Goal: Task Accomplishment & Management: Use online tool/utility

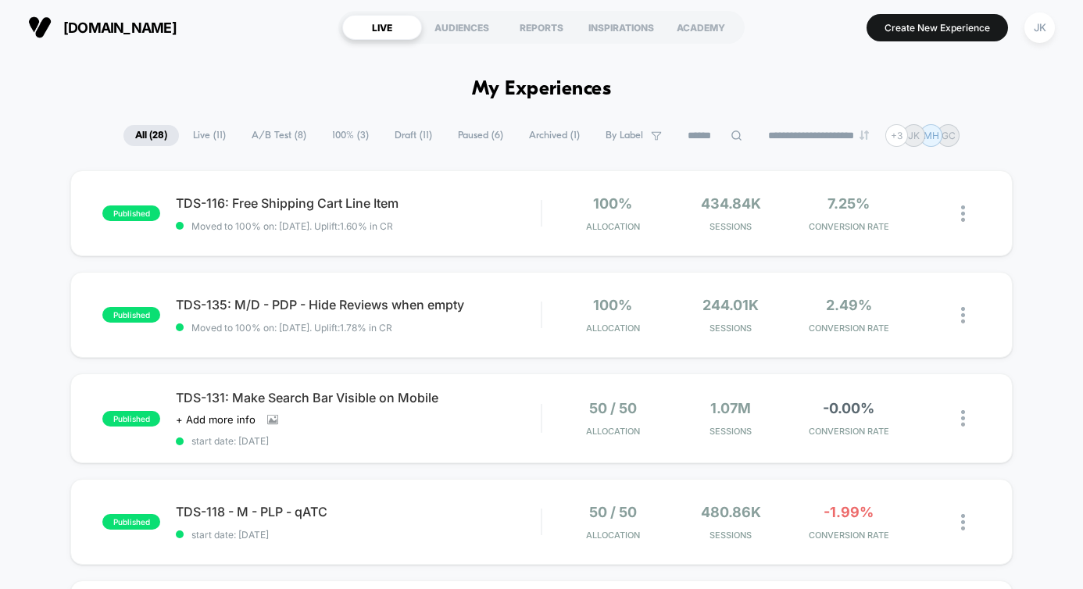
click at [731, 135] on icon at bounding box center [737, 136] width 12 height 12
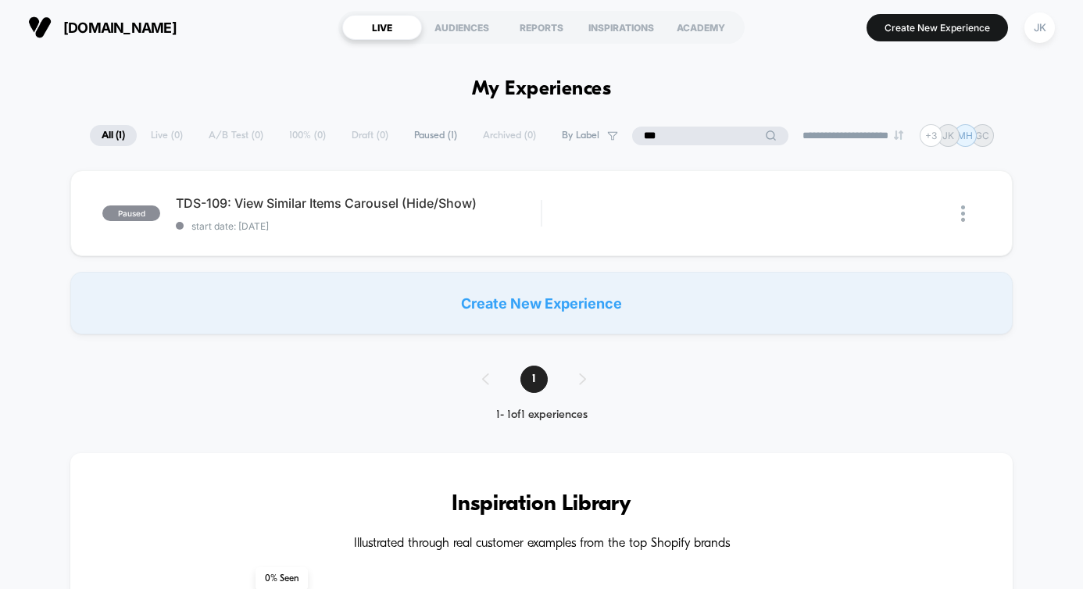
click at [668, 134] on input "***" at bounding box center [710, 136] width 156 height 19
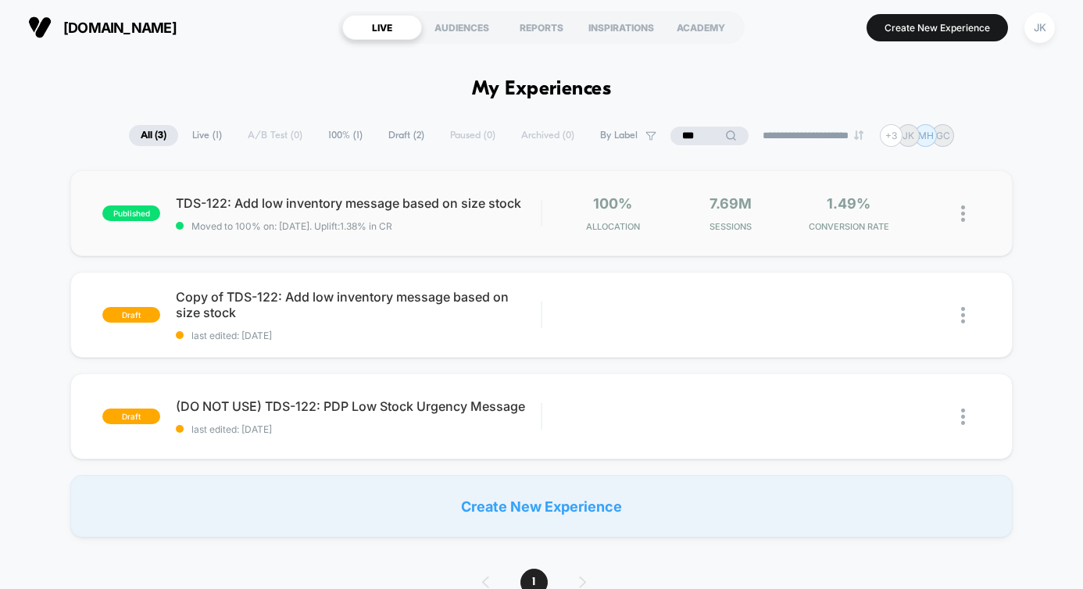
click at [962, 216] on img at bounding box center [963, 214] width 4 height 16
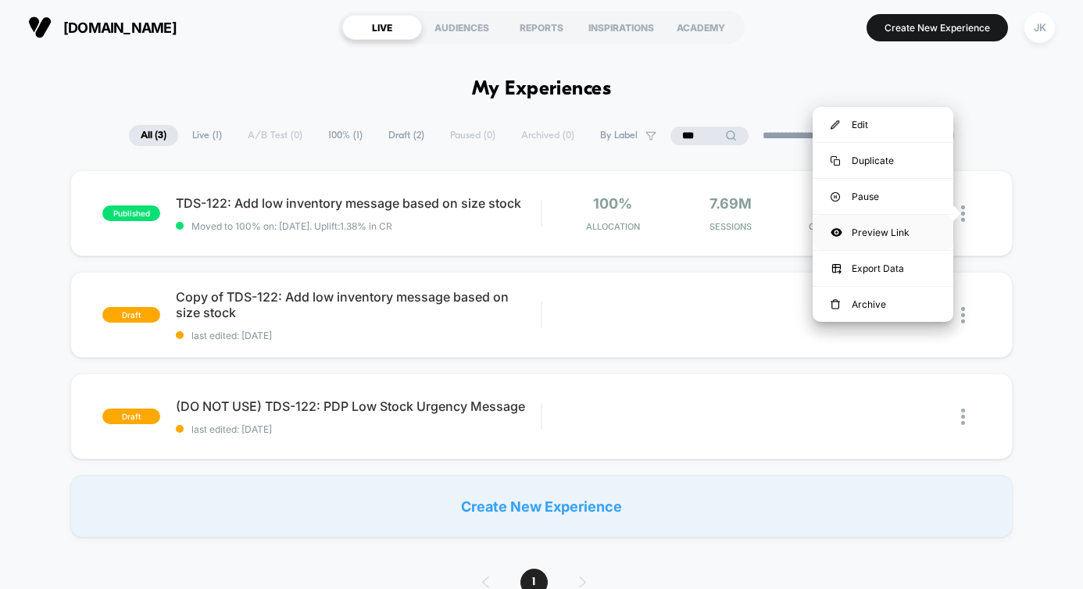
click at [903, 231] on div "Preview Link" at bounding box center [883, 232] width 141 height 35
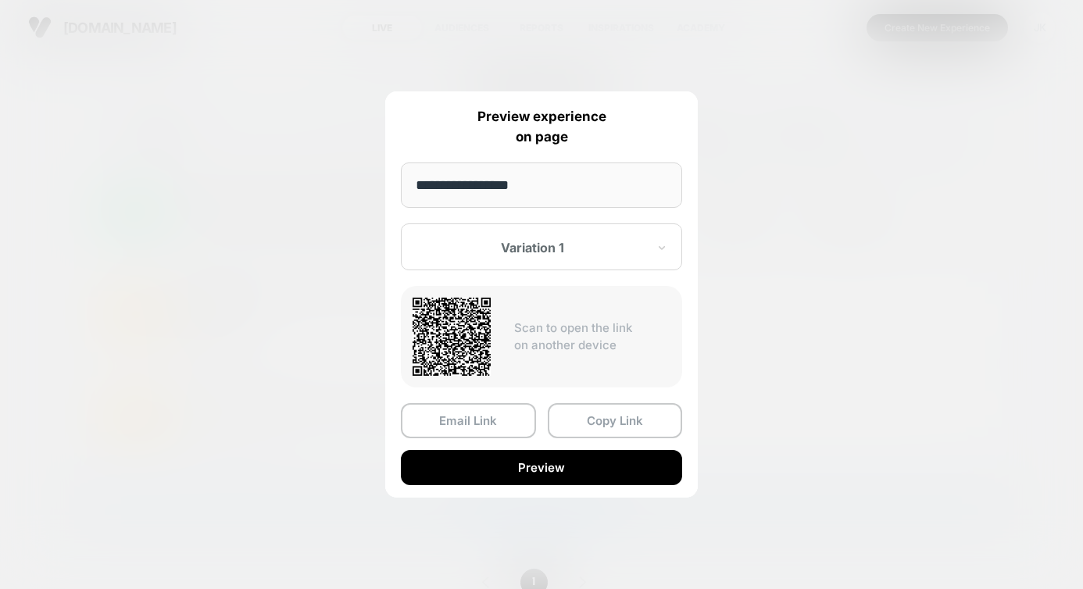
click at [518, 254] on div at bounding box center [532, 248] width 230 height 16
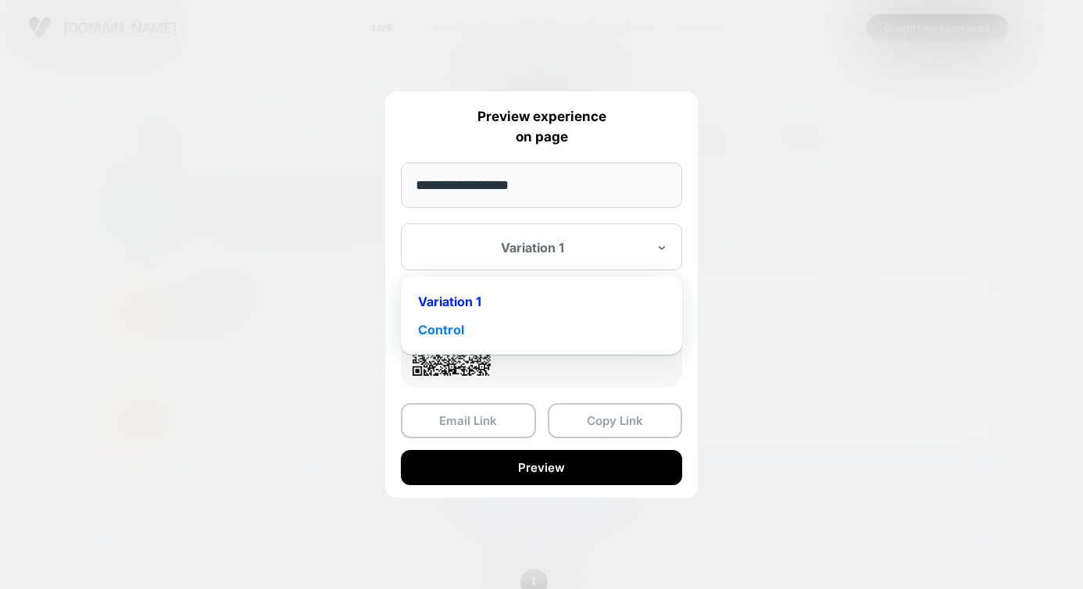
click at [456, 333] on div "Control" at bounding box center [542, 330] width 266 height 28
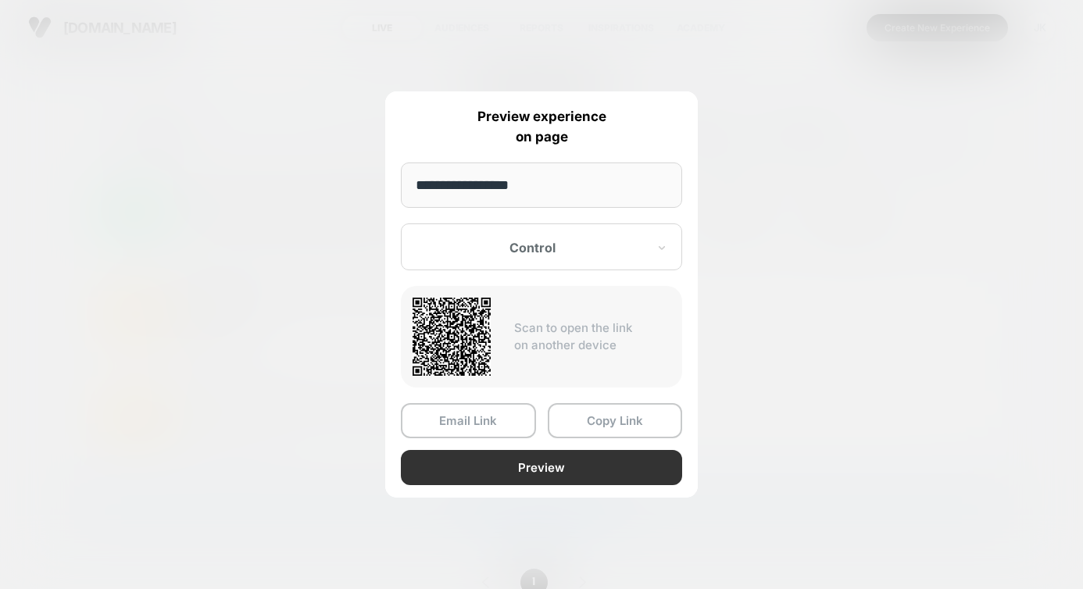
click at [519, 467] on button "Preview" at bounding box center [541, 467] width 281 height 35
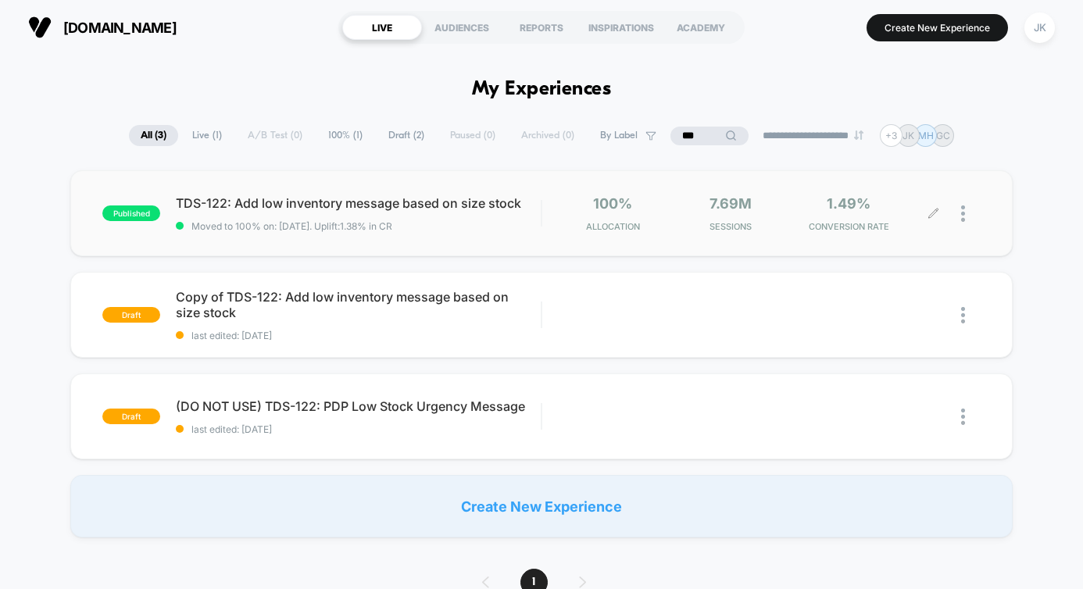
click at [968, 212] on div at bounding box center [971, 213] width 20 height 37
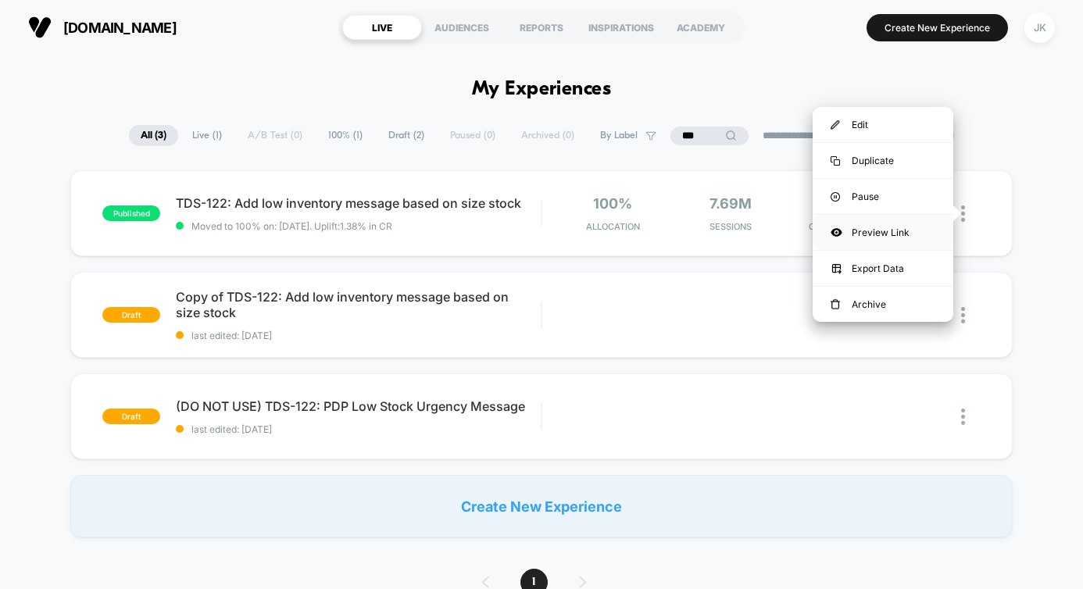
click at [888, 230] on div "Preview Link" at bounding box center [883, 232] width 141 height 35
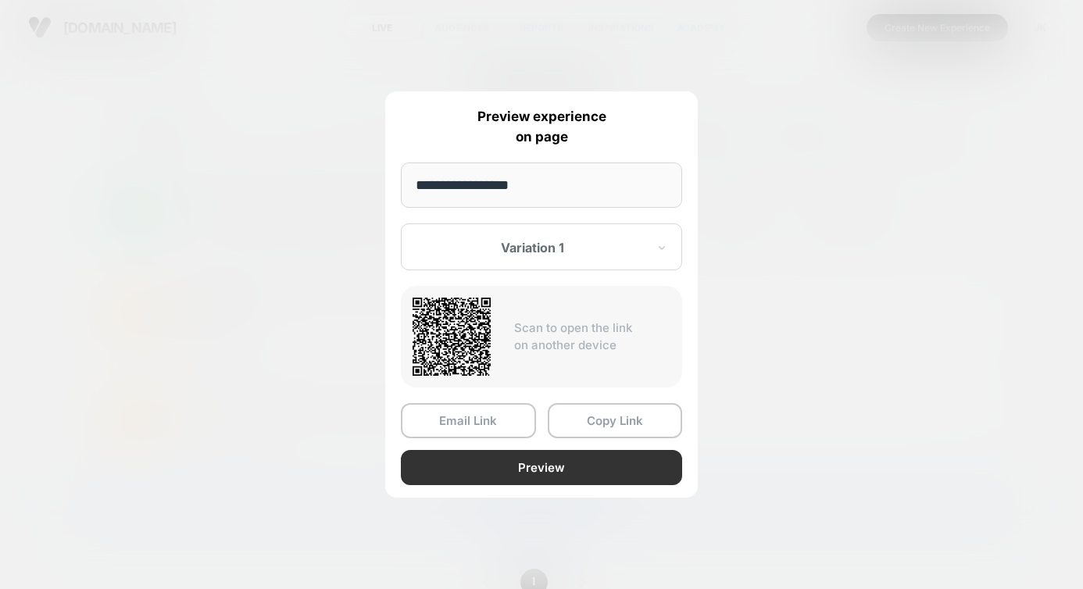
click at [525, 457] on button "Preview" at bounding box center [541, 467] width 281 height 35
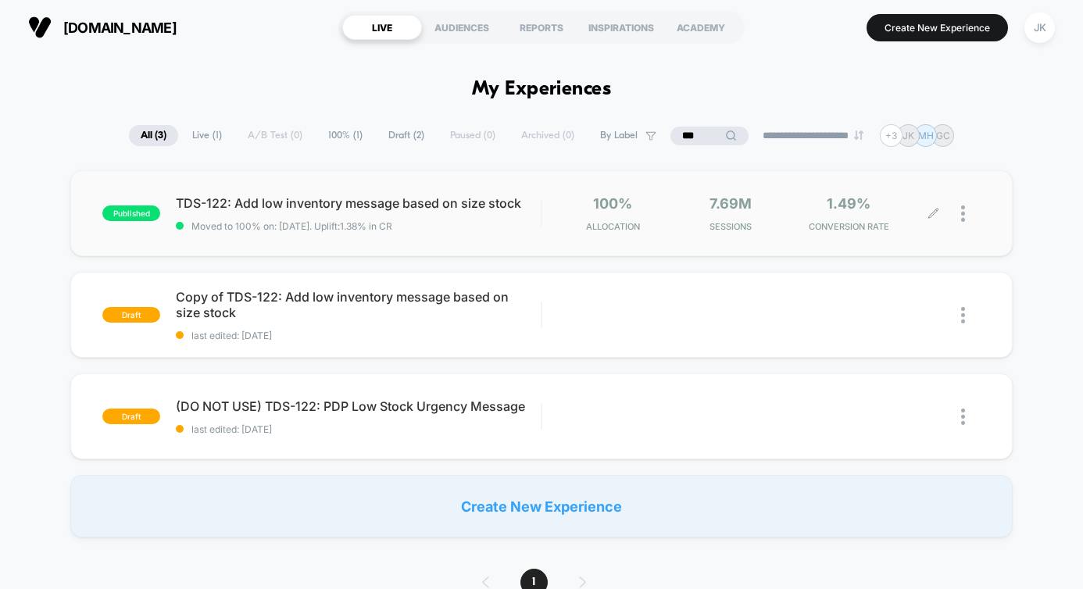
click at [685, 131] on input "***" at bounding box center [710, 136] width 78 height 19
click at [685, 131] on input "***" at bounding box center [709, 136] width 156 height 19
type input "**"
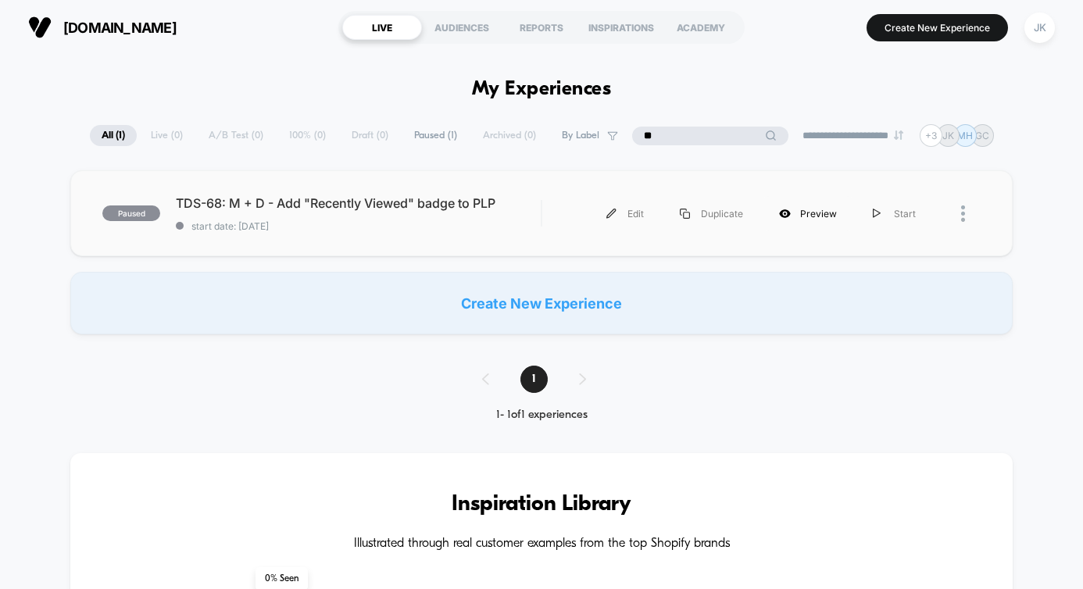
click at [819, 213] on div "Preview" at bounding box center [808, 213] width 94 height 35
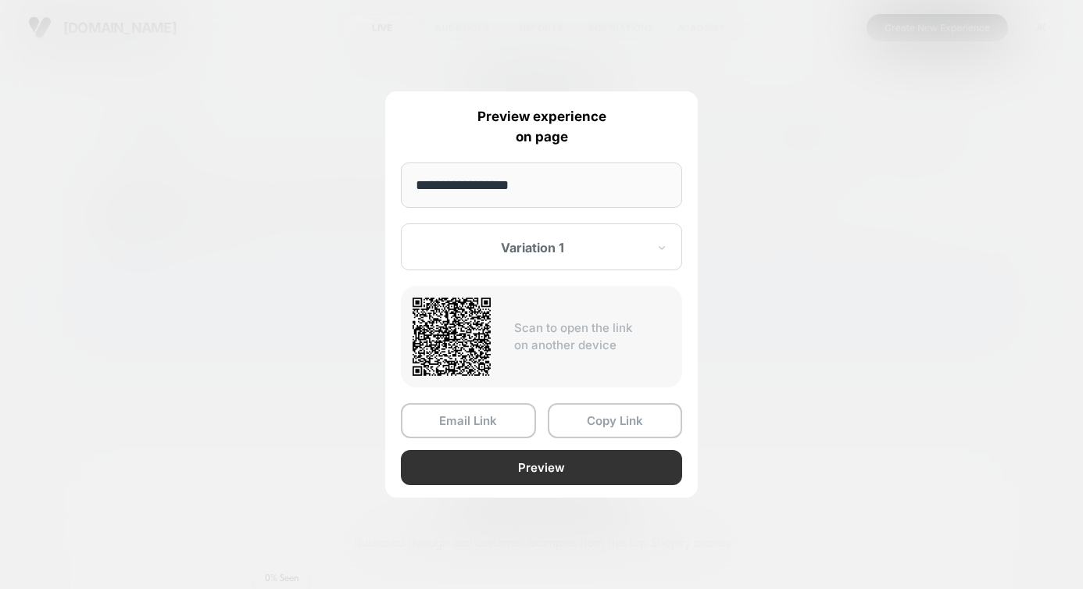
click at [540, 478] on button "Preview" at bounding box center [541, 467] width 281 height 35
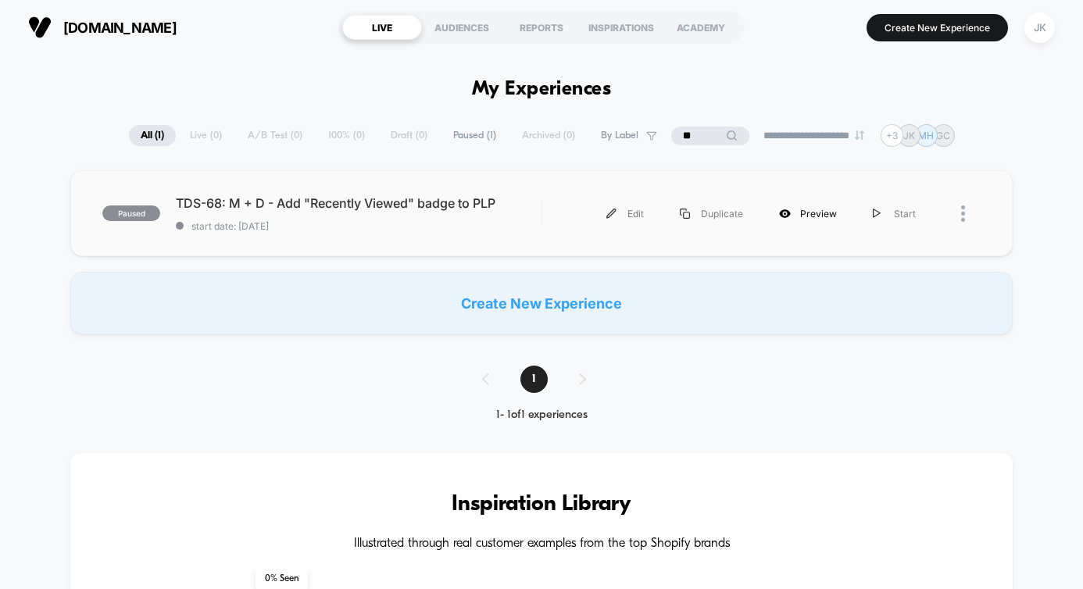
click at [816, 210] on div "Preview" at bounding box center [808, 213] width 94 height 35
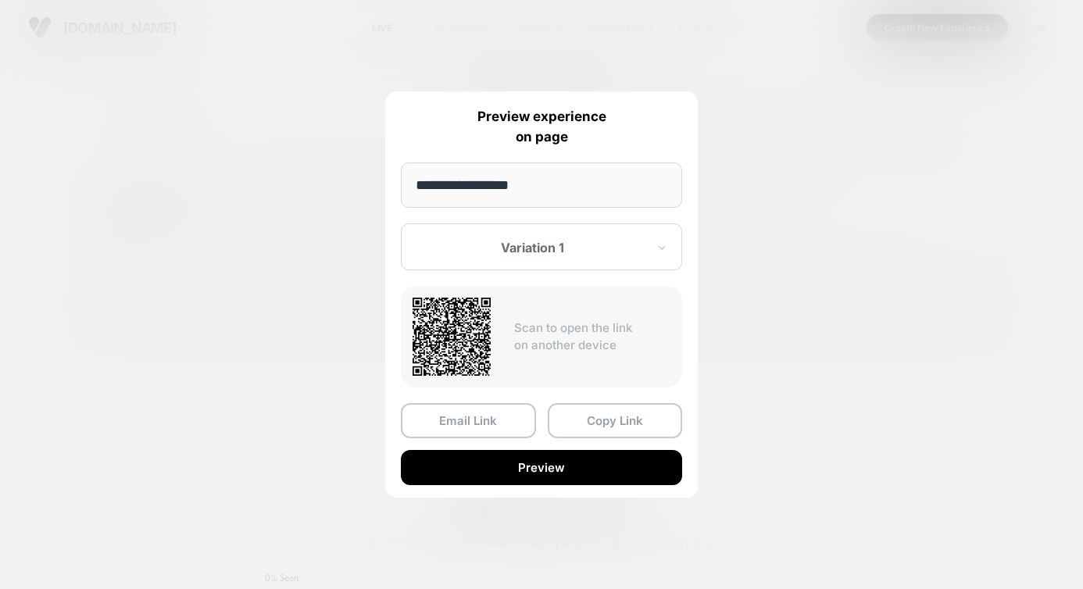
click at [574, 263] on div "Variation 1" at bounding box center [541, 247] width 281 height 47
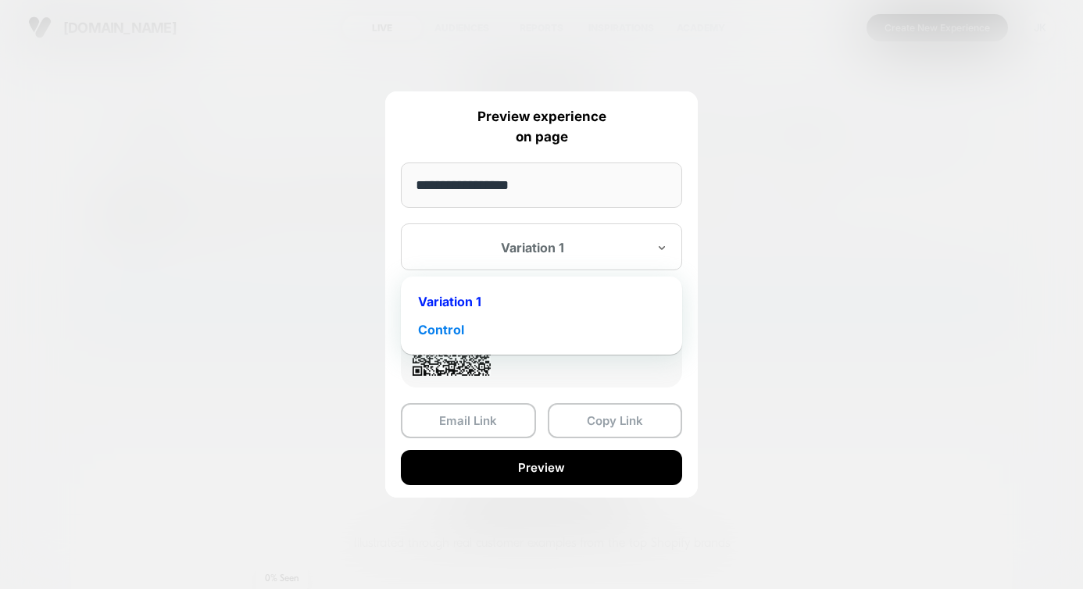
click at [546, 325] on div "Control" at bounding box center [542, 330] width 266 height 28
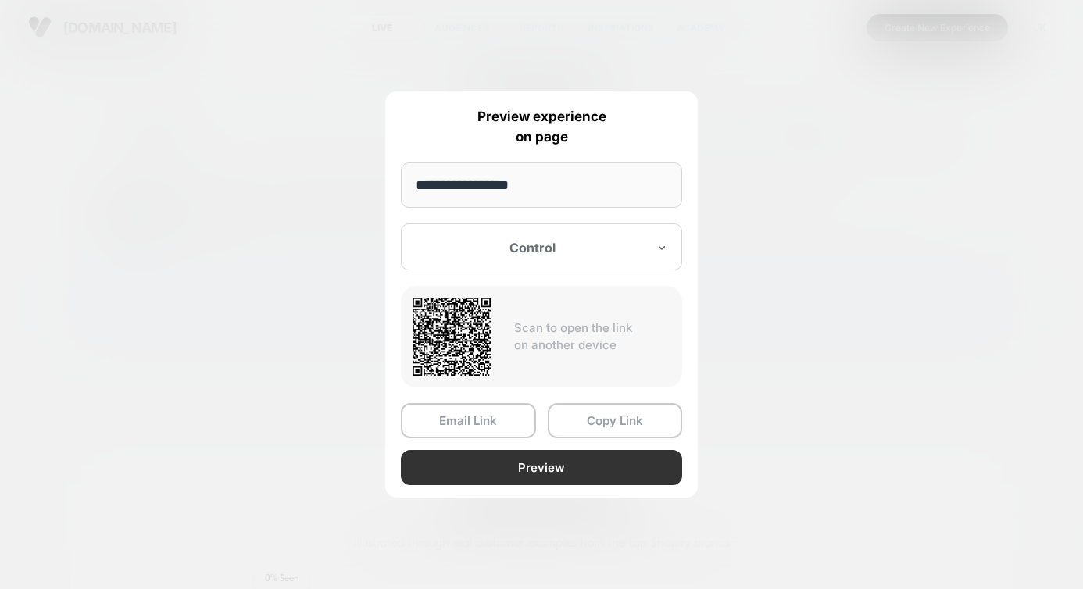
click at [545, 463] on button "Preview" at bounding box center [541, 467] width 281 height 35
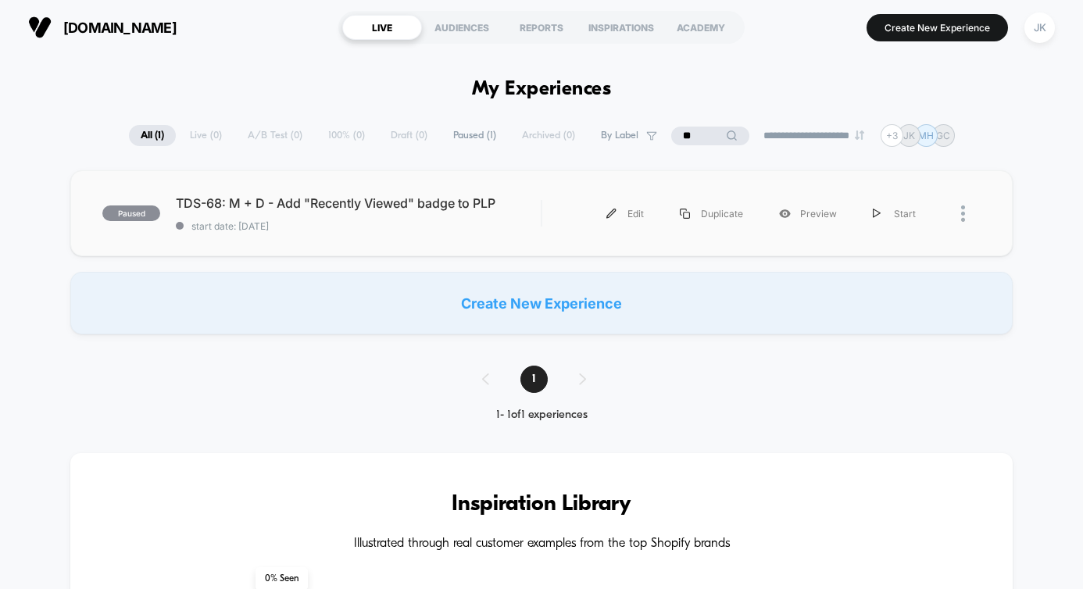
click at [878, 245] on div "paused TDS-68: M + D - Add "Recently Viewed" badge to PLP start date: 8/25/2025…" at bounding box center [541, 213] width 943 height 86
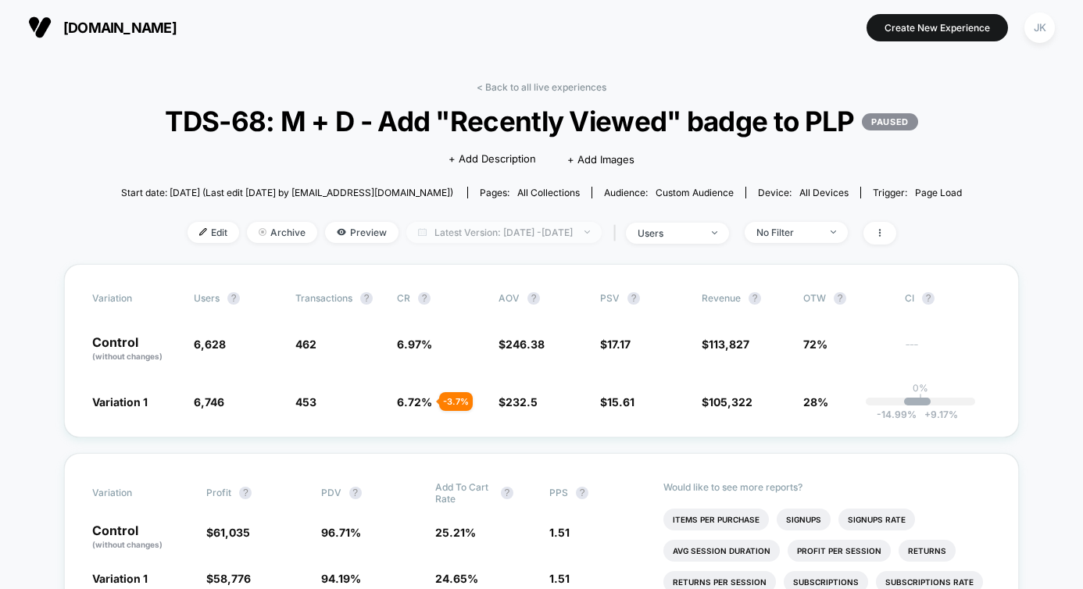
click at [522, 243] on span "Latest Version: Aug 25, 2025 - Sep 23, 2025" at bounding box center [503, 232] width 195 height 21
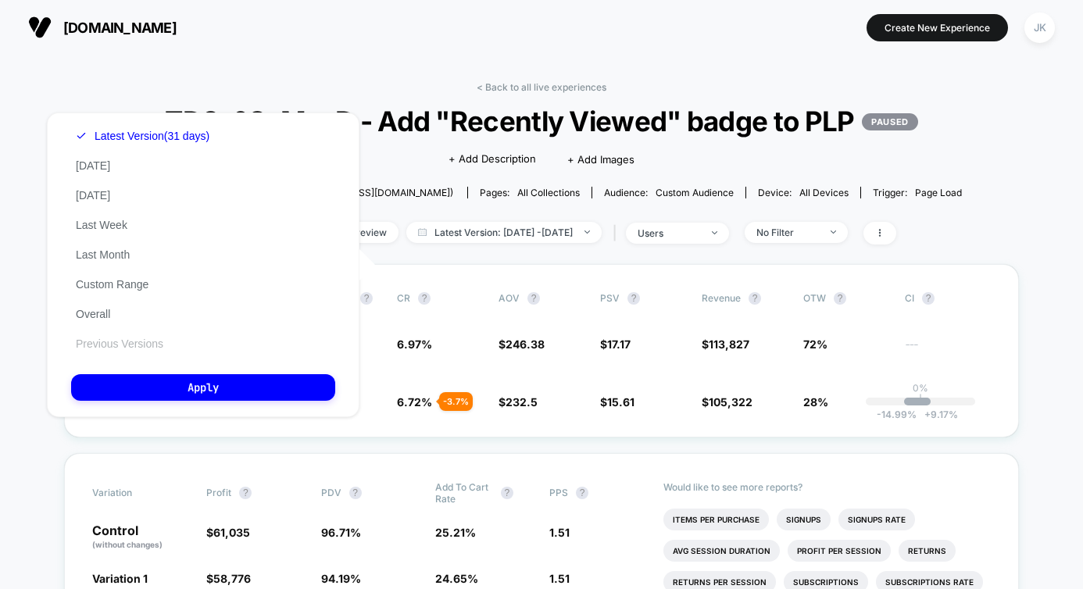
click at [159, 344] on button "Previous Versions" at bounding box center [119, 344] width 97 height 14
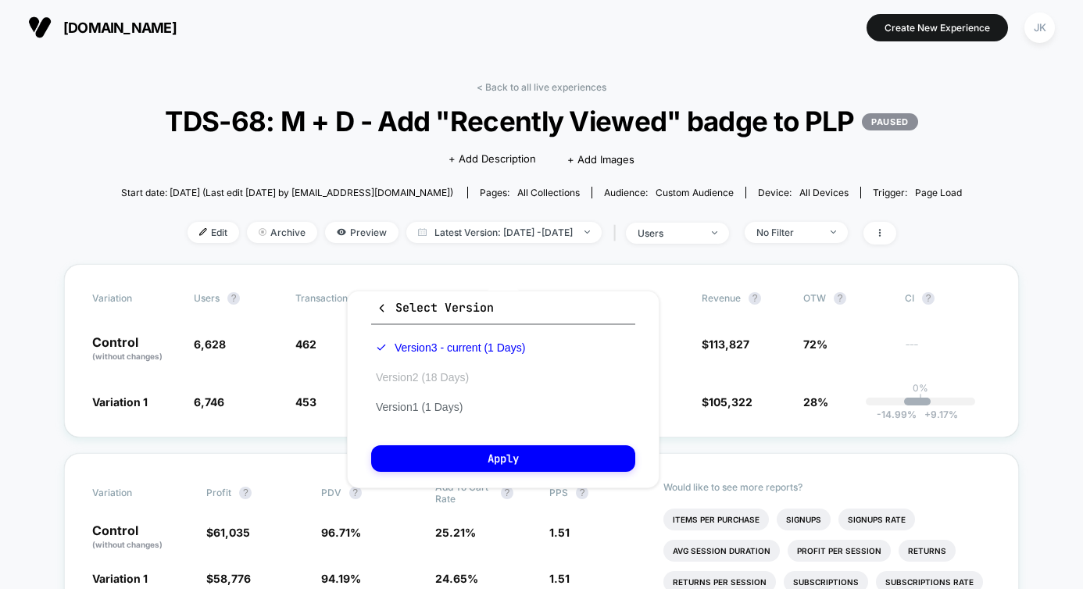
click at [423, 371] on button "Version 2 (18 Days)" at bounding box center [422, 377] width 102 height 14
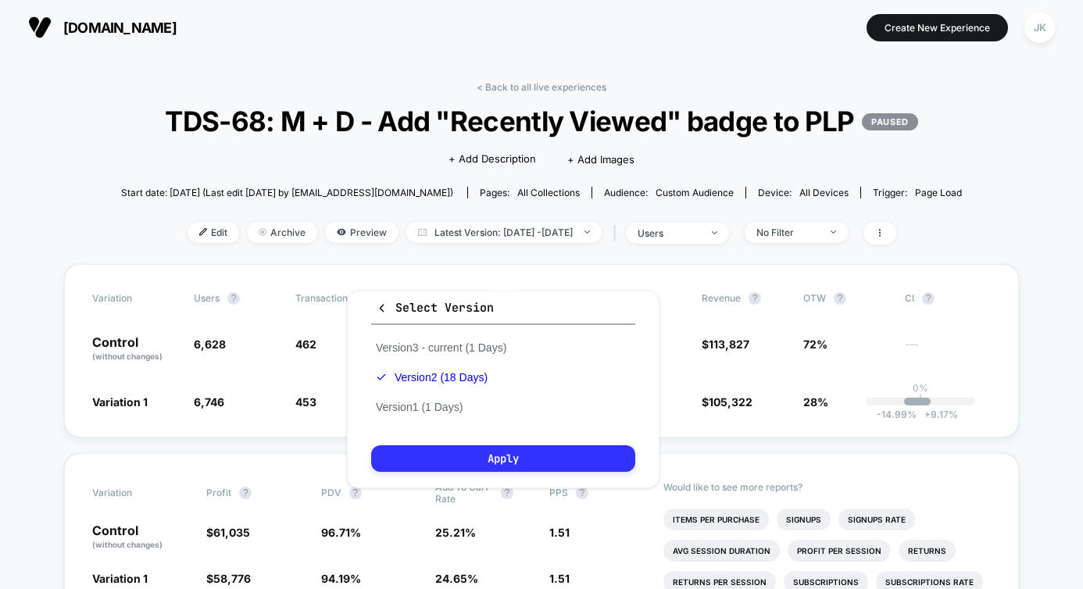
click at [449, 459] on button "Apply" at bounding box center [503, 458] width 264 height 27
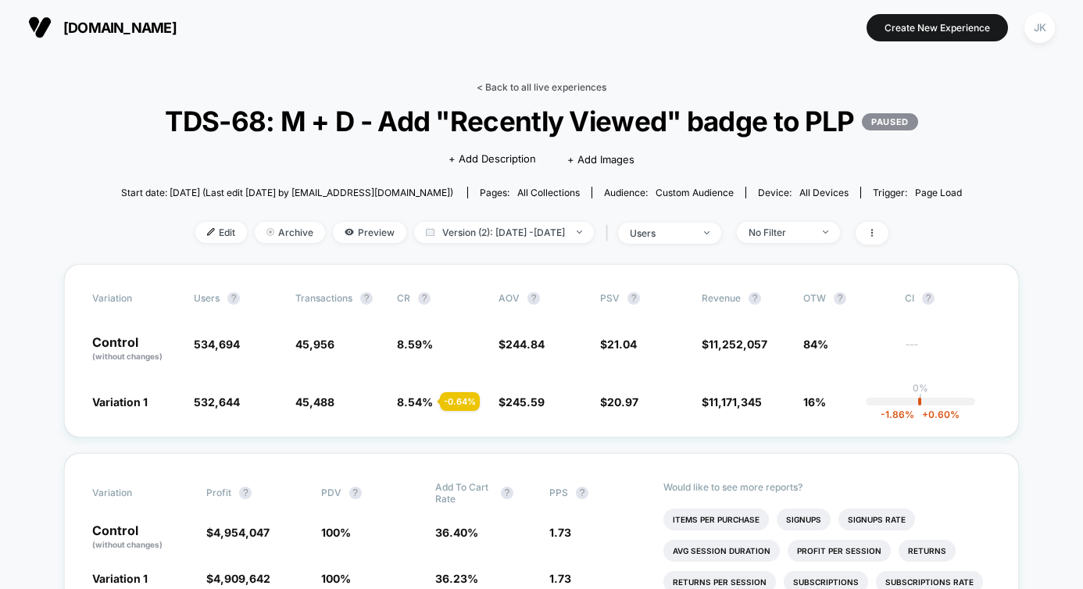
click at [519, 83] on link "< Back to all live experiences" at bounding box center [542, 87] width 130 height 12
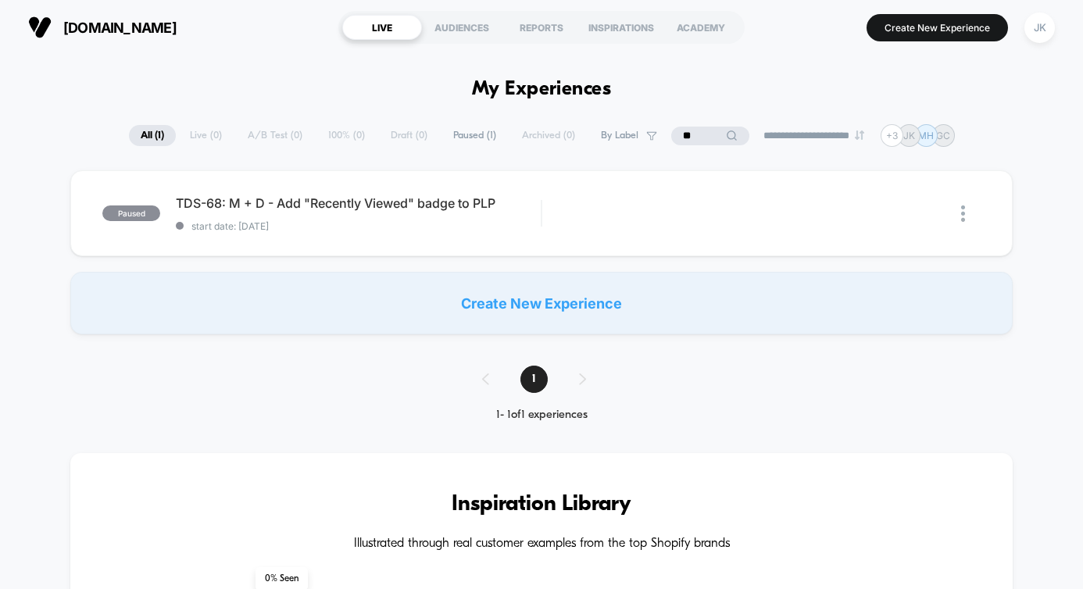
click at [685, 142] on input "**" at bounding box center [710, 136] width 78 height 19
click at [685, 142] on input "**" at bounding box center [710, 136] width 156 height 19
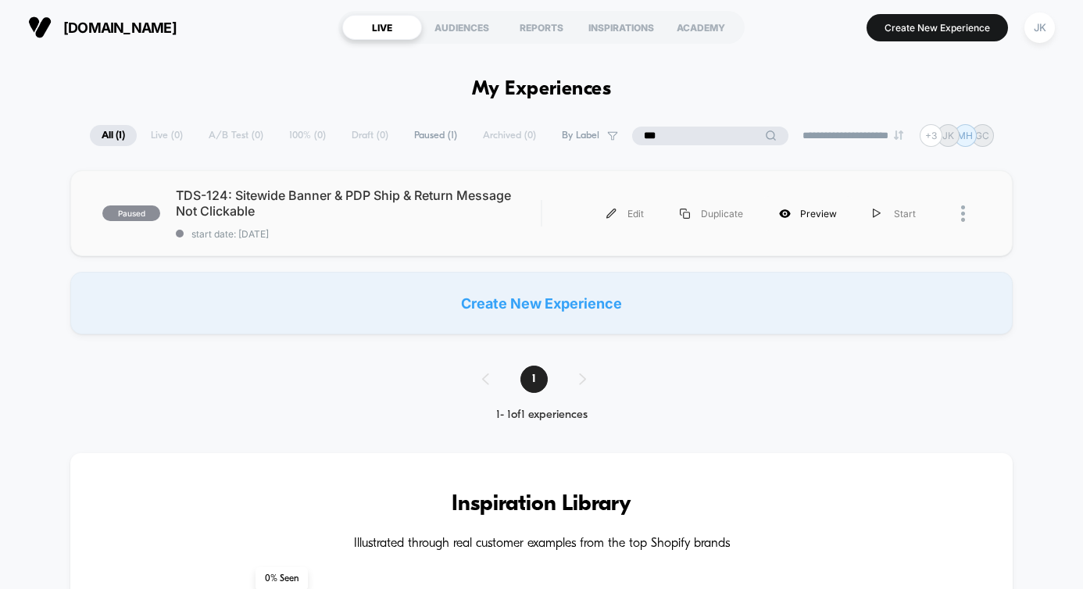
type input "***"
click at [810, 218] on div "Preview" at bounding box center [808, 213] width 94 height 35
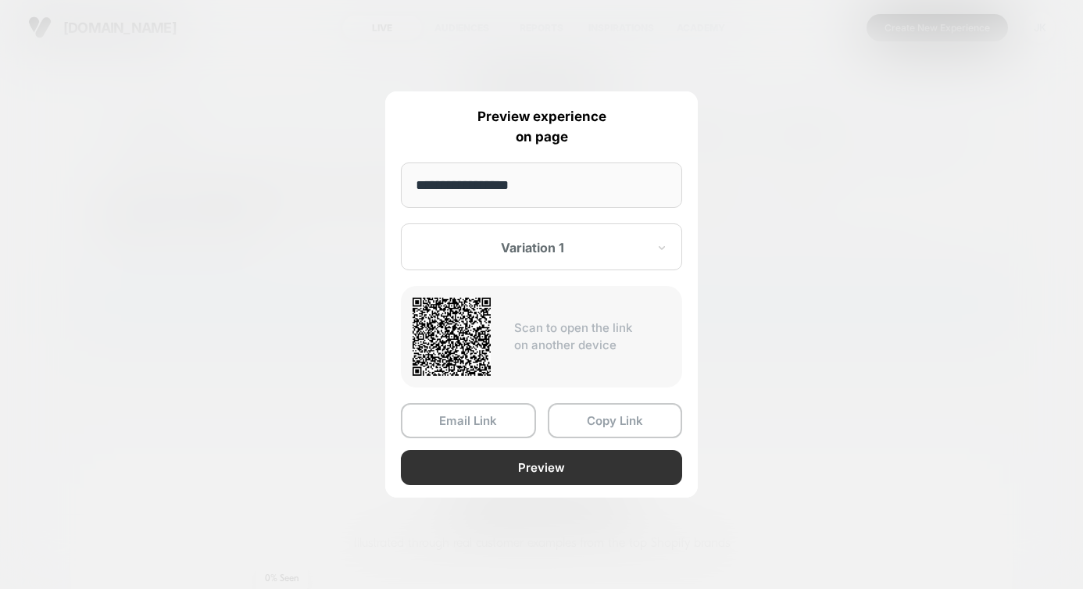
click at [565, 474] on button "Preview" at bounding box center [541, 467] width 281 height 35
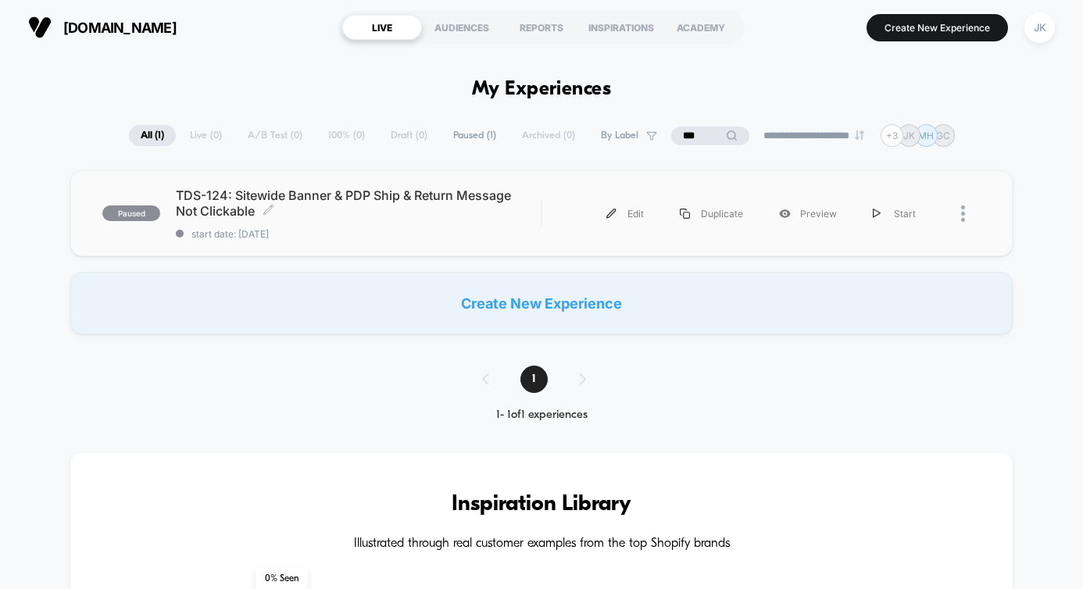
click at [390, 218] on div "TDS-124: Sitewide Banner & PDP Ship & Return Message Not Clickable Click to edi…" at bounding box center [358, 214] width 365 height 52
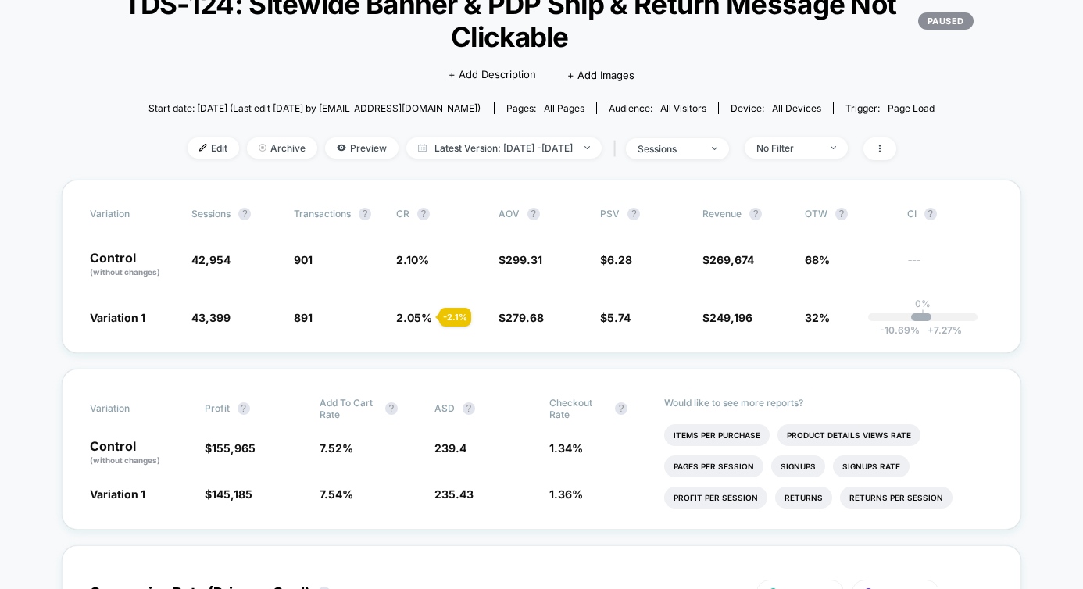
scroll to position [133, 0]
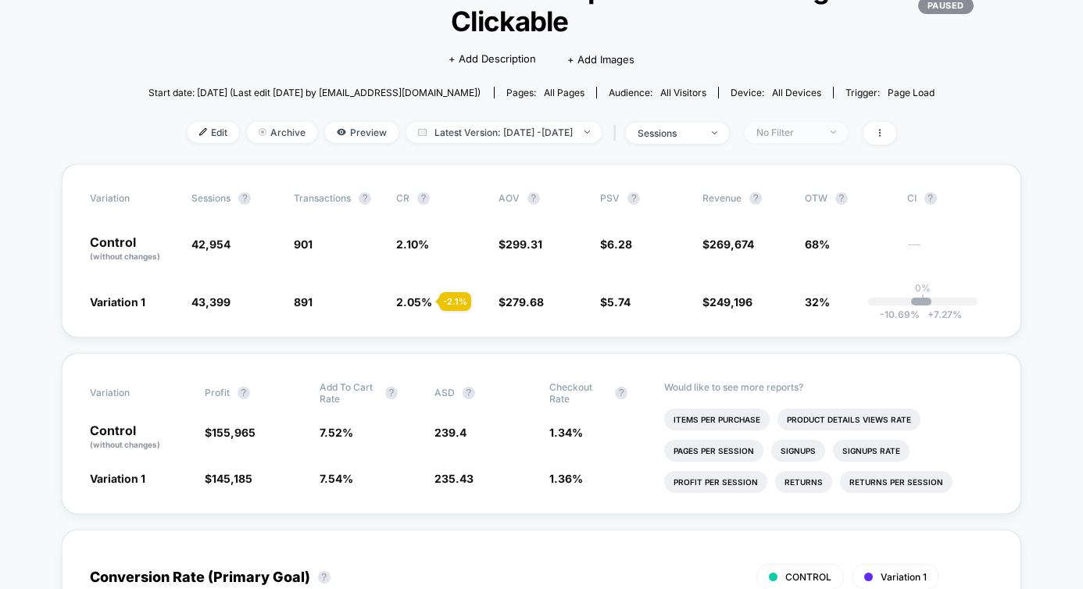
click at [819, 134] on div "No Filter" at bounding box center [788, 133] width 63 height 12
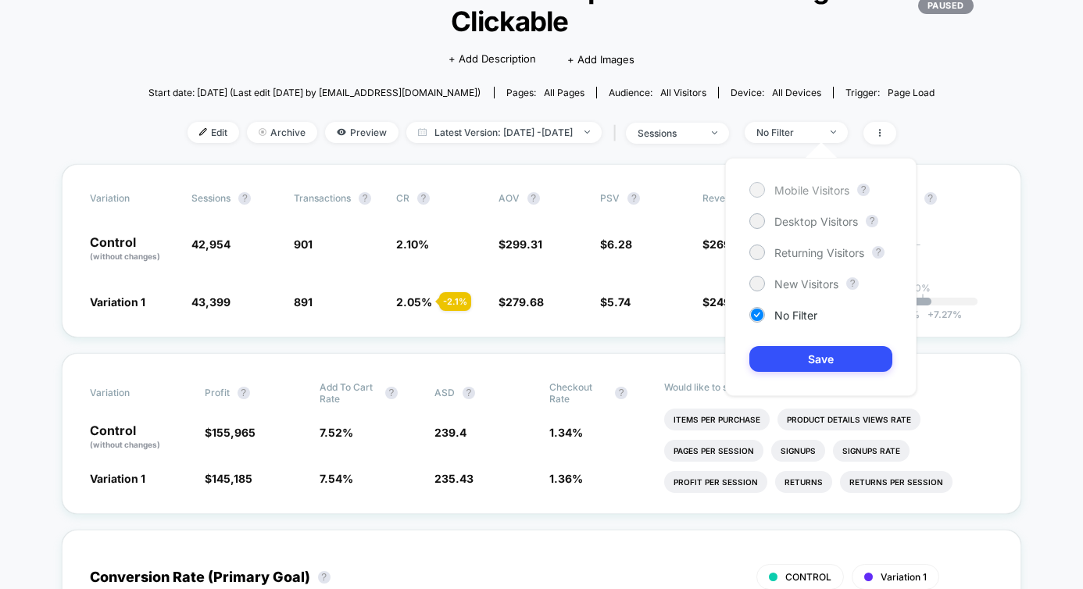
click at [809, 190] on span "Mobile Visitors" at bounding box center [811, 190] width 75 height 13
click at [782, 354] on button "Save" at bounding box center [820, 359] width 143 height 26
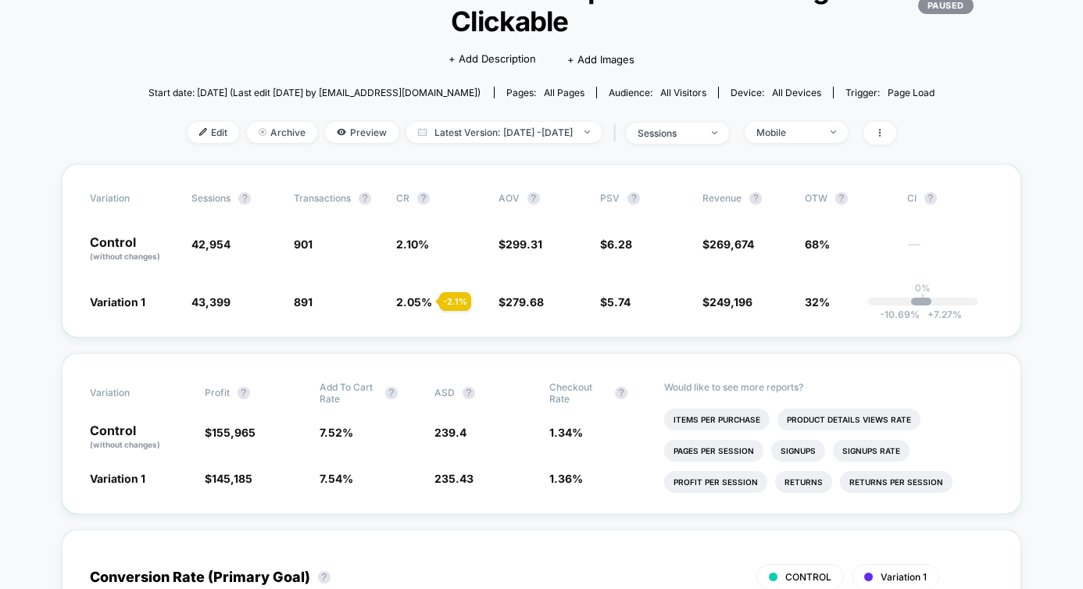
click at [955, 119] on div "< Back to all live experiences TDS-124: Sitewide Banner & PDP Ship & Return Mes…" at bounding box center [542, 56] width 960 height 216
click at [816, 125] on span "Mobile" at bounding box center [796, 132] width 103 height 21
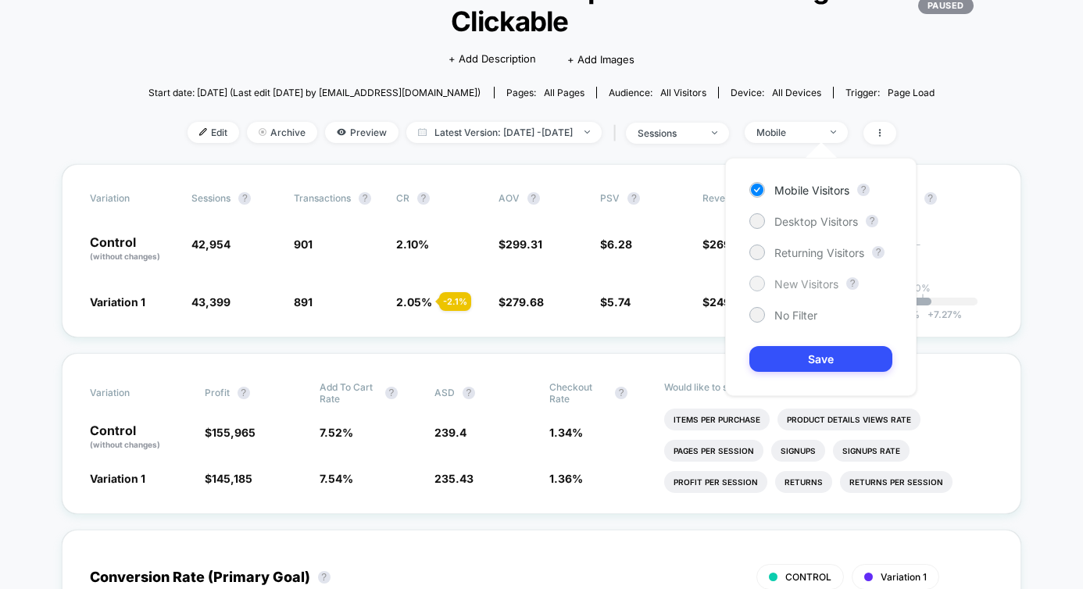
click at [783, 281] on span "New Visitors" at bounding box center [806, 283] width 64 height 13
click at [788, 363] on button "Save" at bounding box center [820, 359] width 143 height 26
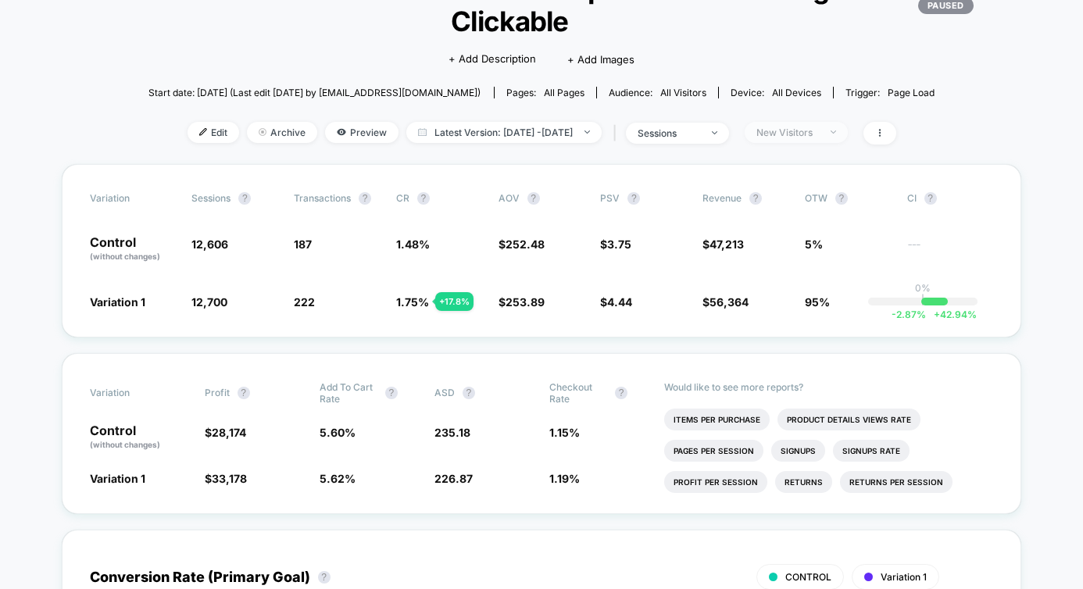
click at [810, 128] on div "New Visitors" at bounding box center [788, 133] width 63 height 12
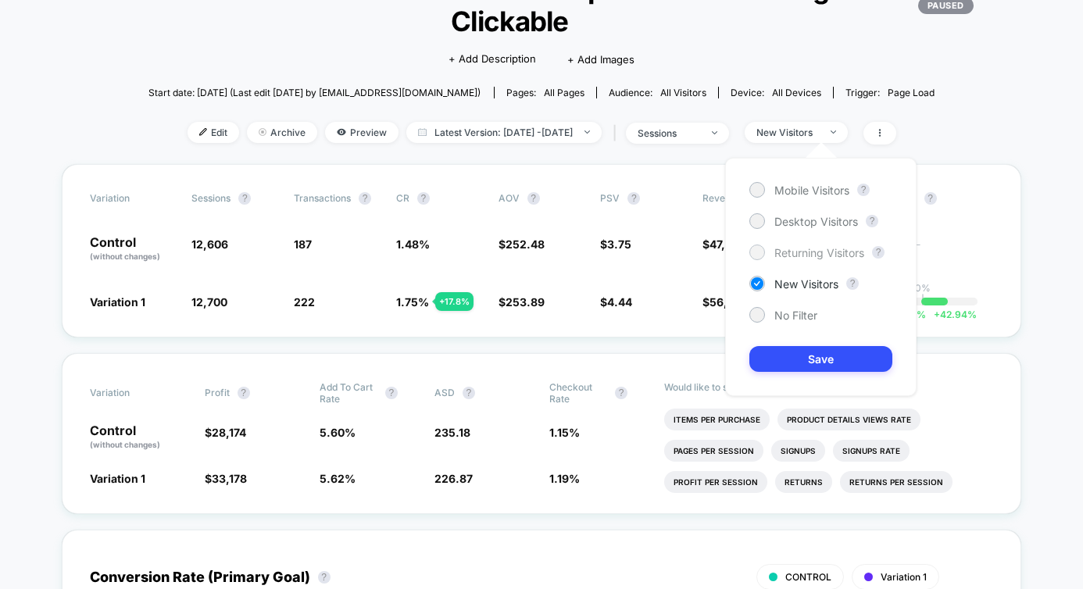
click at [779, 253] on span "Returning Visitors" at bounding box center [819, 252] width 90 height 13
click at [782, 356] on button "Save" at bounding box center [820, 359] width 143 height 26
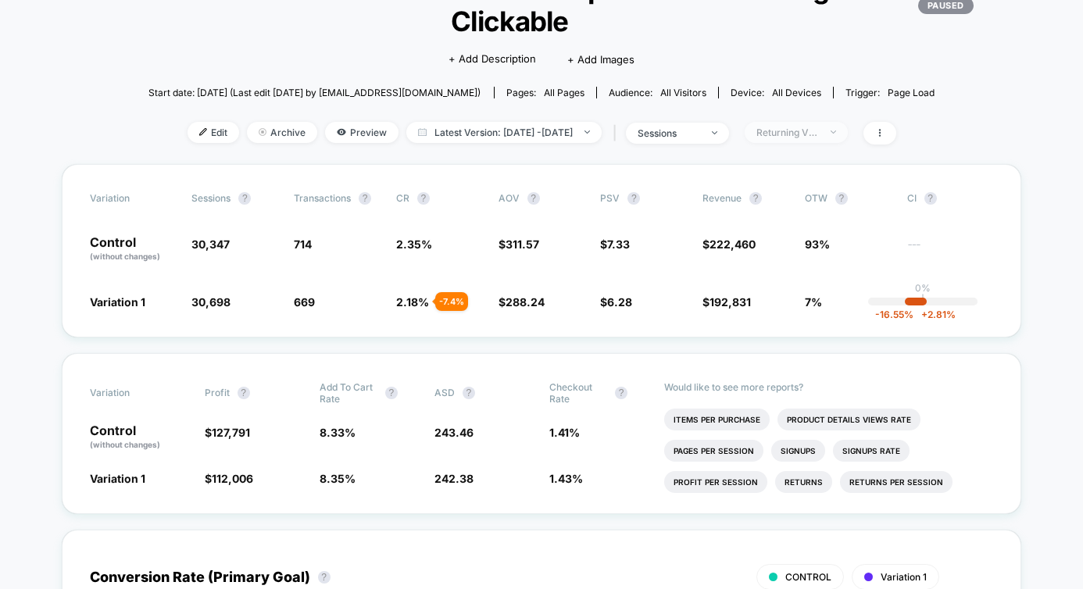
click at [789, 136] on div "Returning Visitors" at bounding box center [788, 133] width 63 height 12
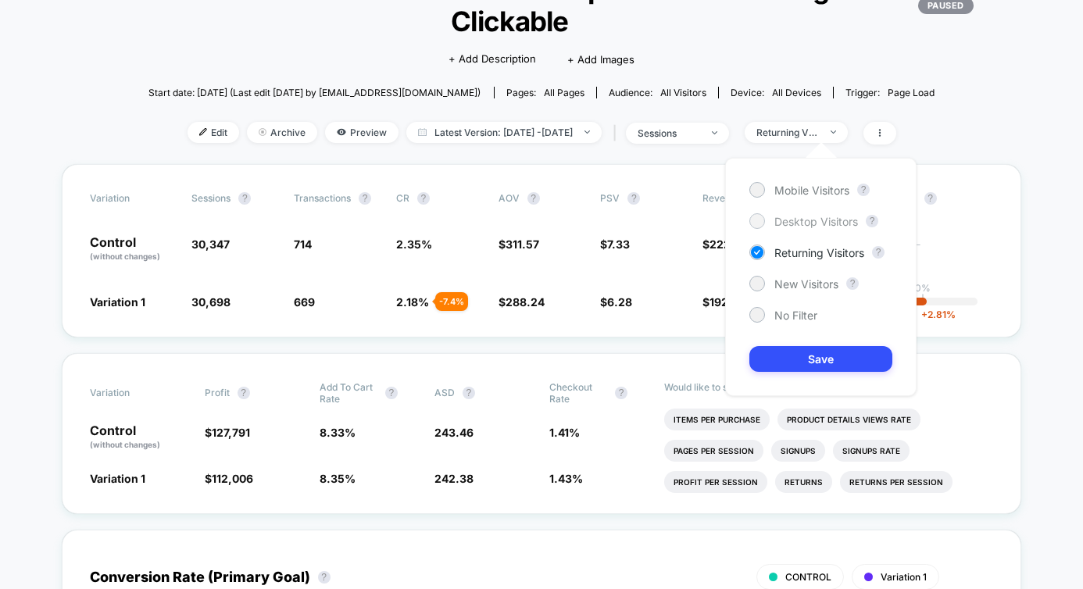
click at [774, 221] on span "Desktop Visitors" at bounding box center [816, 221] width 84 height 13
click at [789, 356] on button "Save" at bounding box center [820, 359] width 143 height 26
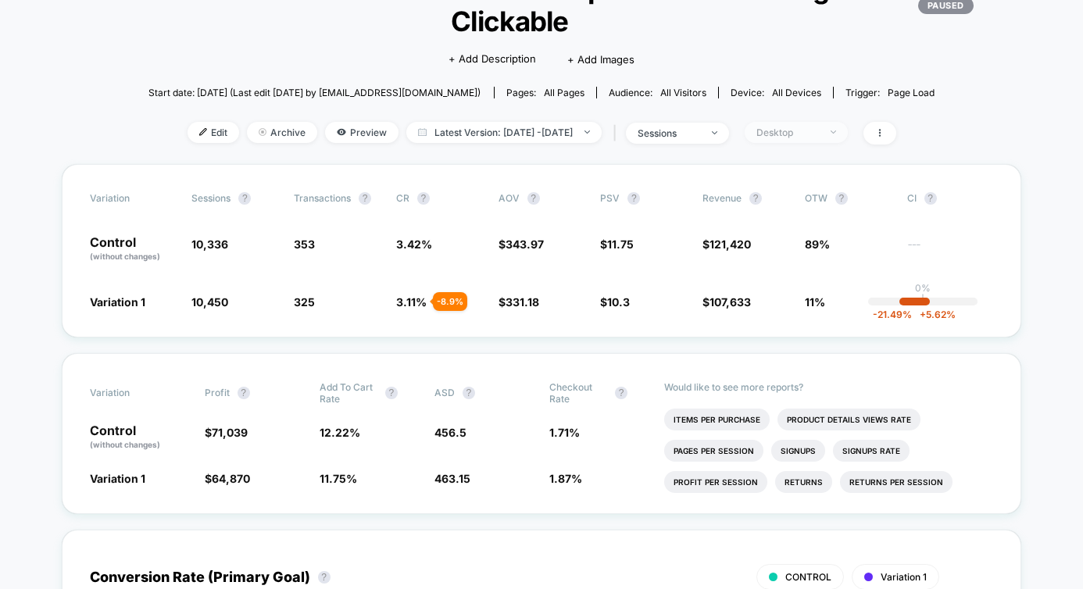
click at [819, 127] on div "Desktop" at bounding box center [788, 133] width 63 height 12
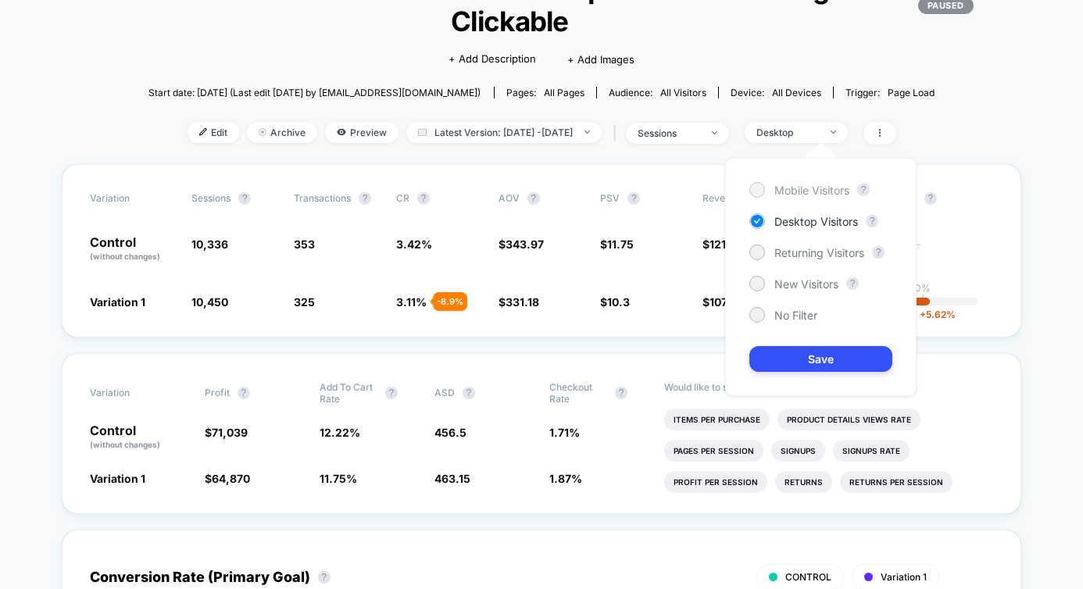
click at [800, 196] on div "Mobile Visitors" at bounding box center [799, 190] width 100 height 16
click at [778, 363] on button "Save" at bounding box center [820, 359] width 143 height 26
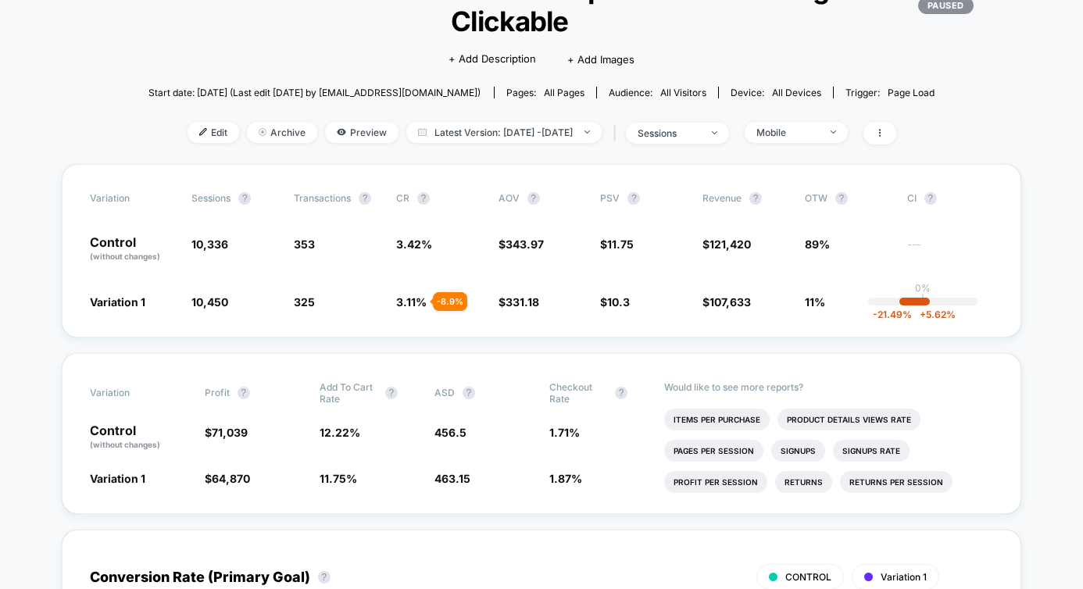
click at [843, 156] on div "< Back to all live experiences TDS-124: Sitewide Banner & PDP Ship & Return Mes…" at bounding box center [542, 56] width 960 height 216
click at [729, 138] on span "sessions" at bounding box center [677, 133] width 103 height 21
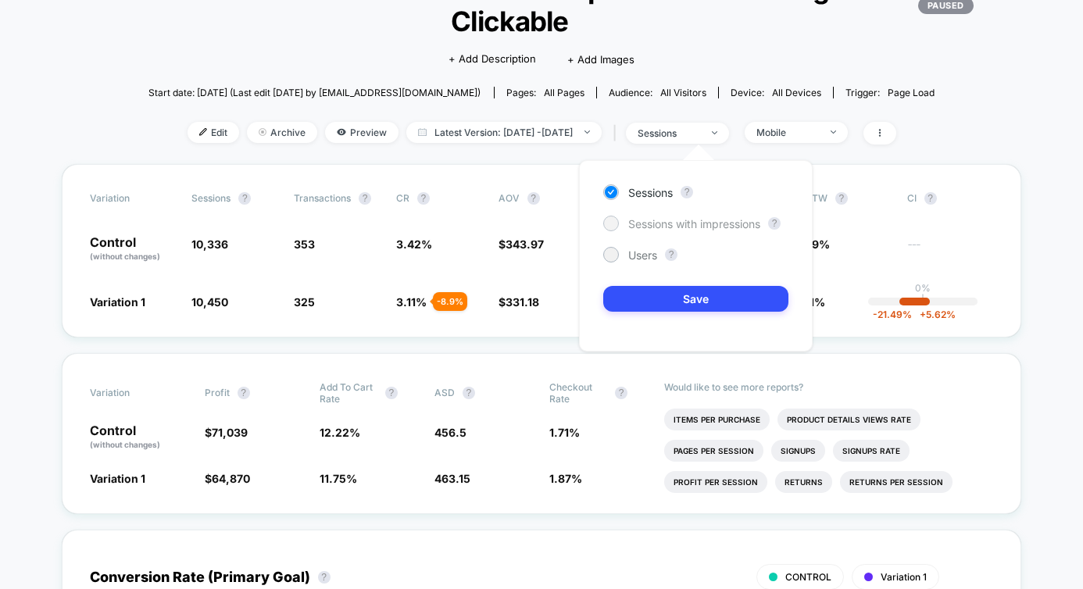
click at [714, 222] on span "Sessions with impressions" at bounding box center [694, 223] width 132 height 13
click at [691, 308] on button "Save" at bounding box center [695, 299] width 185 height 26
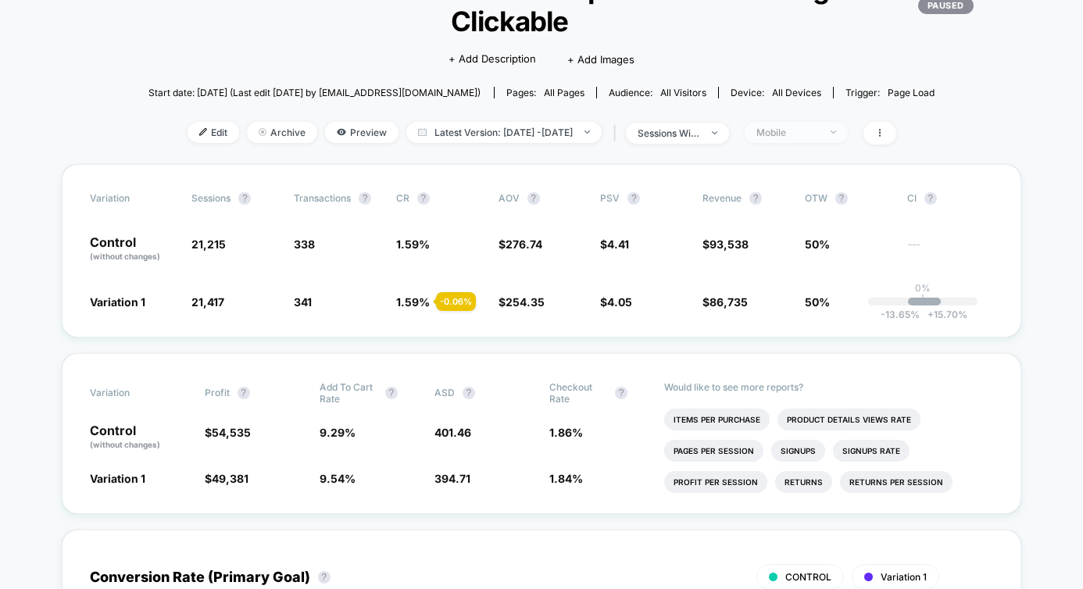
click at [795, 132] on div "Mobile" at bounding box center [788, 133] width 63 height 12
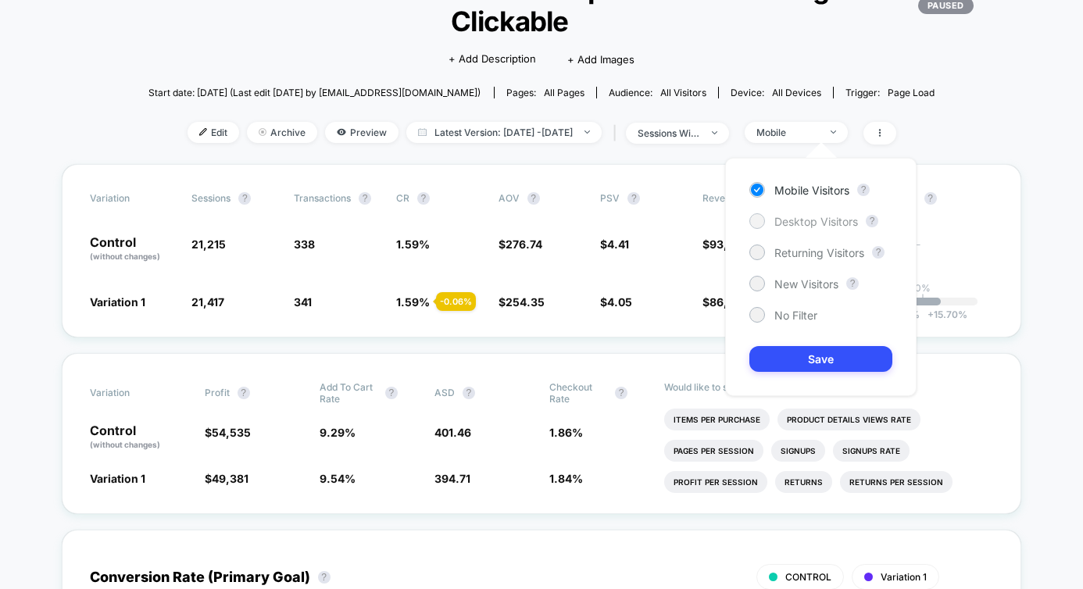
click at [774, 226] on div "Desktop Visitors" at bounding box center [803, 221] width 109 height 16
click at [780, 350] on button "Save" at bounding box center [820, 359] width 143 height 26
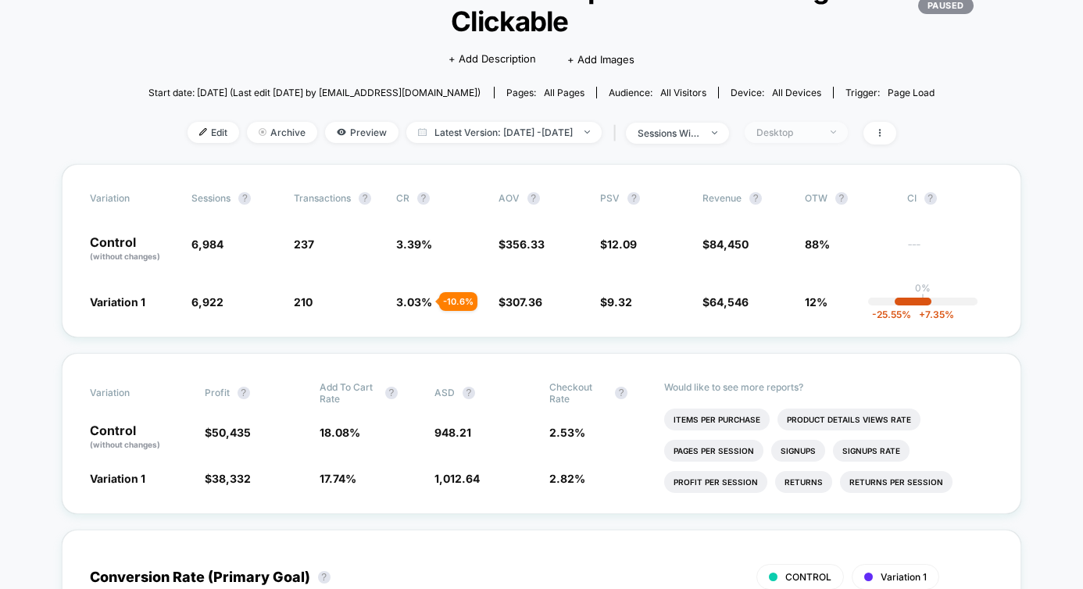
click at [816, 138] on span "Desktop" at bounding box center [796, 132] width 103 height 21
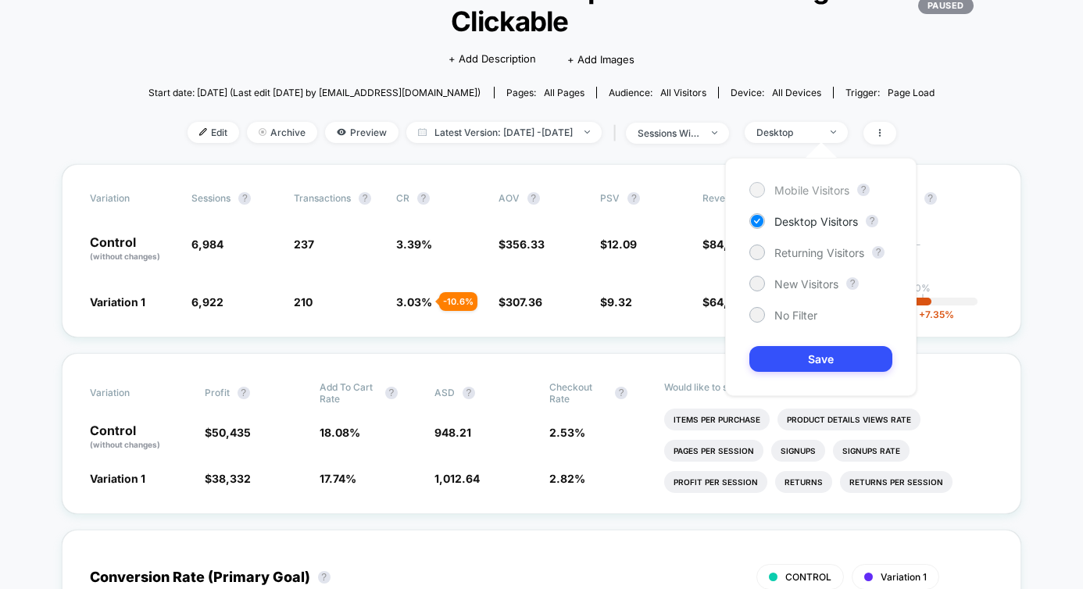
click at [792, 194] on span "Mobile Visitors" at bounding box center [811, 190] width 75 height 13
click at [789, 362] on button "Save" at bounding box center [820, 359] width 143 height 26
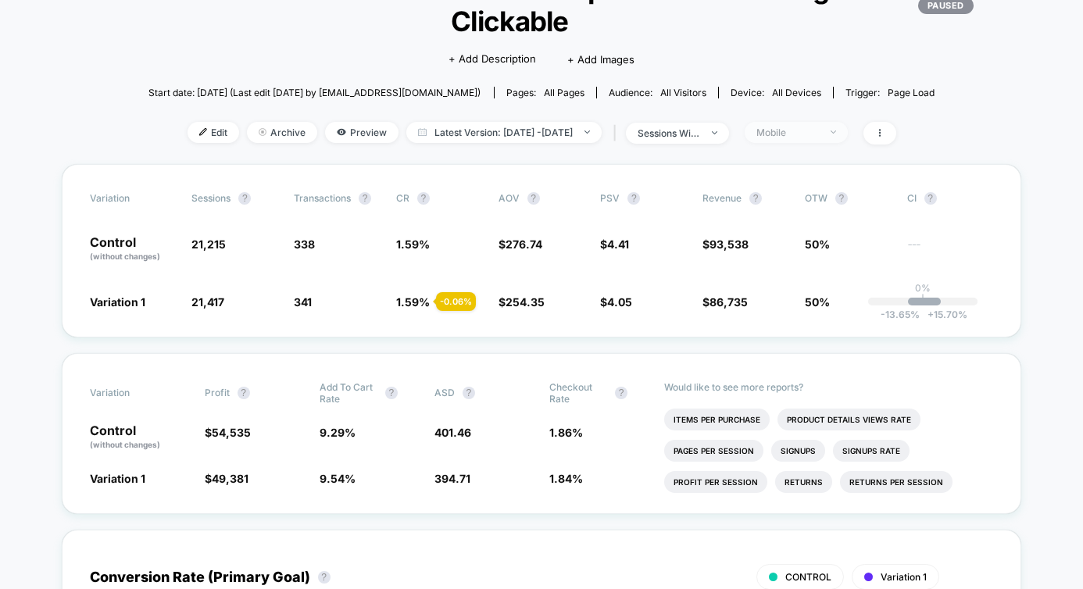
click at [817, 131] on div "Mobile" at bounding box center [788, 133] width 63 height 12
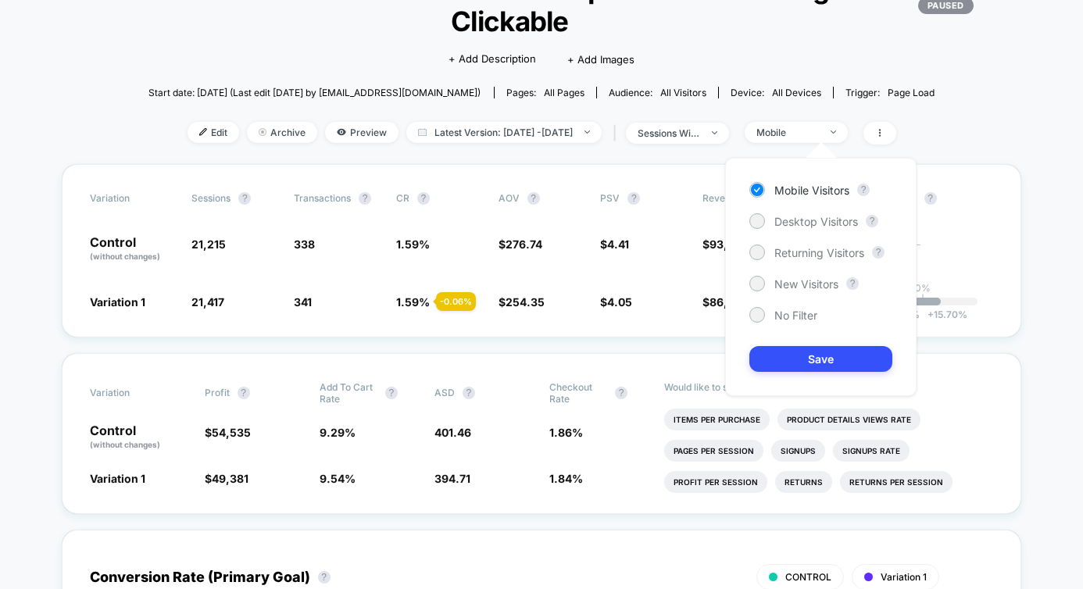
click at [803, 229] on div "Mobile Visitors ? Desktop Visitors ? Returning Visitors ? New Visitors ? No Fil…" at bounding box center [820, 277] width 191 height 238
click at [795, 262] on div "Mobile Visitors ? Desktop Visitors ? Returning Visitors ? New Visitors ? No Fil…" at bounding box center [820, 277] width 191 height 238
click at [795, 257] on span "Returning Visitors" at bounding box center [819, 252] width 90 height 13
click at [790, 355] on button "Save" at bounding box center [820, 359] width 143 height 26
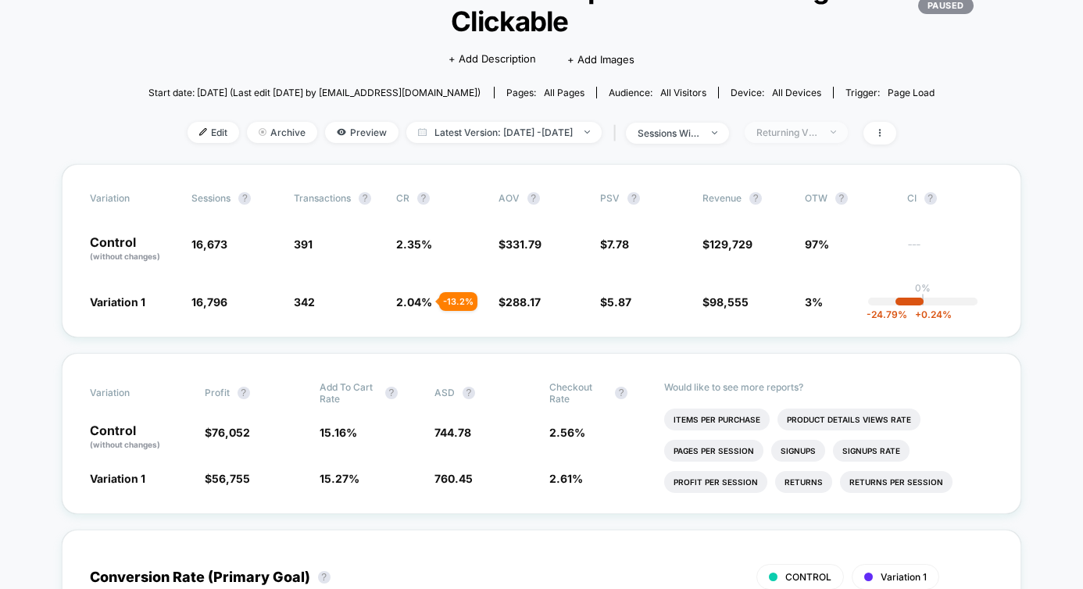
click at [846, 141] on span "Returning Visitors" at bounding box center [796, 132] width 103 height 21
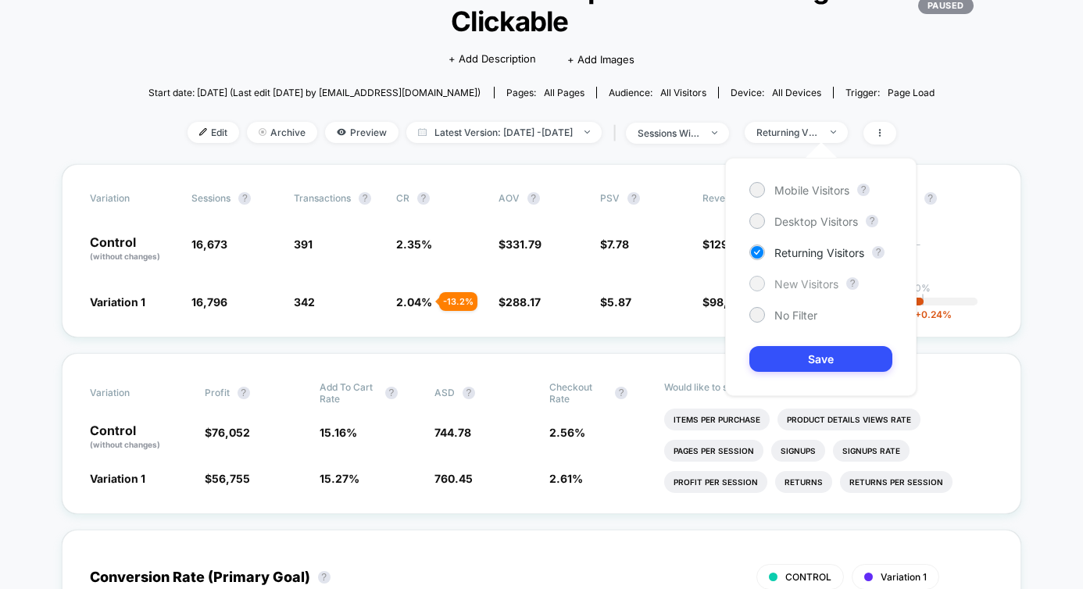
click at [812, 290] on div "New Visitors" at bounding box center [793, 284] width 89 height 16
click at [792, 370] on button "Save" at bounding box center [820, 359] width 143 height 26
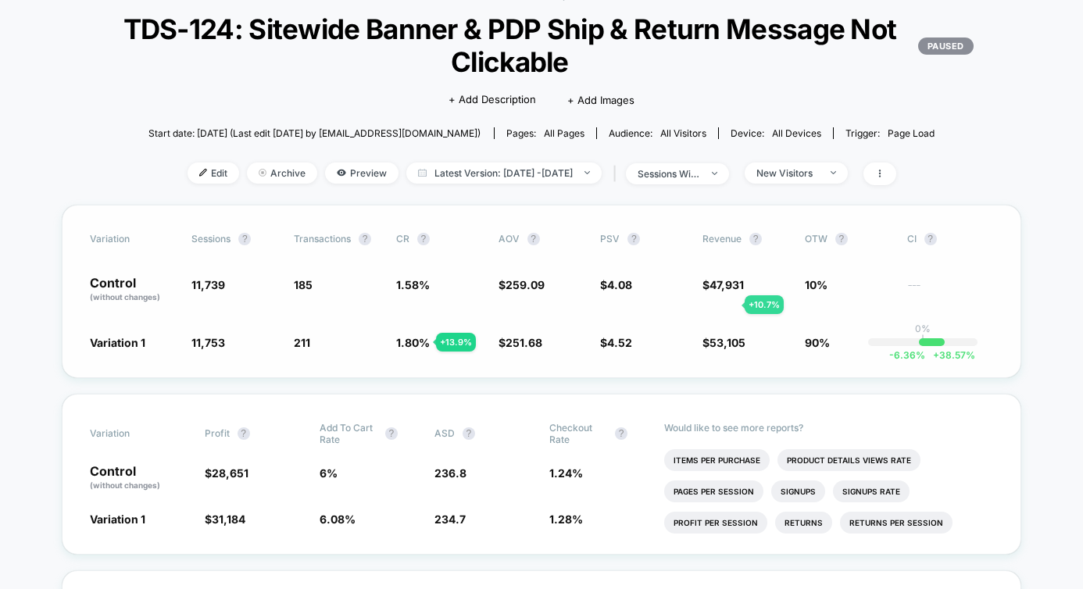
scroll to position [91, 0]
click at [810, 176] on div "New Visitors" at bounding box center [788, 174] width 63 height 12
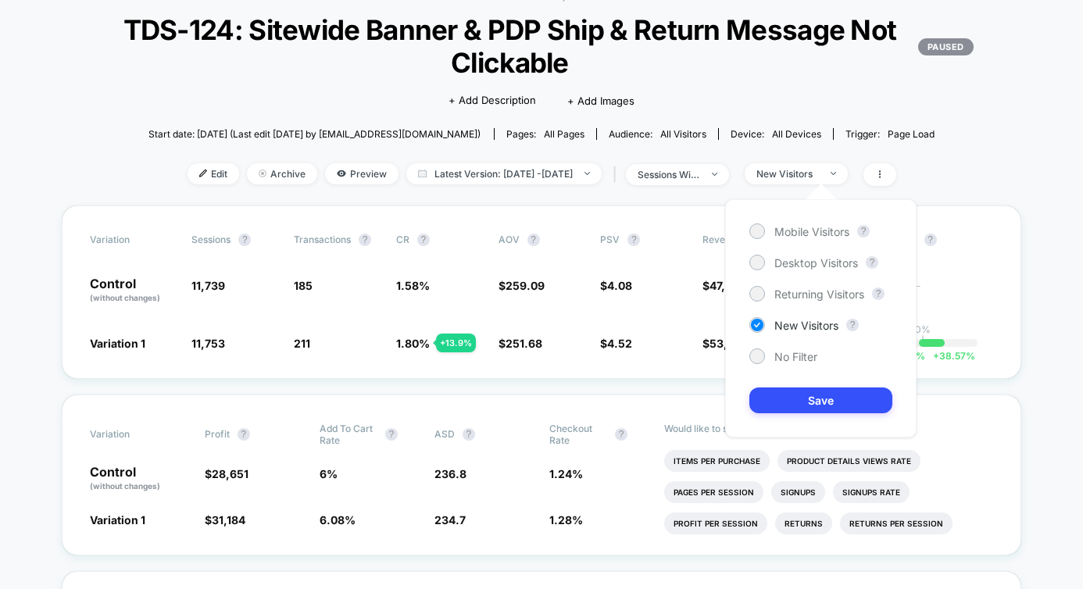
click at [789, 373] on div "Mobile Visitors ? Desktop Visitors ? Returning Visitors ? New Visitors ? No Fil…" at bounding box center [820, 318] width 191 height 238
click at [788, 363] on span "No Filter" at bounding box center [795, 356] width 43 height 13
click at [787, 404] on button "Save" at bounding box center [820, 401] width 143 height 26
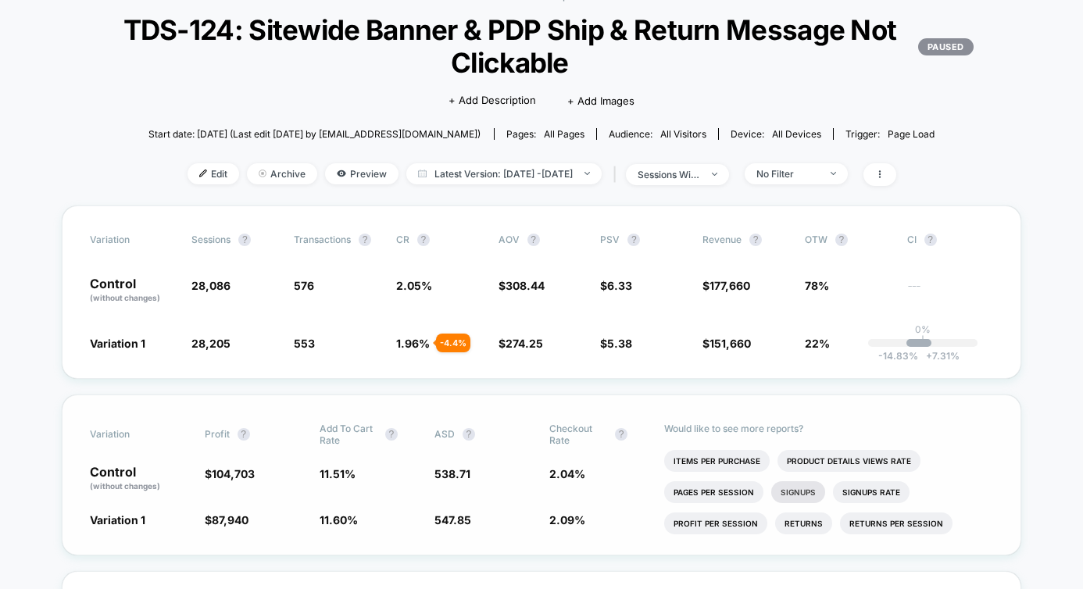
click at [787, 488] on li "Signups" at bounding box center [798, 492] width 54 height 22
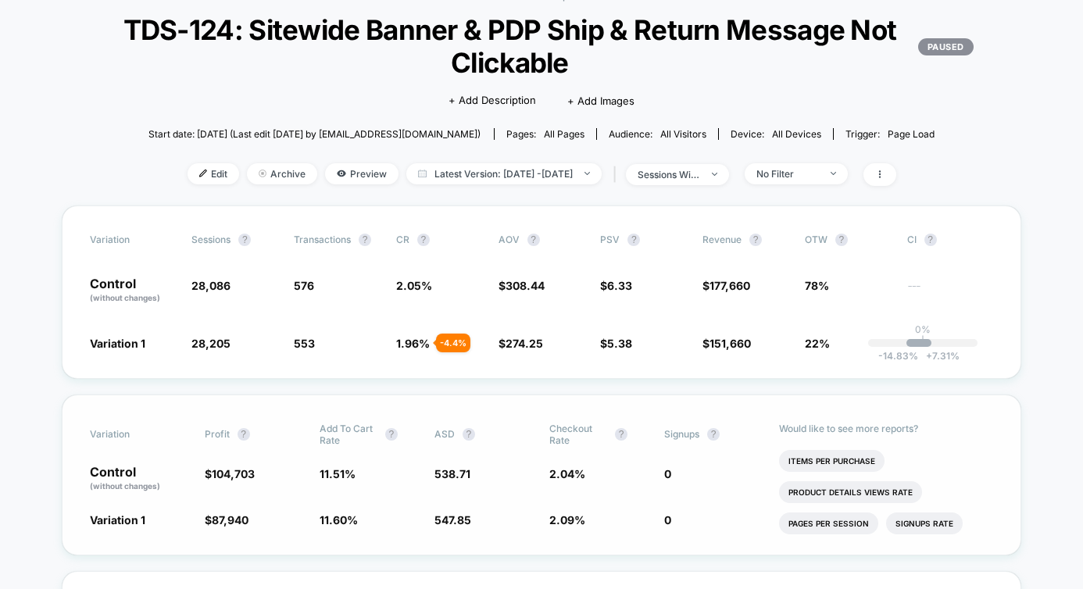
click at [787, 488] on li "Product Details Views Rate" at bounding box center [850, 492] width 143 height 22
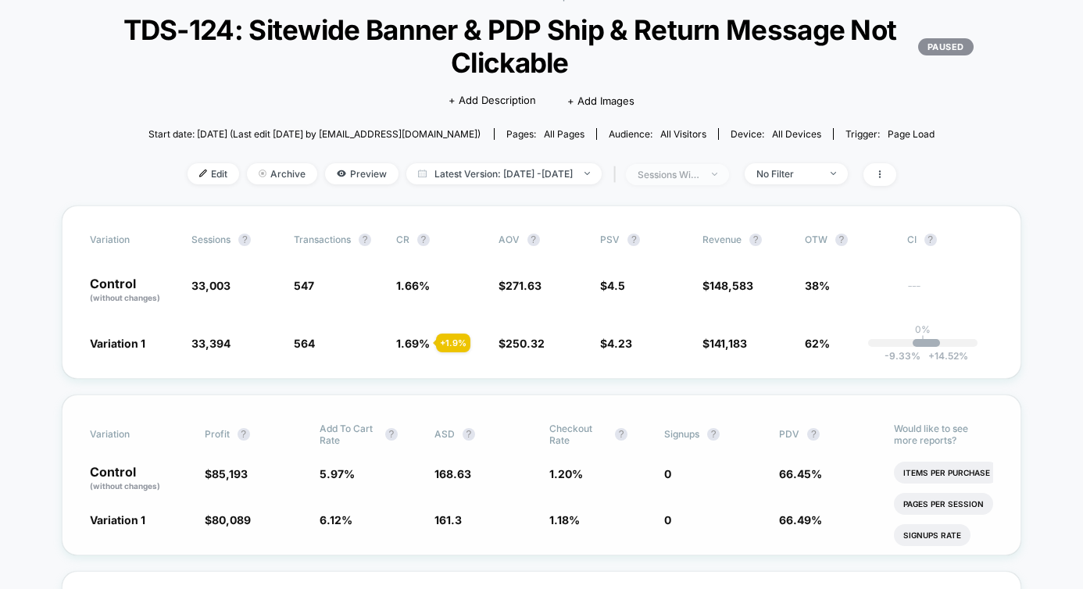
click at [711, 181] on span "sessions with impression" at bounding box center [677, 174] width 103 height 21
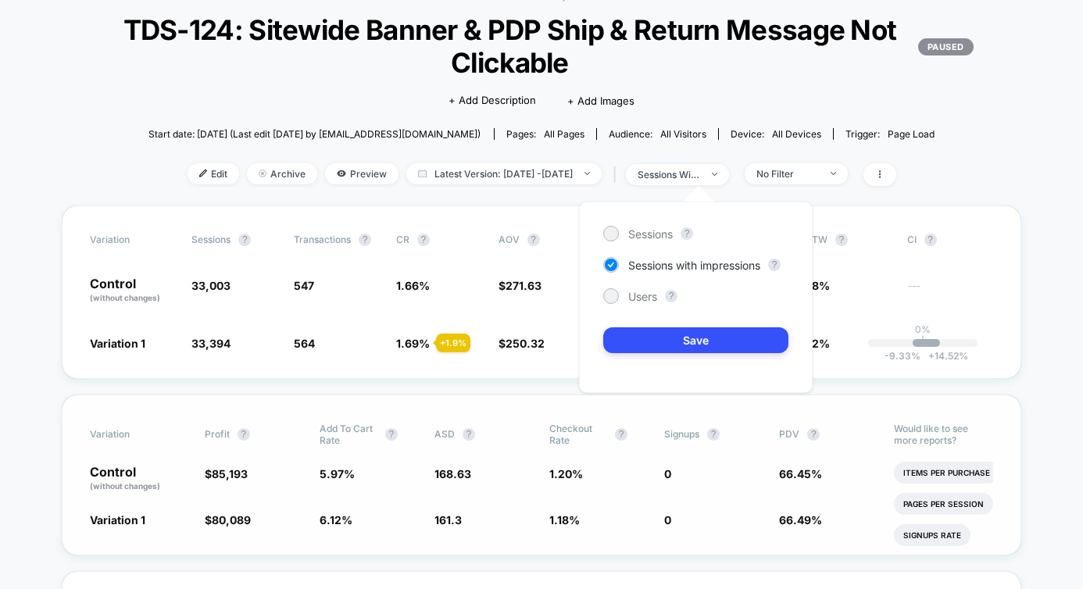
click at [754, 186] on div "Sessions ? Sessions with impressions ? Users ? Save" at bounding box center [695, 297] width 265 height 223
click at [835, 159] on div "< Back to all live experiences TDS-124: Sitewide Banner & PDP Ship & Return Mes…" at bounding box center [542, 98] width 960 height 216
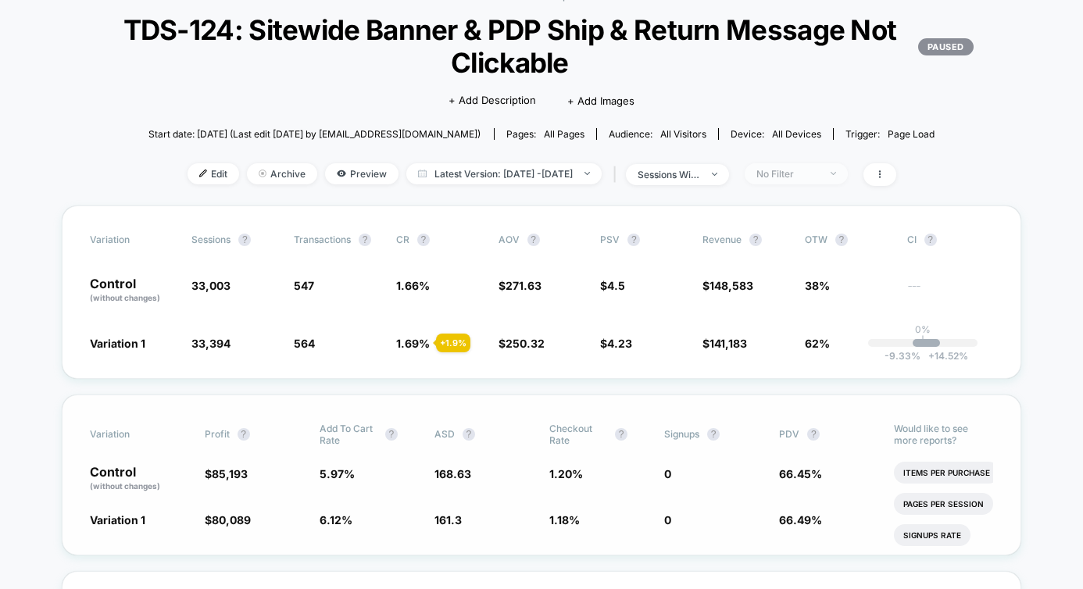
click at [819, 172] on div "No Filter" at bounding box center [788, 174] width 63 height 12
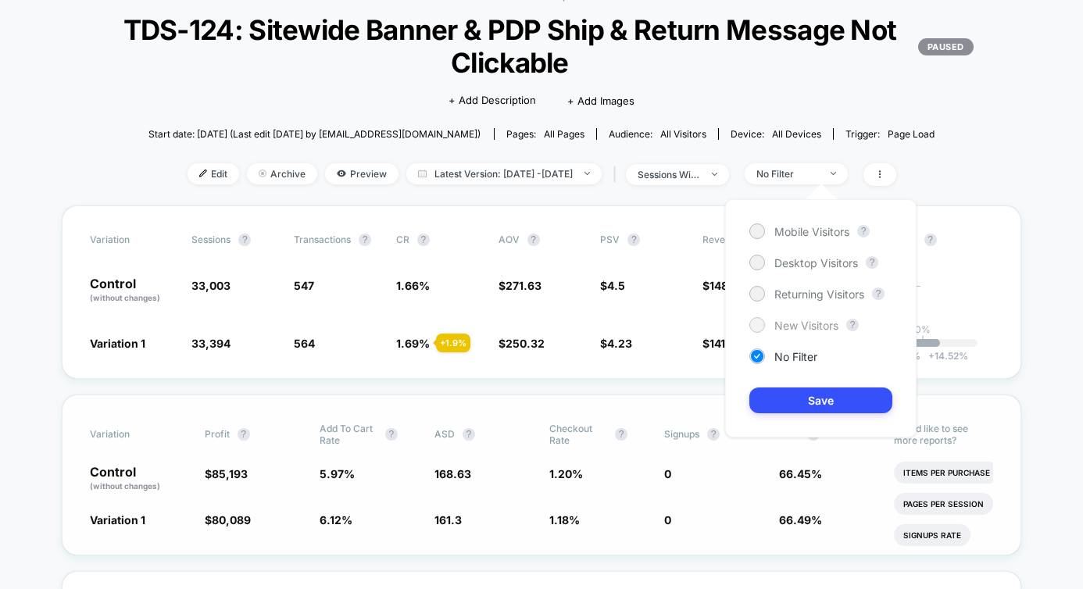
click at [797, 327] on span "New Visitors" at bounding box center [806, 325] width 64 height 13
click at [801, 403] on button "Save" at bounding box center [820, 401] width 143 height 26
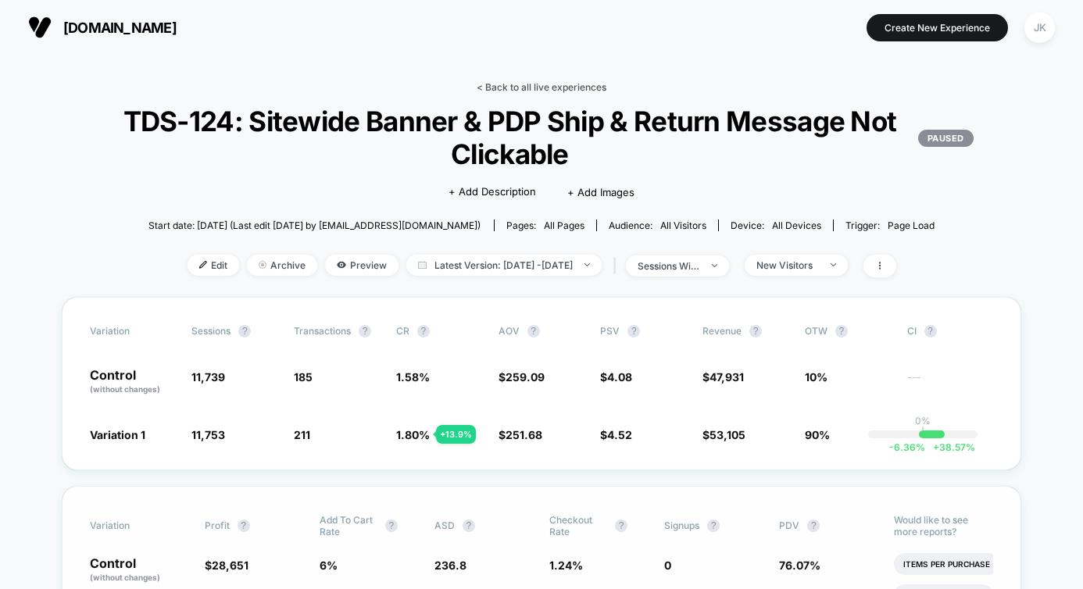
click at [547, 87] on link "< Back to all live experiences" at bounding box center [542, 87] width 130 height 12
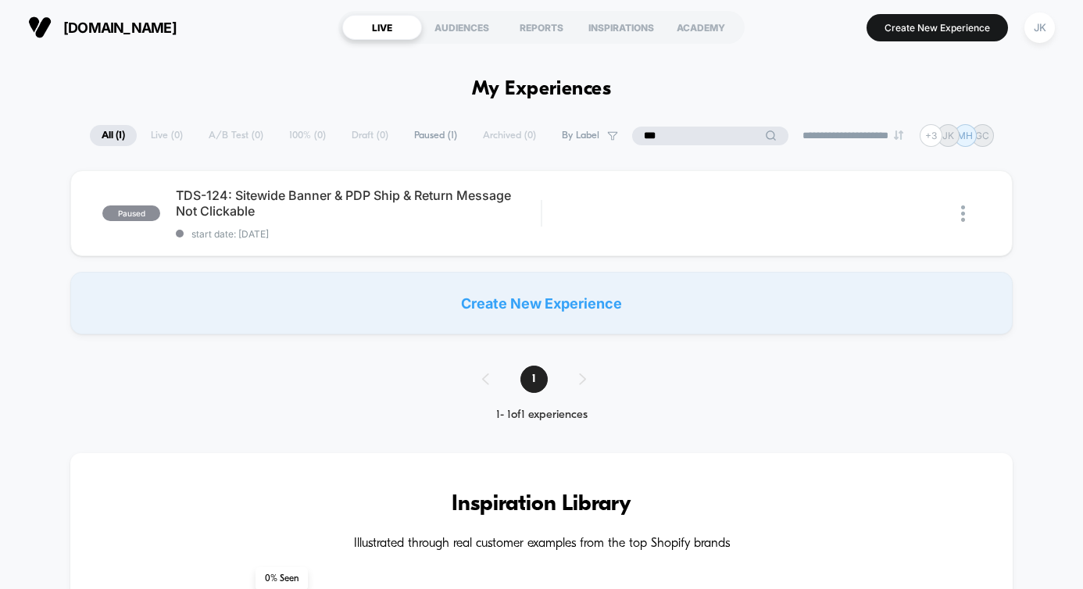
click at [685, 137] on input "***" at bounding box center [710, 136] width 156 height 19
type input "***"
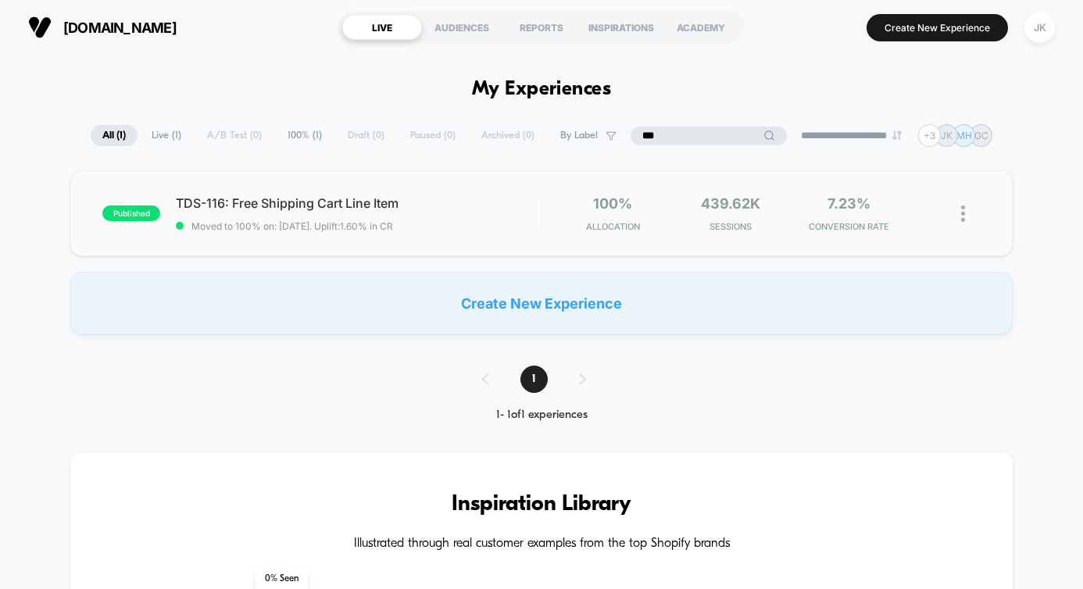
click at [470, 238] on div "published TDS-116: Free Shipping Cart Line Item Moved to 100% on: 9/16/2025 . U…" at bounding box center [541, 213] width 943 height 86
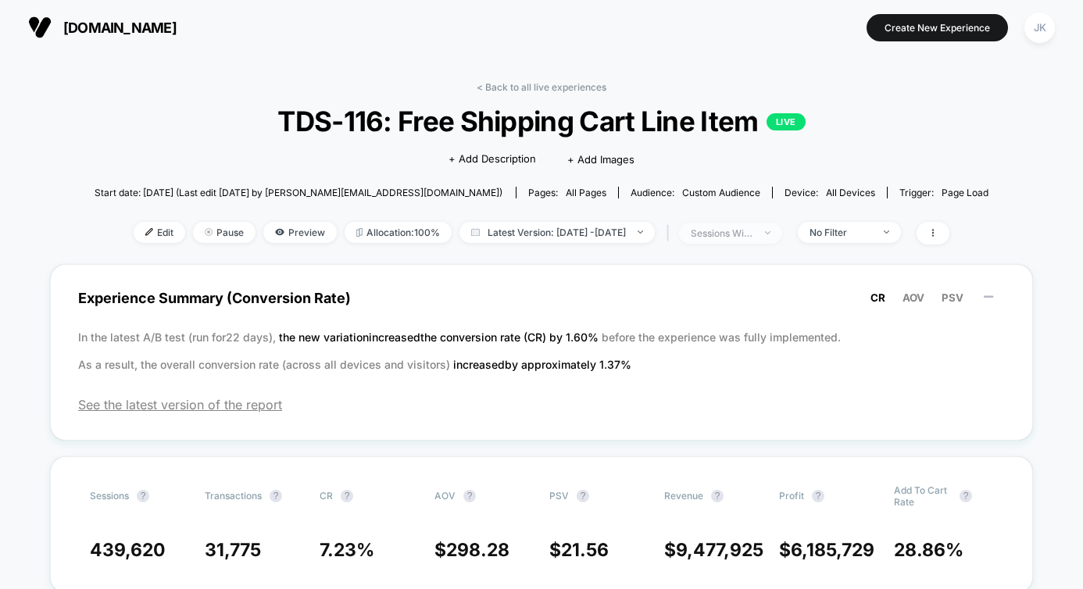
click at [722, 233] on div "sessions with impression" at bounding box center [722, 233] width 63 height 12
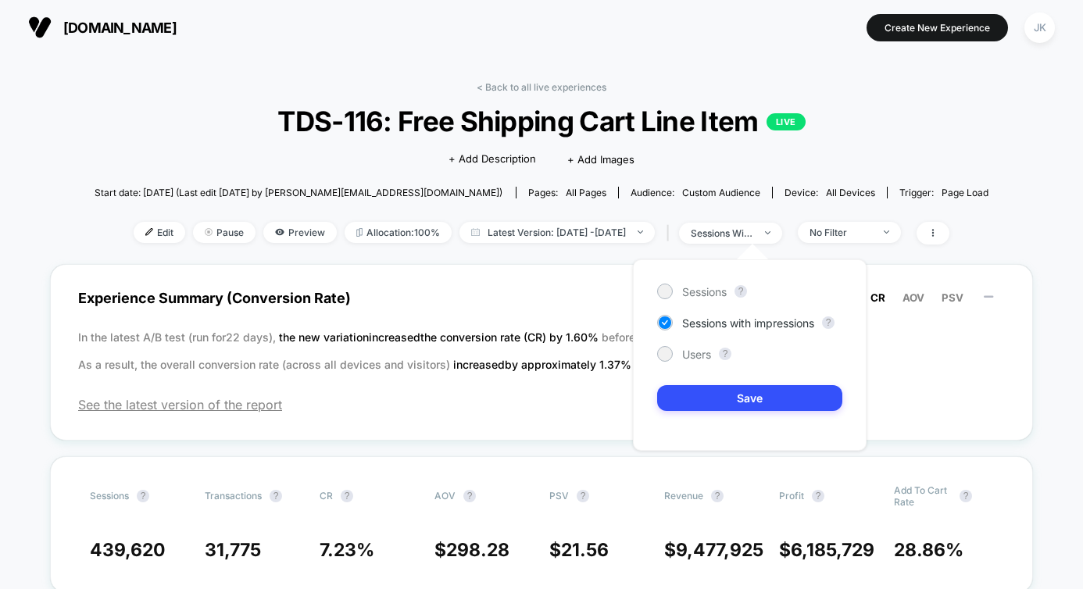
click at [798, 41] on section "Create New Experience JK" at bounding box center [891, 27] width 338 height 39
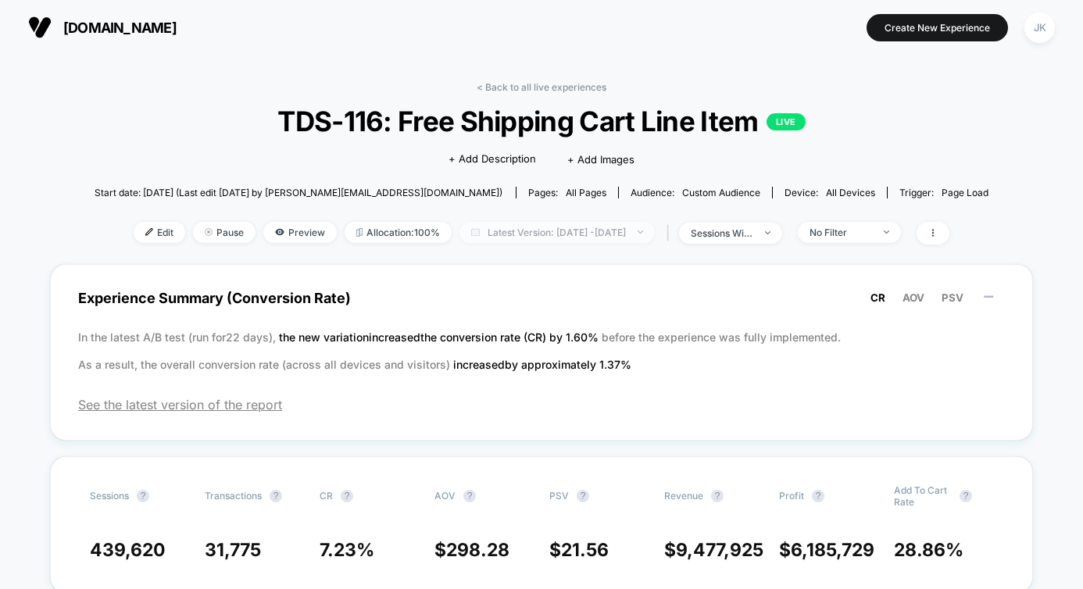
click at [592, 239] on span "Latest Version: [DATE] - [DATE]" at bounding box center [557, 232] width 195 height 21
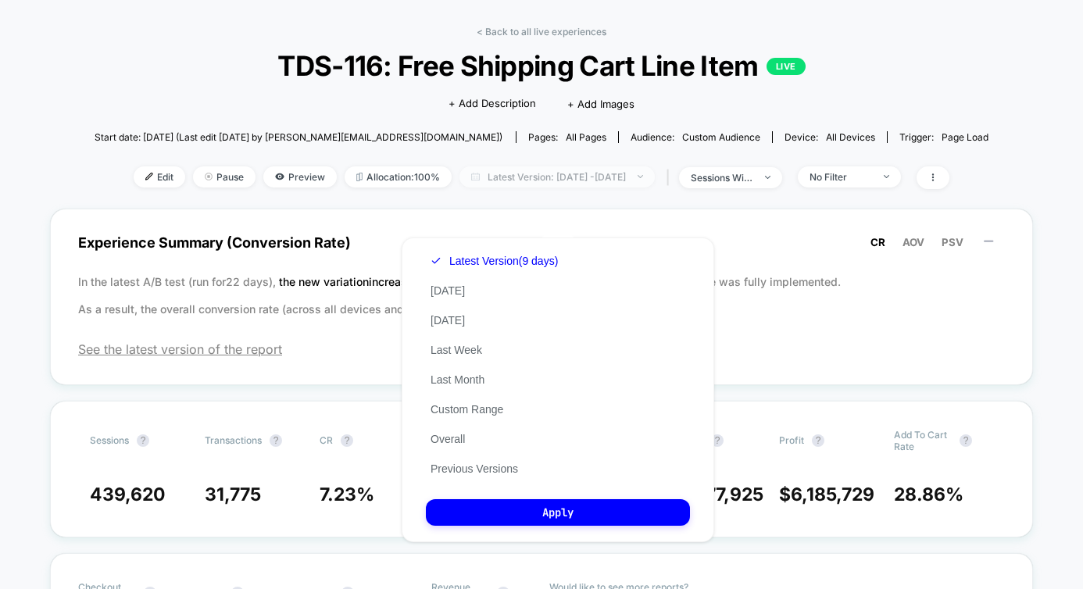
scroll to position [58, 0]
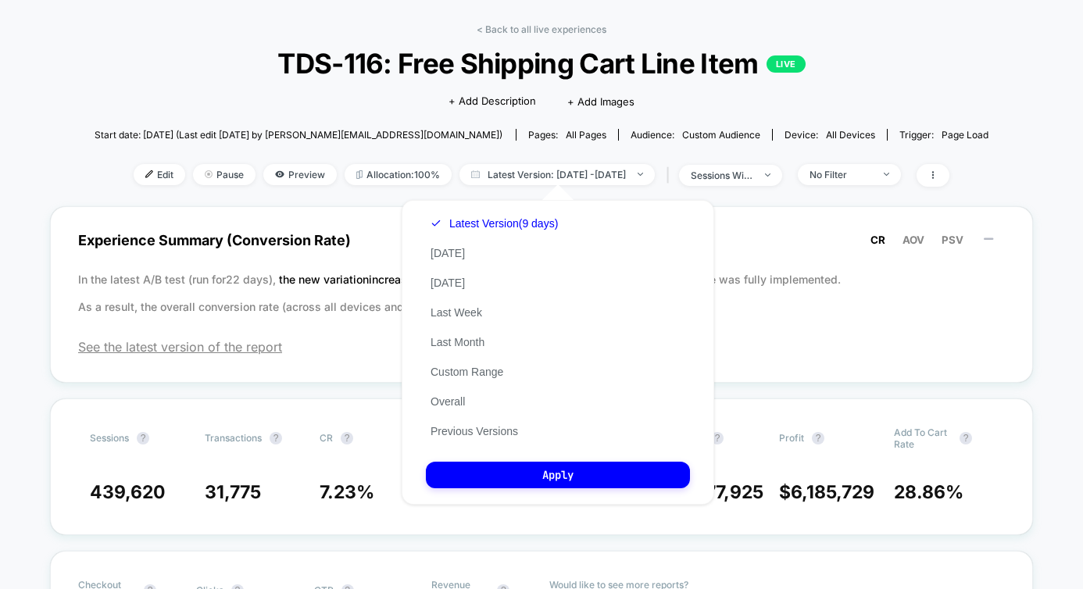
click at [859, 72] on span "TDS-116: Free Shipping Cart Line Item LIVE" at bounding box center [541, 63] width 805 height 33
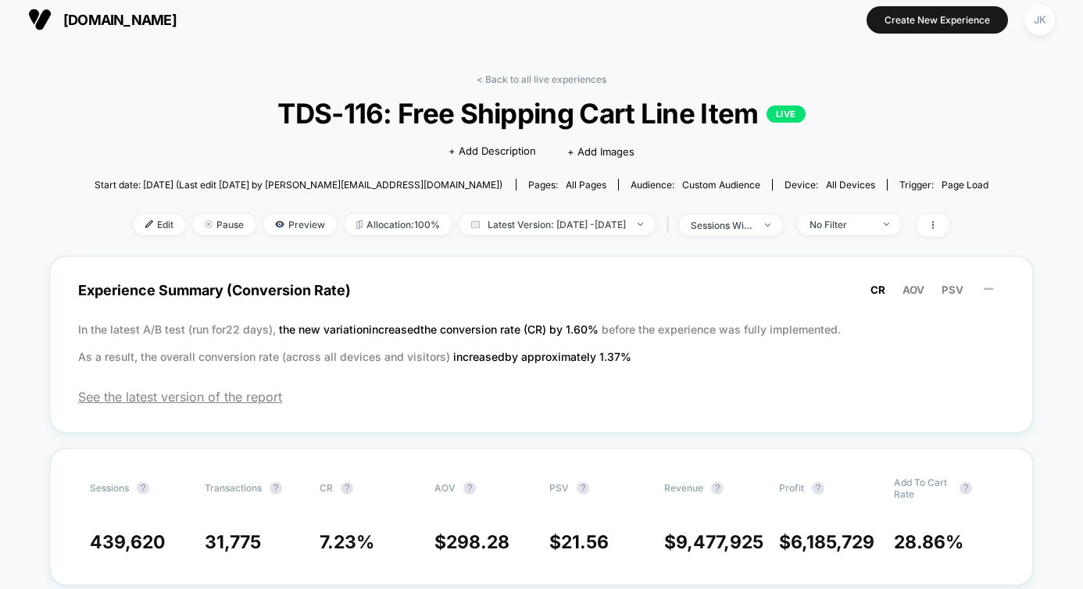
scroll to position [0, 0]
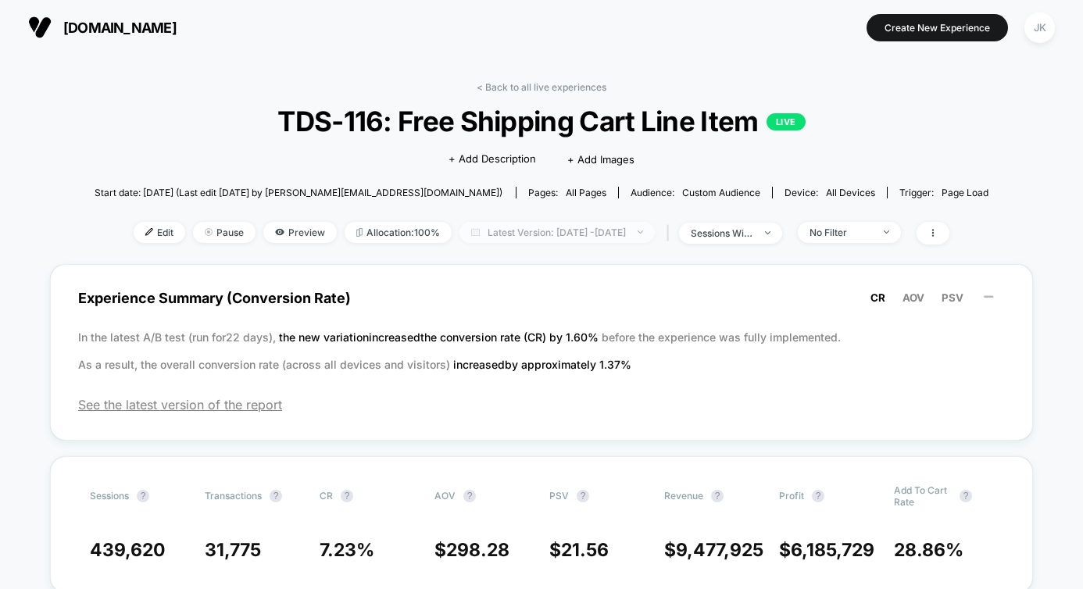
click at [642, 238] on span "Latest Version: [DATE] - [DATE]" at bounding box center [557, 232] width 195 height 21
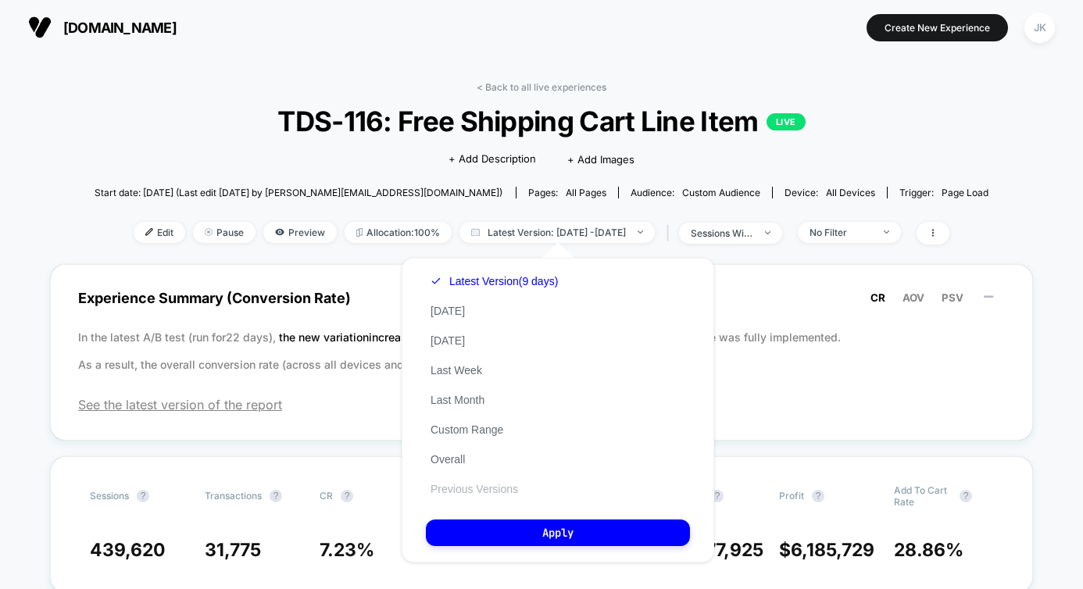
click at [492, 489] on button "Previous Versions" at bounding box center [474, 489] width 97 height 14
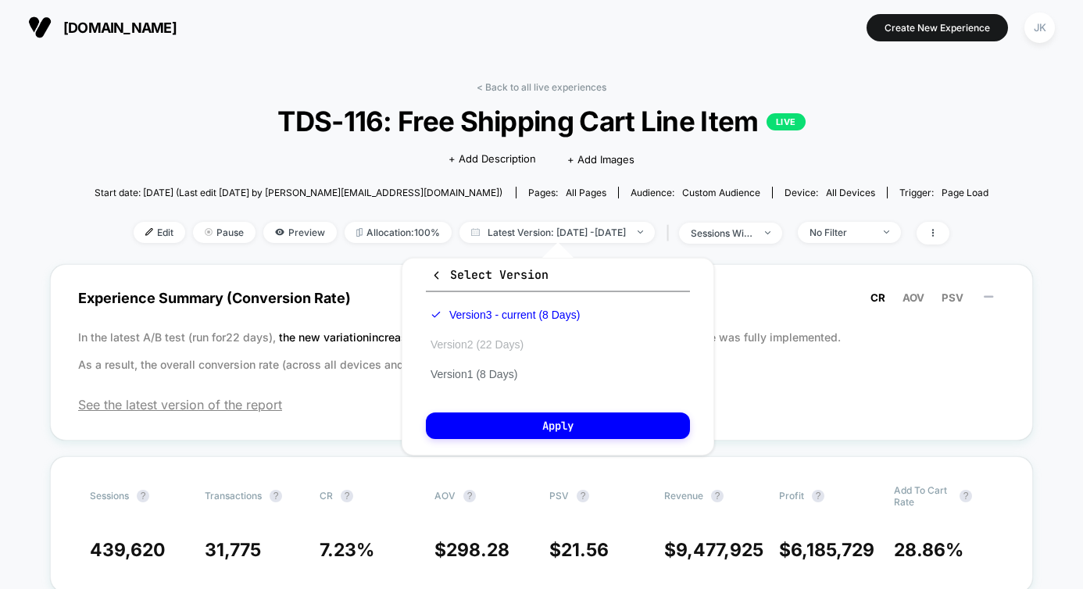
click at [517, 347] on button "Version 2 (22 Days)" at bounding box center [477, 345] width 102 height 14
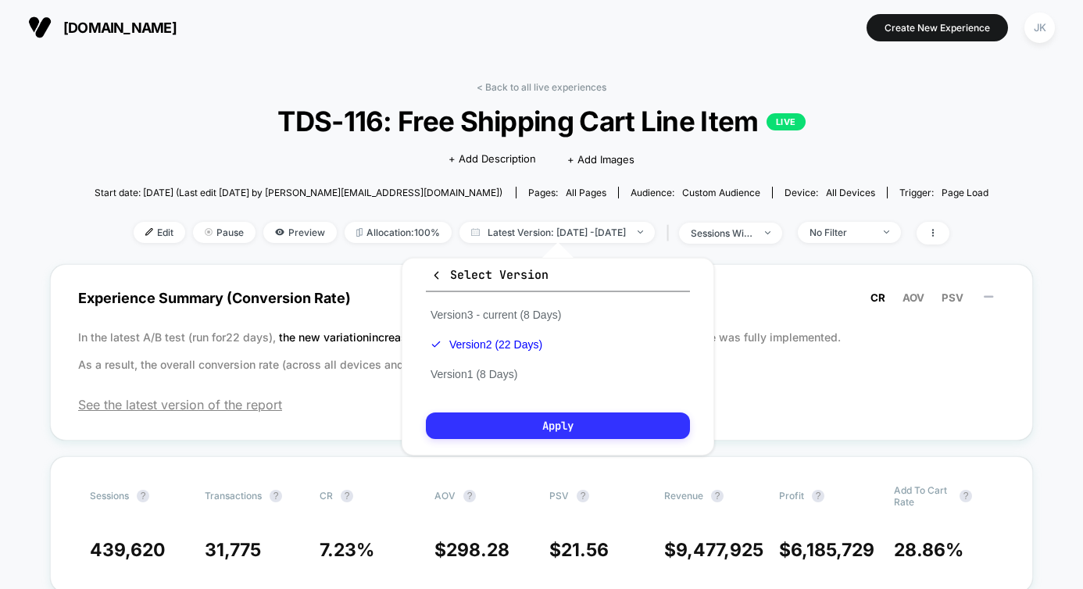
click at [513, 422] on button "Apply" at bounding box center [558, 426] width 264 height 27
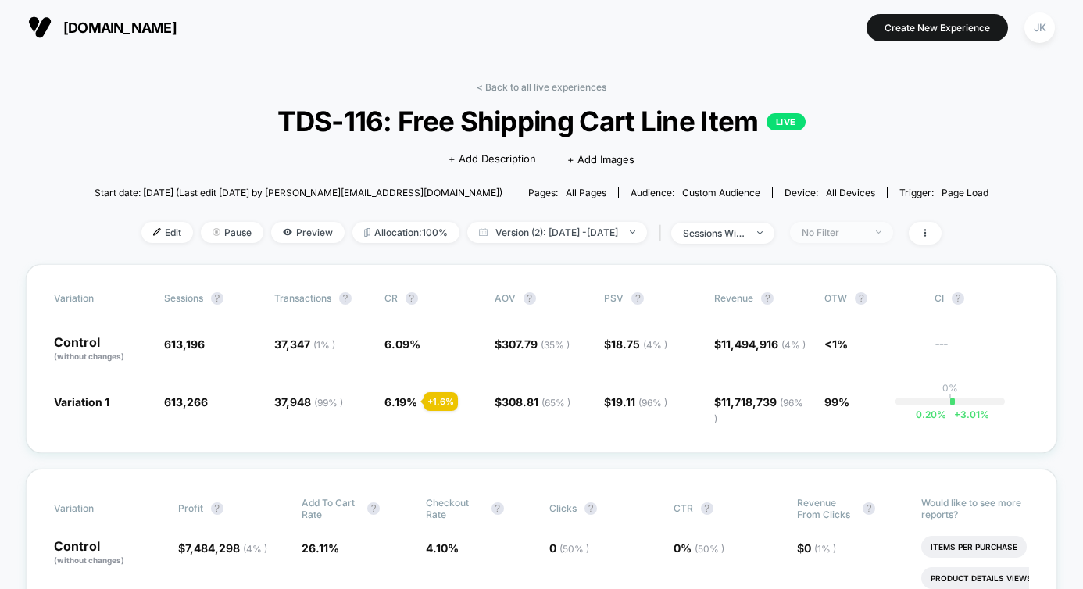
click at [831, 236] on span "No Filter" at bounding box center [841, 232] width 103 height 21
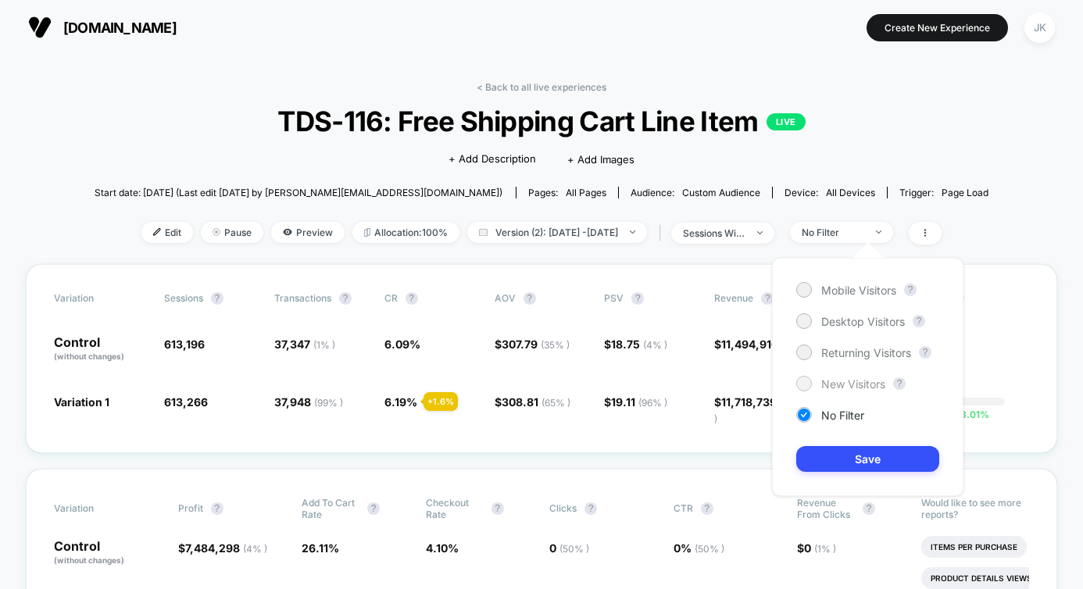
click at [823, 382] on span "New Visitors" at bounding box center [853, 383] width 64 height 13
click at [825, 459] on button "Save" at bounding box center [867, 459] width 143 height 26
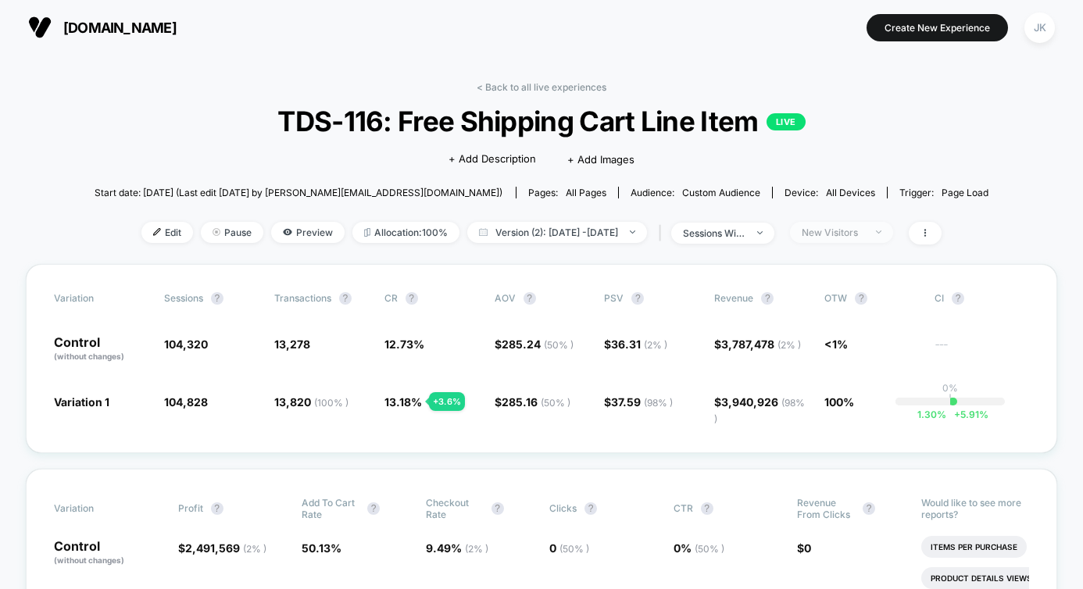
click at [864, 232] on div "New Visitors" at bounding box center [833, 233] width 63 height 12
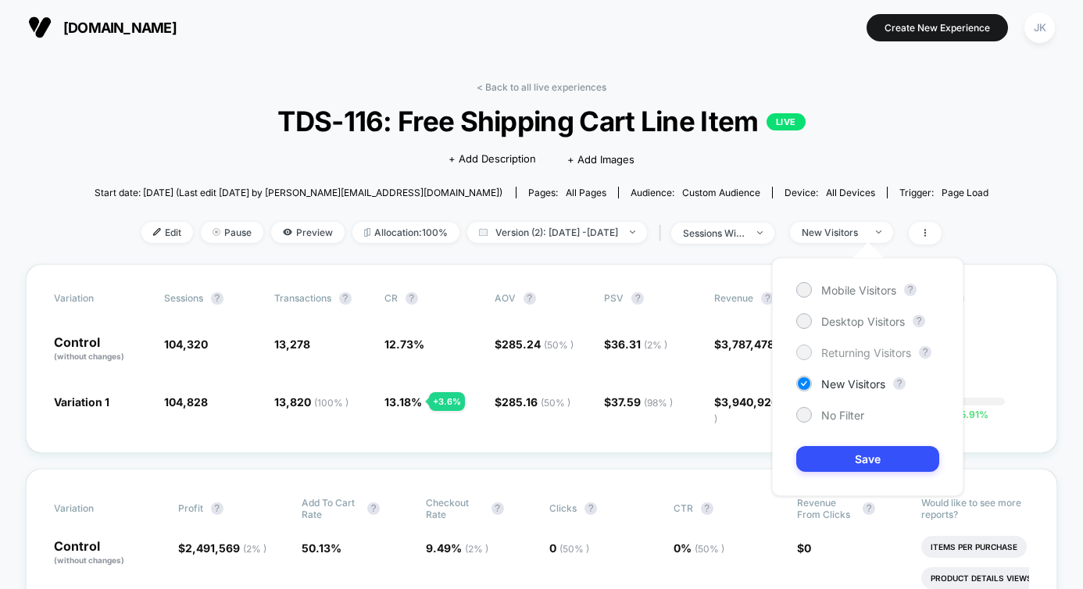
click at [842, 350] on span "Returning Visitors" at bounding box center [866, 352] width 90 height 13
click at [832, 456] on button "Save" at bounding box center [867, 459] width 143 height 26
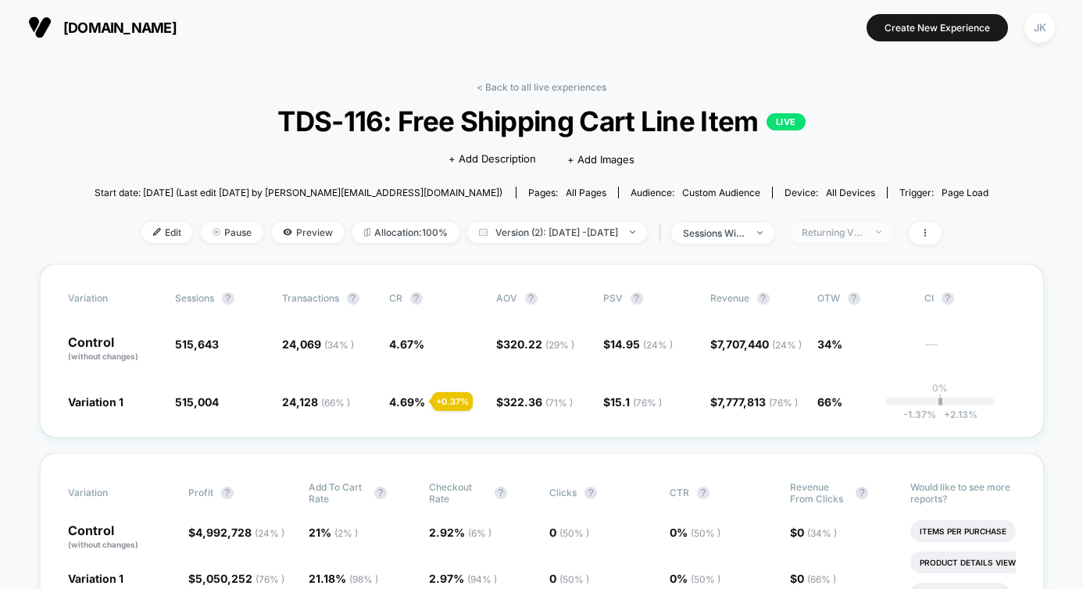
click at [864, 236] on div "Returning Visitors" at bounding box center [833, 233] width 63 height 12
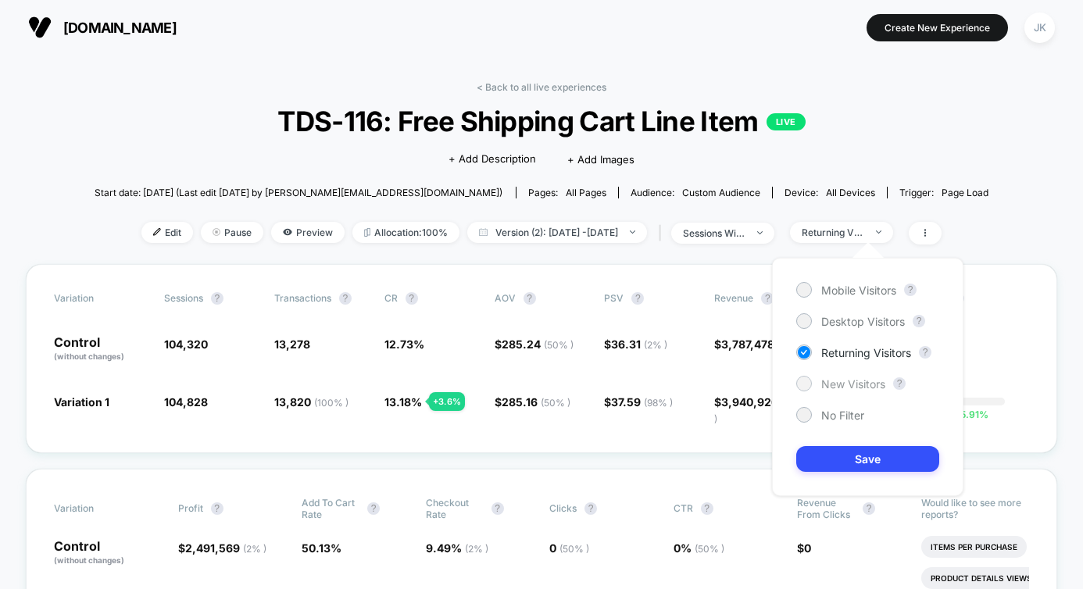
click at [853, 383] on span "New Visitors" at bounding box center [853, 383] width 64 height 13
click at [841, 456] on button "Save" at bounding box center [867, 459] width 143 height 26
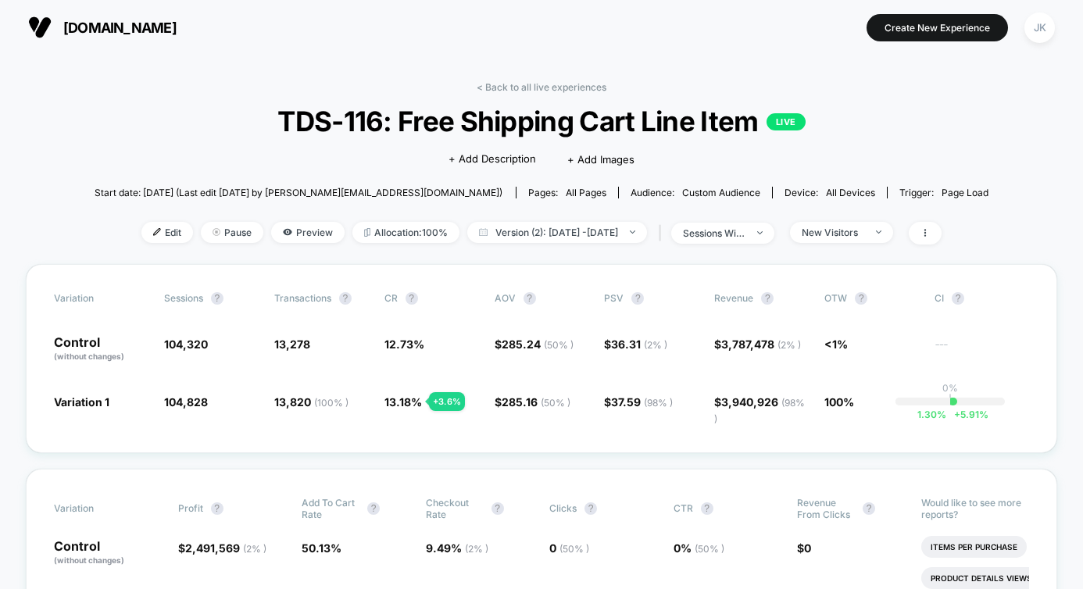
click at [885, 242] on div "Edit Pause Preview Allocation: 100% Version (2): Aug 26, 2025 - Sep 16, 2025 | …" at bounding box center [542, 233] width 895 height 23
click at [864, 231] on div "New Visitors" at bounding box center [833, 233] width 63 height 12
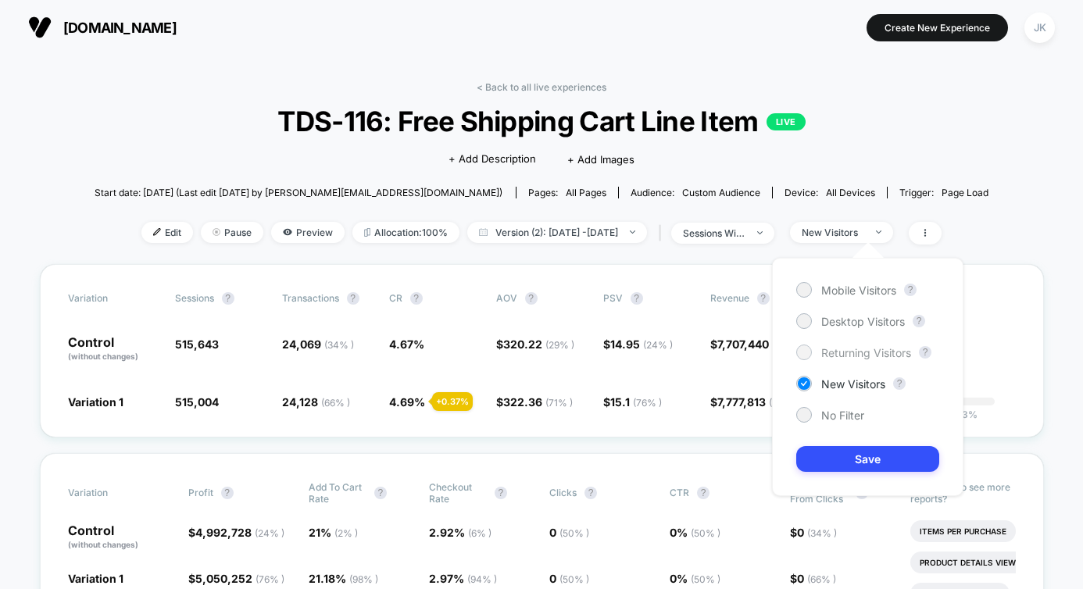
click at [847, 350] on span "Returning Visitors" at bounding box center [866, 352] width 90 height 13
click at [953, 149] on div "< Back to all live experiences TDS-116: Free Shipping Cart Line Item LIVE Click…" at bounding box center [542, 172] width 895 height 183
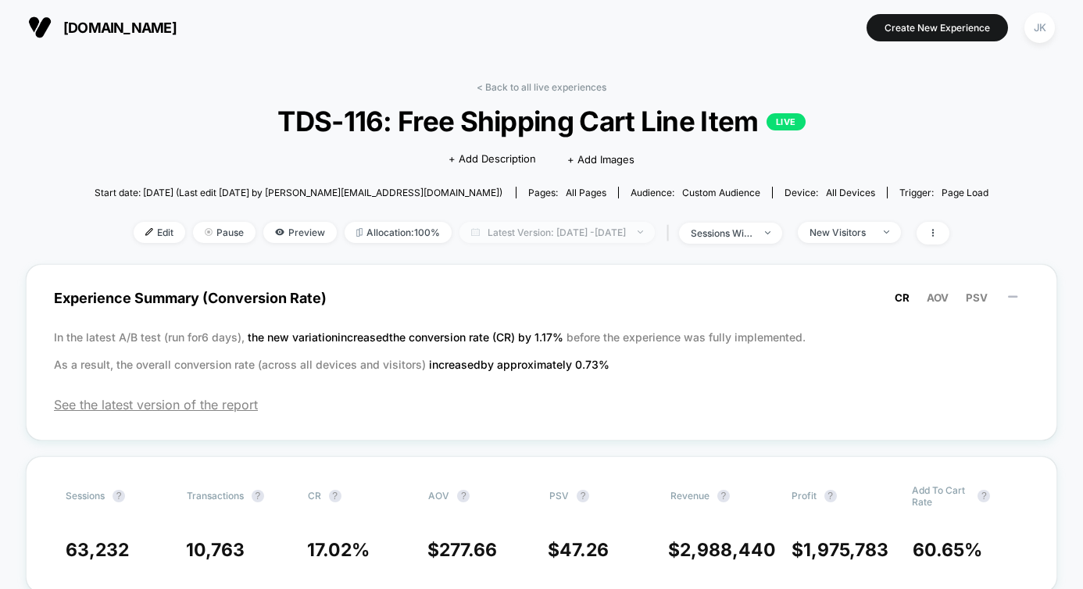
click at [488, 234] on span "Latest Version: [DATE] - [DATE]" at bounding box center [557, 232] width 195 height 21
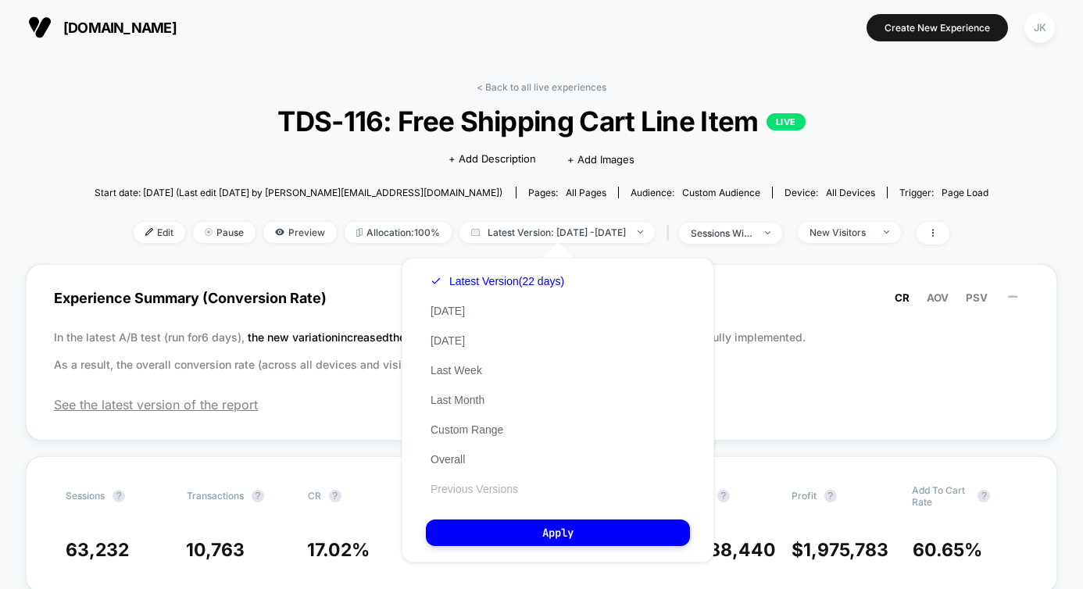
click at [460, 492] on button "Previous Versions" at bounding box center [474, 489] width 97 height 14
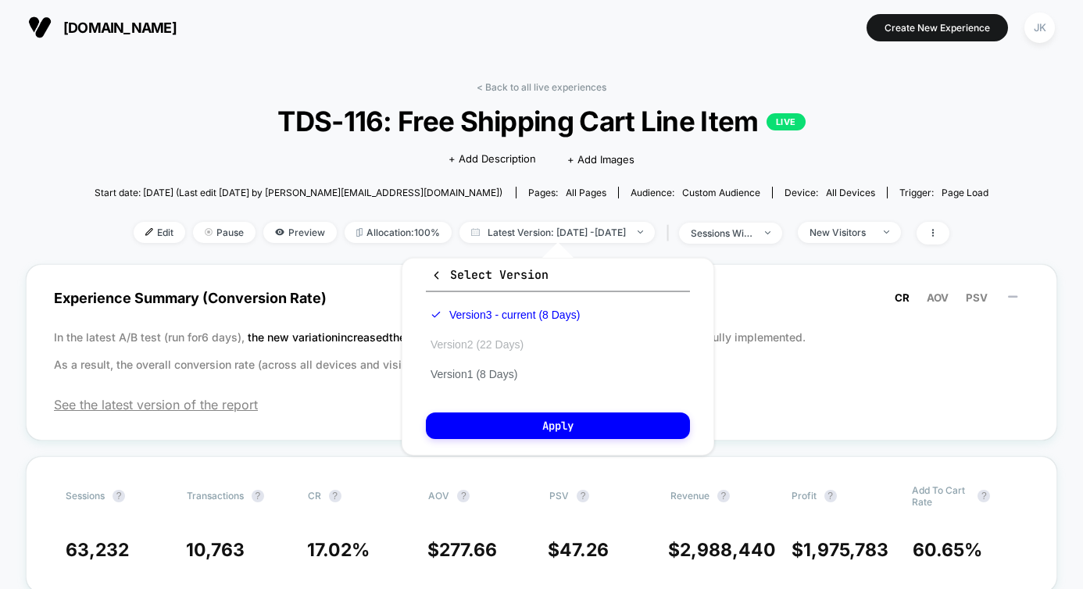
click at [510, 342] on button "Version 2 (22 Days)" at bounding box center [477, 345] width 102 height 14
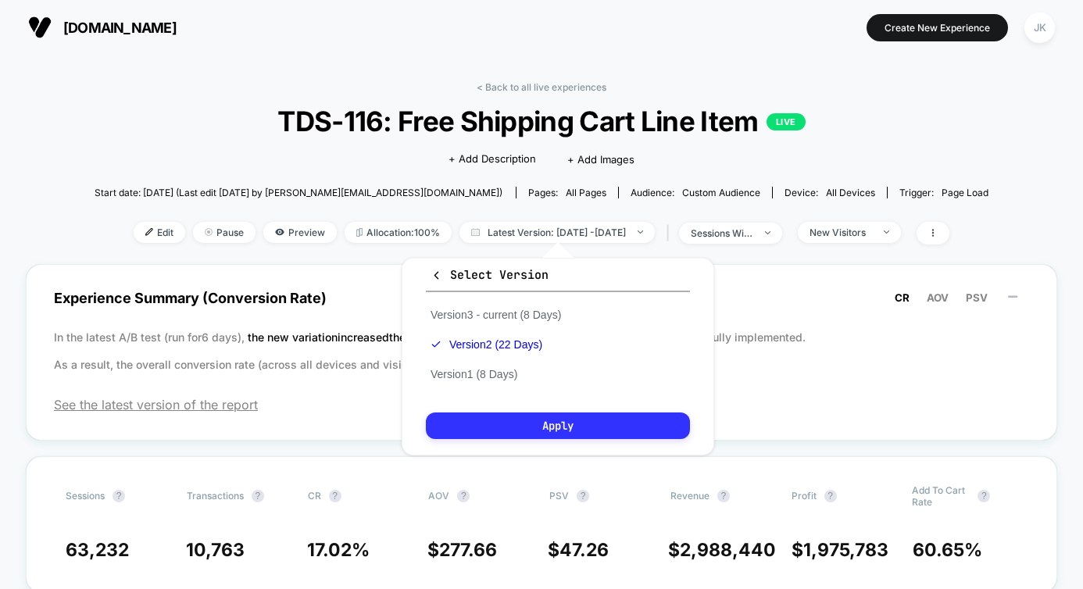
click at [503, 420] on button "Apply" at bounding box center [558, 426] width 264 height 27
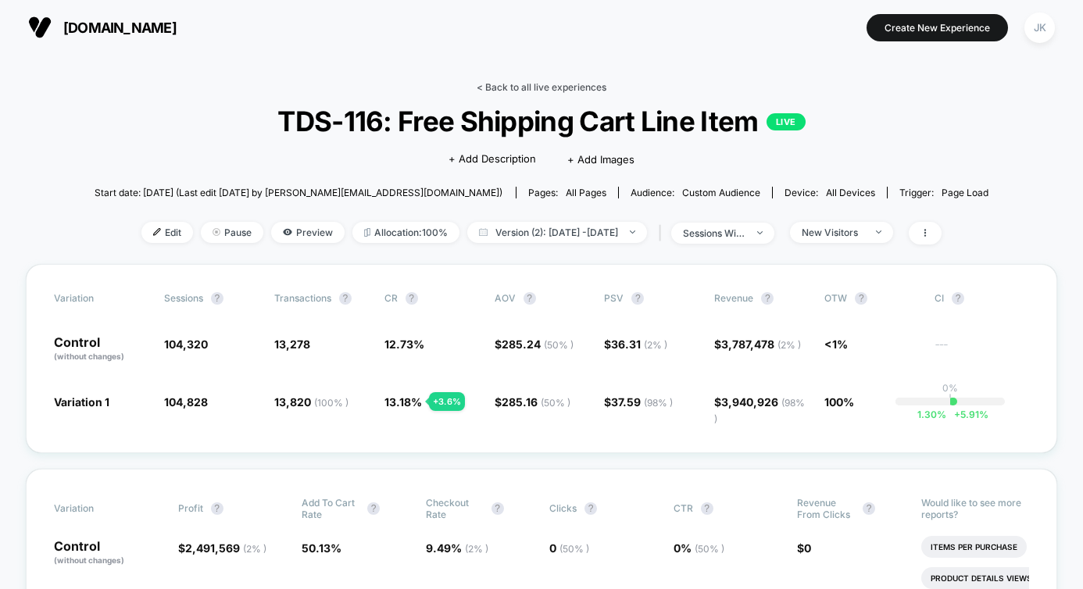
click at [519, 91] on link "< Back to all live experiences" at bounding box center [542, 87] width 130 height 12
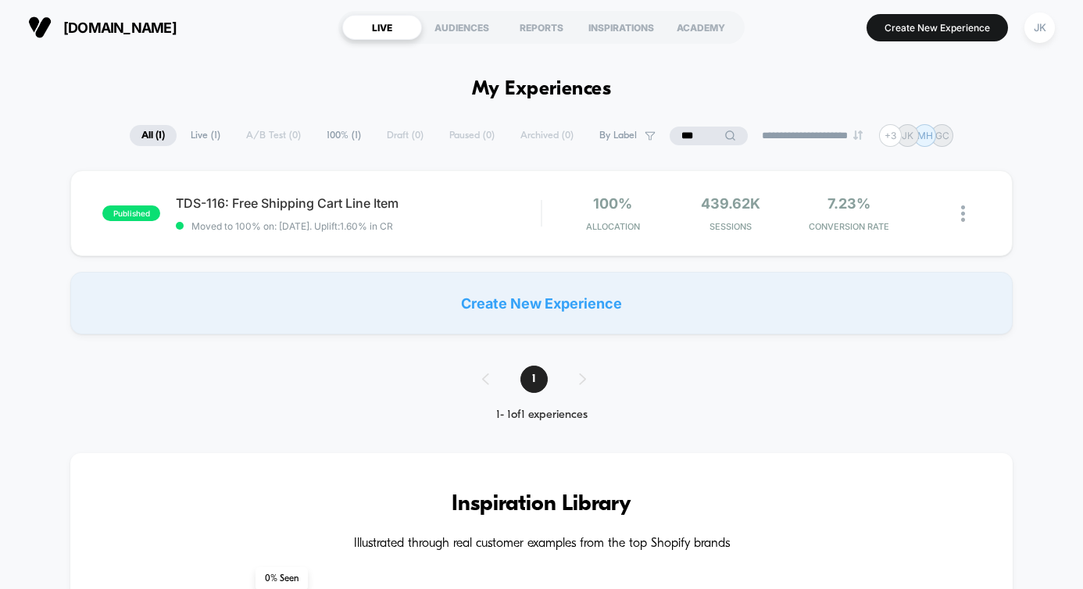
click at [714, 143] on input "***" at bounding box center [709, 136] width 78 height 19
click at [714, 143] on input "***" at bounding box center [709, 136] width 156 height 19
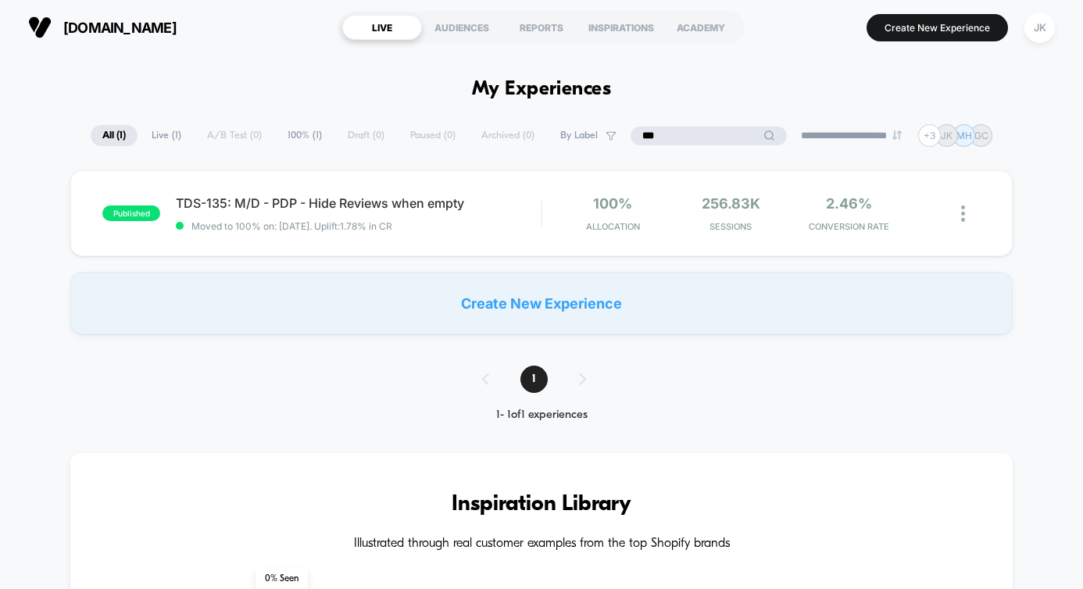
type input "***"
click at [963, 209] on img at bounding box center [963, 214] width 4 height 16
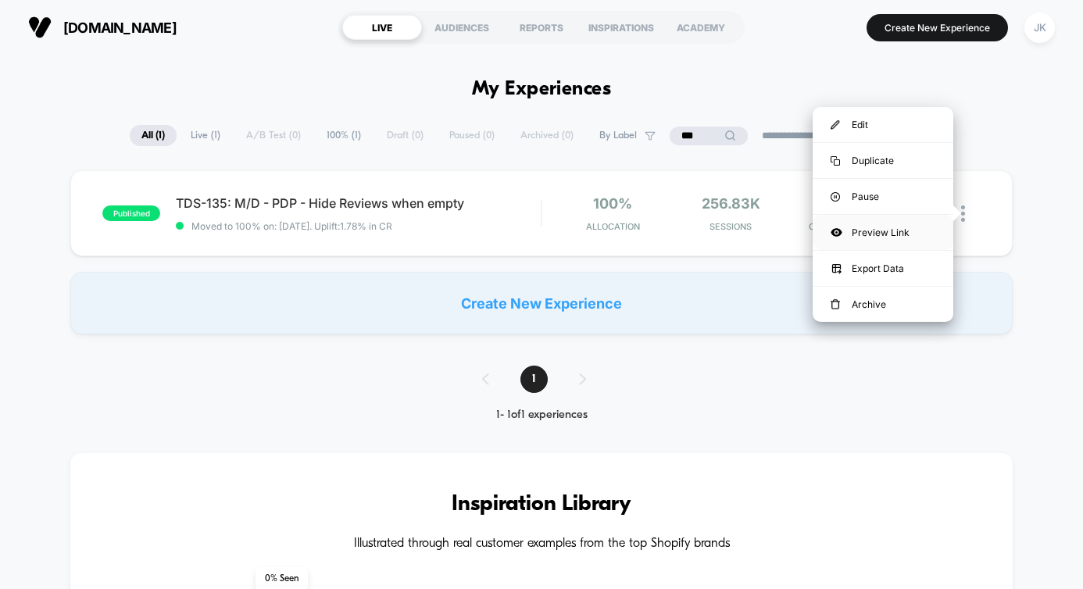
click at [894, 227] on div "Preview Link" at bounding box center [883, 232] width 141 height 35
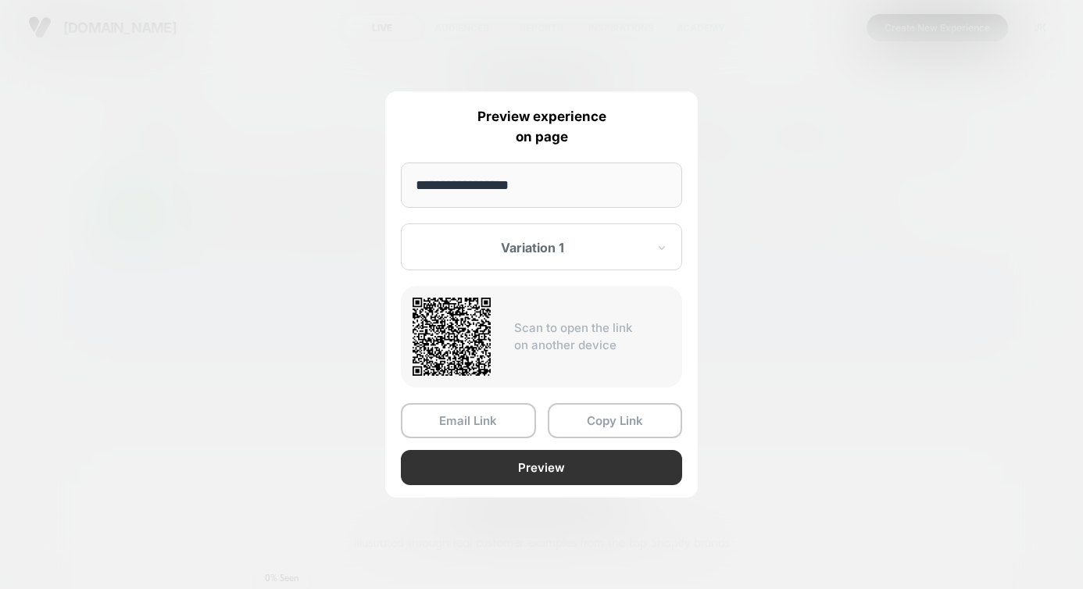
click at [550, 469] on button "Preview" at bounding box center [541, 467] width 281 height 35
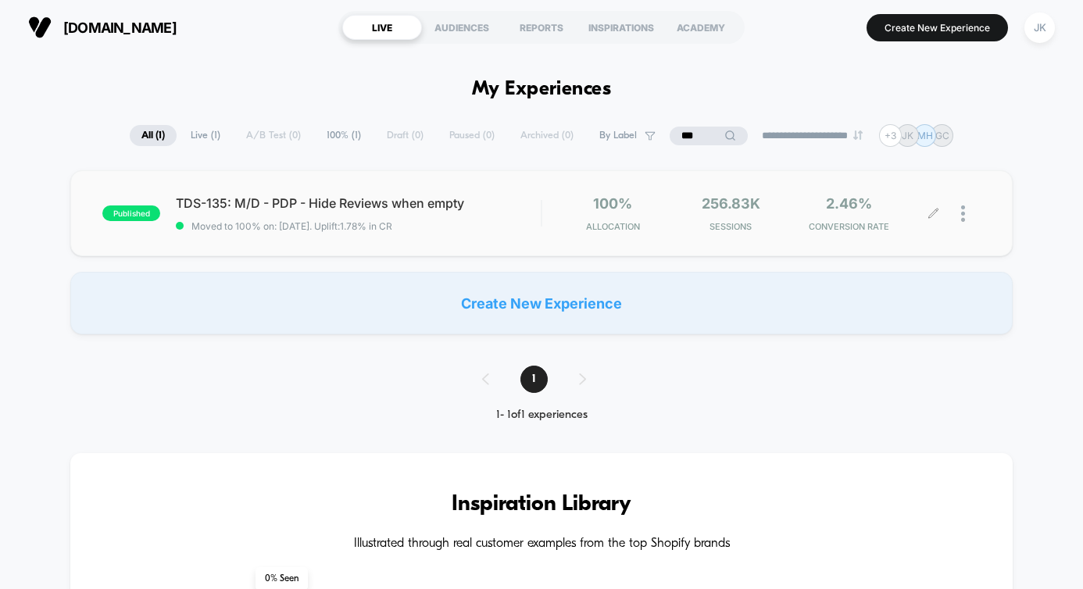
click at [959, 214] on div at bounding box center [957, 213] width 47 height 37
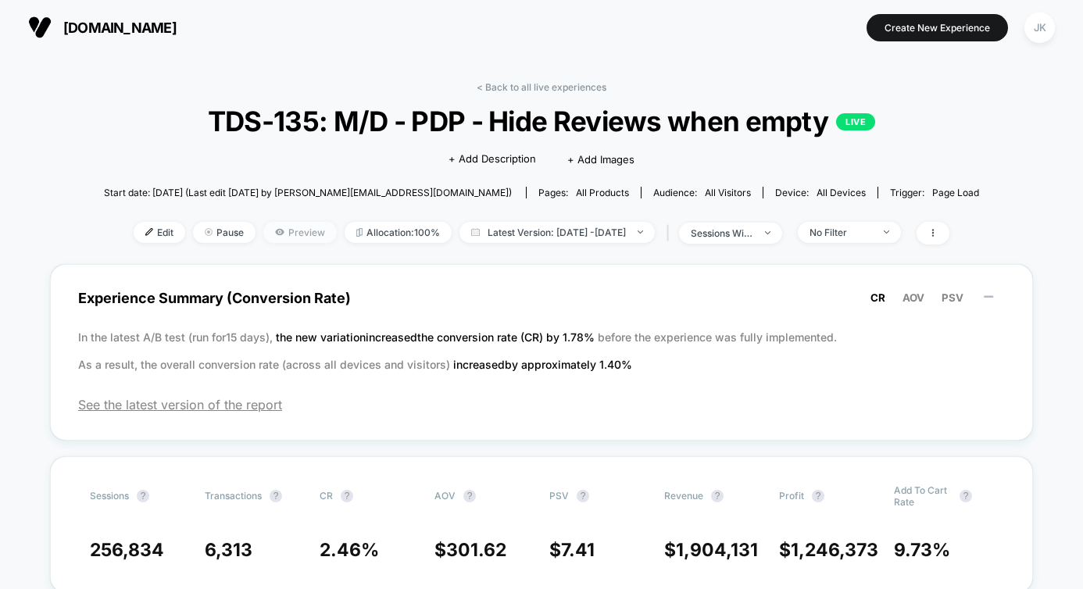
click at [265, 227] on span "Preview" at bounding box center [299, 232] width 73 height 21
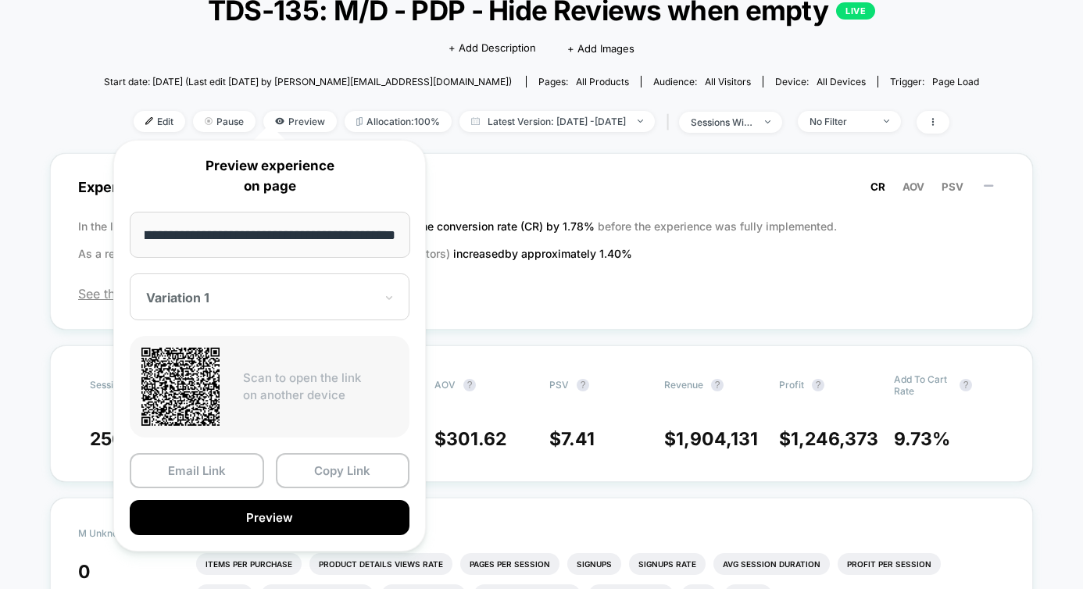
scroll to position [122, 0]
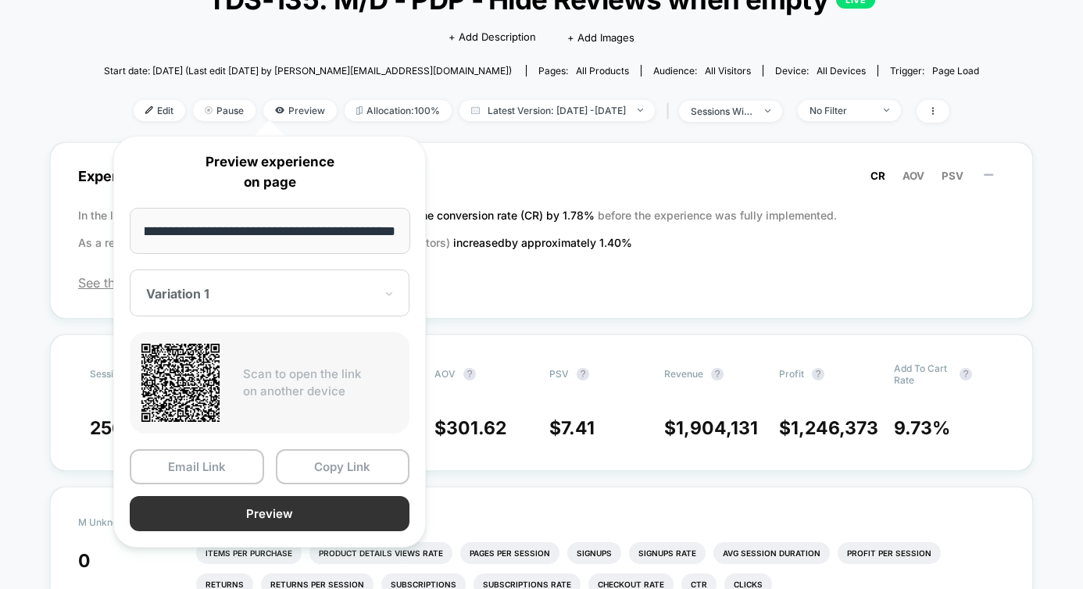
click at [311, 510] on button "Preview" at bounding box center [270, 513] width 280 height 35
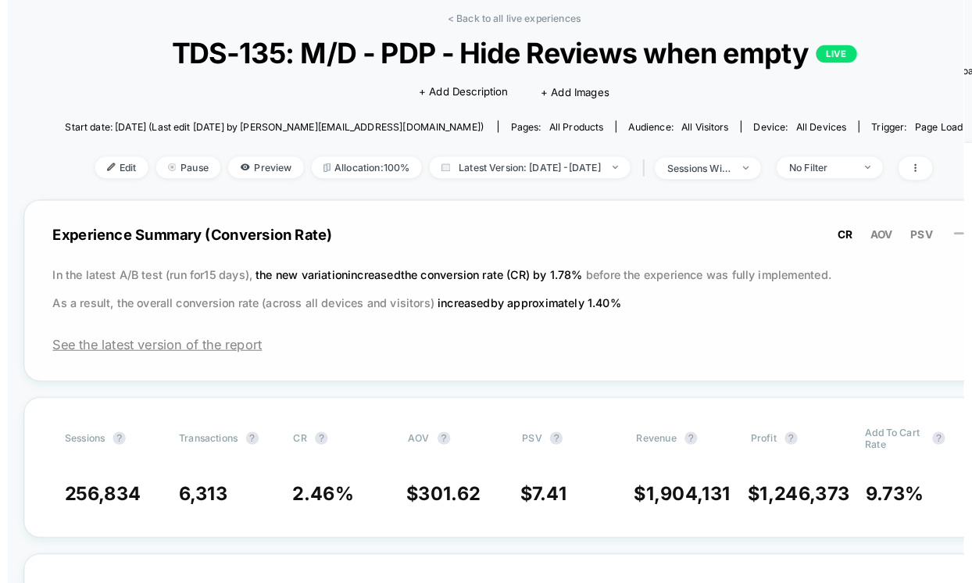
scroll to position [66, 0]
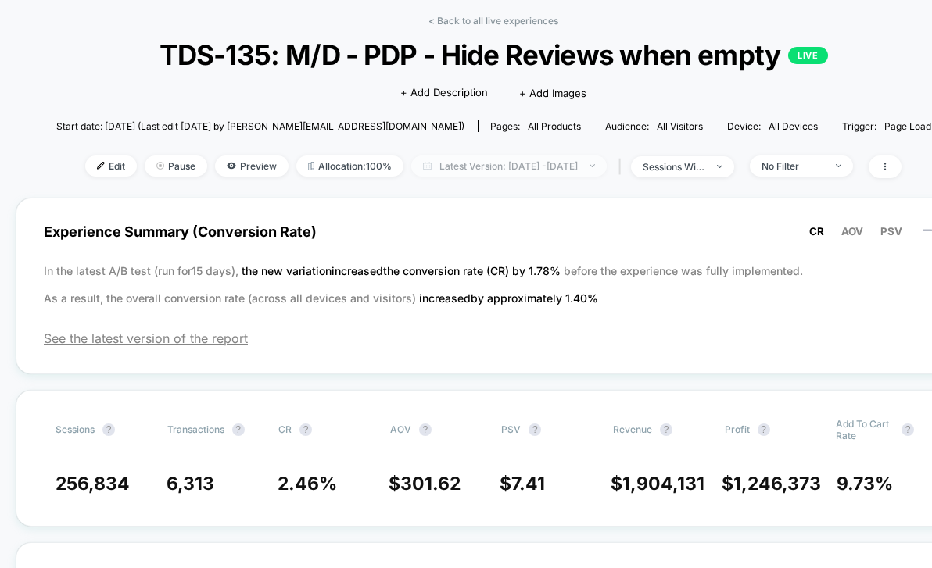
click at [443, 167] on span "Latest Version: [DATE] - [DATE]" at bounding box center [508, 166] width 195 height 21
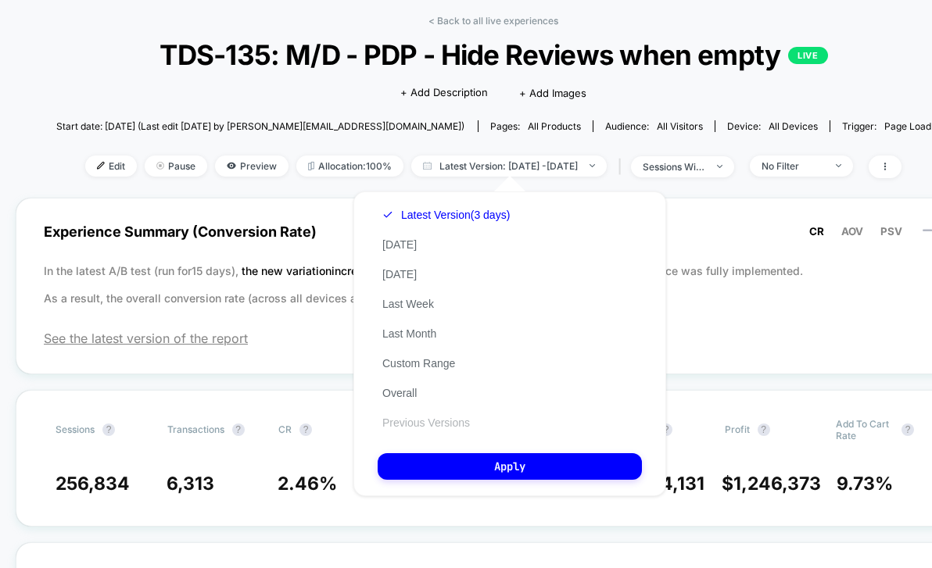
click at [430, 420] on button "Previous Versions" at bounding box center [425, 423] width 97 height 14
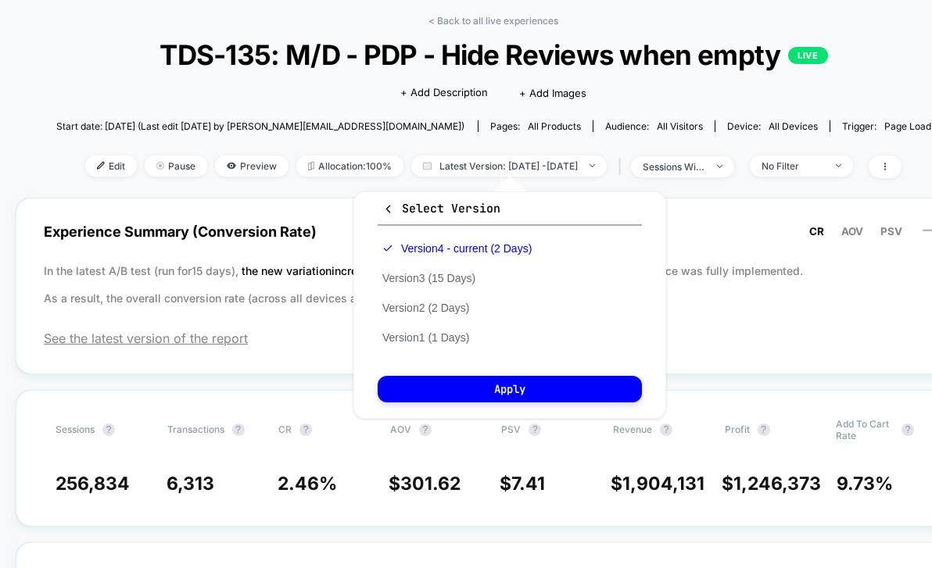
click at [278, 371] on div "Experience Summary (Conversion Rate) CR AOV PSV In the latest A/B test (run for…" at bounding box center [494, 286] width 956 height 177
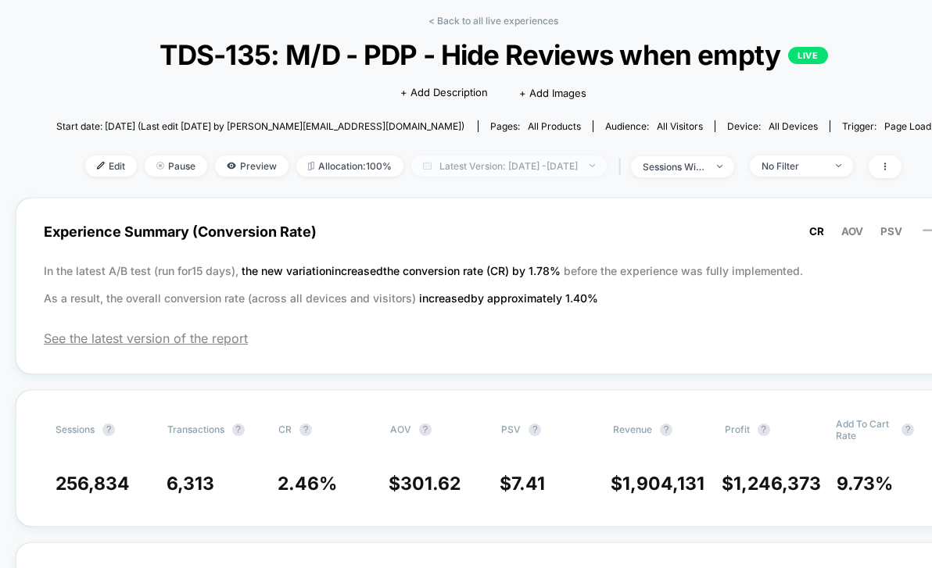
click at [585, 172] on span "Latest Version: [DATE] - [DATE]" at bounding box center [508, 166] width 195 height 21
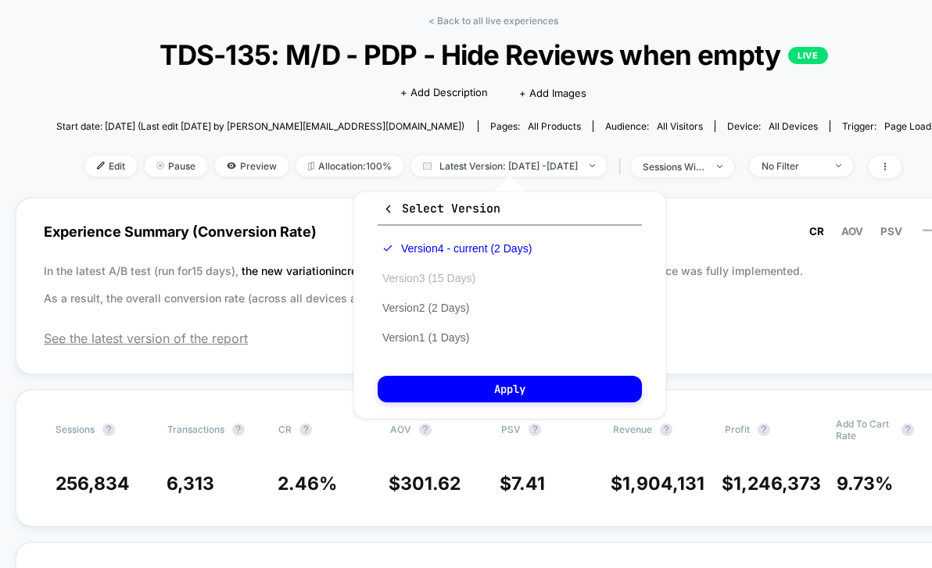
click at [480, 276] on button "Version 3 (15 Days)" at bounding box center [428, 278] width 102 height 14
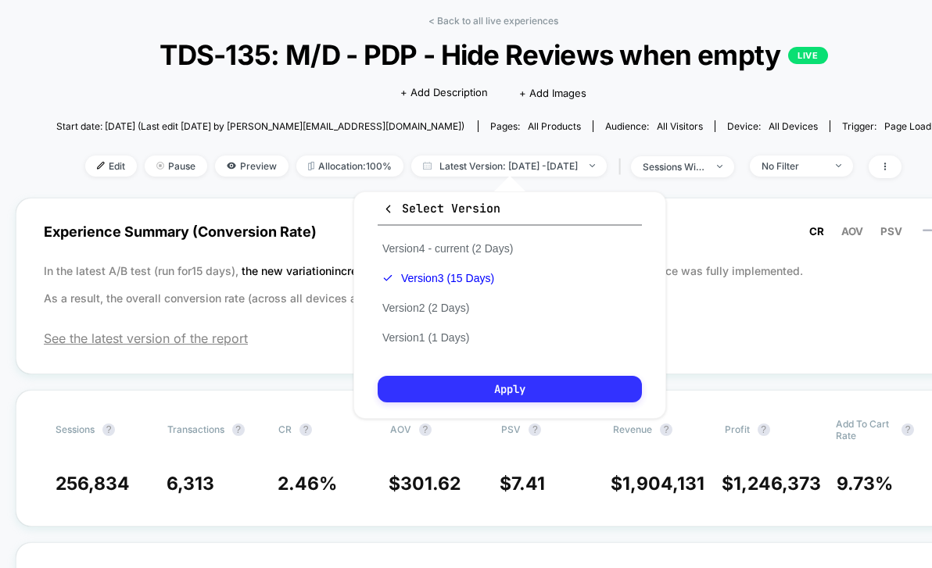
click at [483, 383] on button "Apply" at bounding box center [509, 389] width 264 height 27
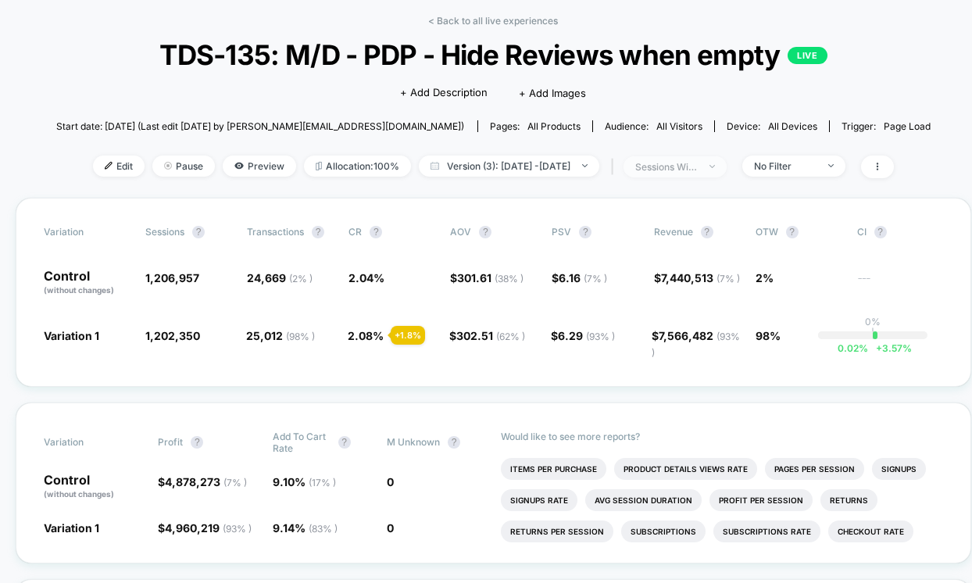
click at [702, 173] on span "sessions with impression" at bounding box center [675, 166] width 103 height 21
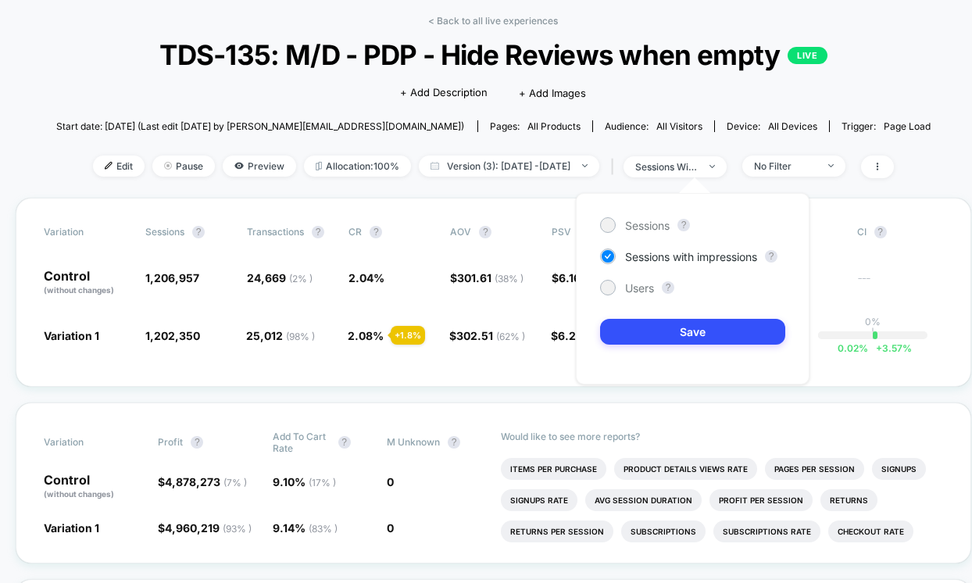
click at [821, 140] on div "< Back to all live experiences TDS-135: M/D - PDP - Hide Reviews when empty LIV…" at bounding box center [493, 106] width 875 height 183
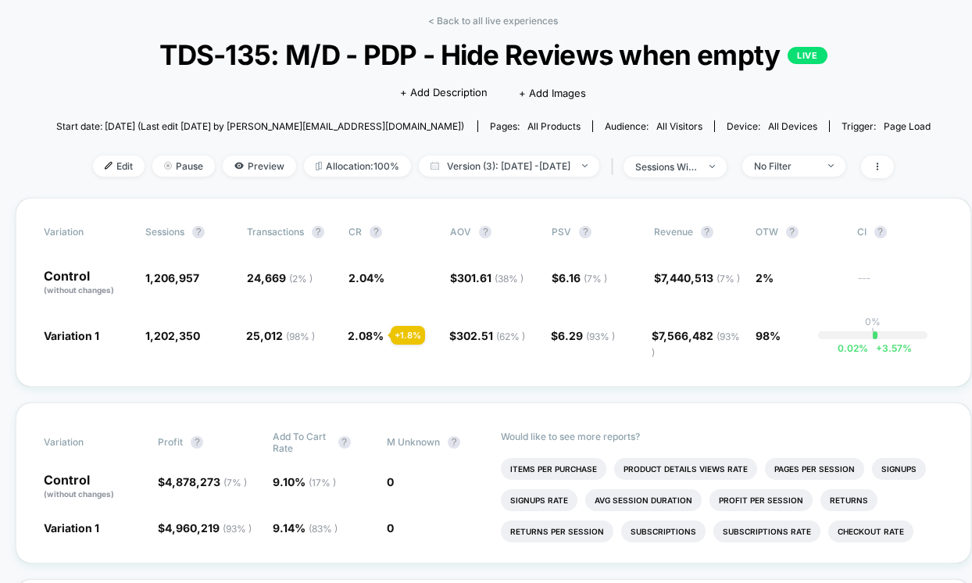
click at [811, 179] on div "< Back to all live experiences TDS-135: M/D - PDP - Hide Reviews when empty LIV…" at bounding box center [493, 106] width 875 height 183
click at [817, 160] on div "No Filter" at bounding box center [785, 166] width 63 height 12
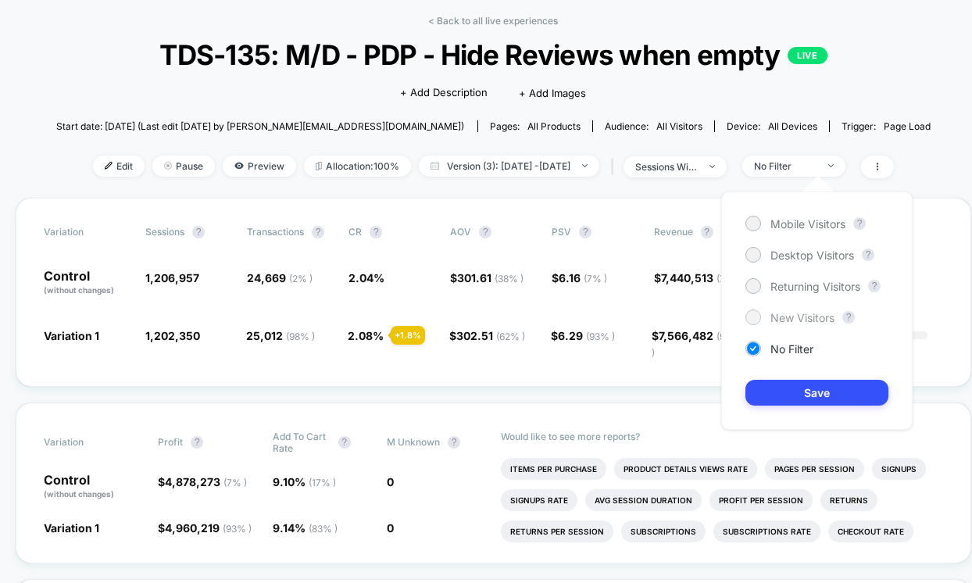
click at [789, 311] on span "New Visitors" at bounding box center [803, 317] width 64 height 13
click at [789, 393] on button "Save" at bounding box center [817, 393] width 143 height 26
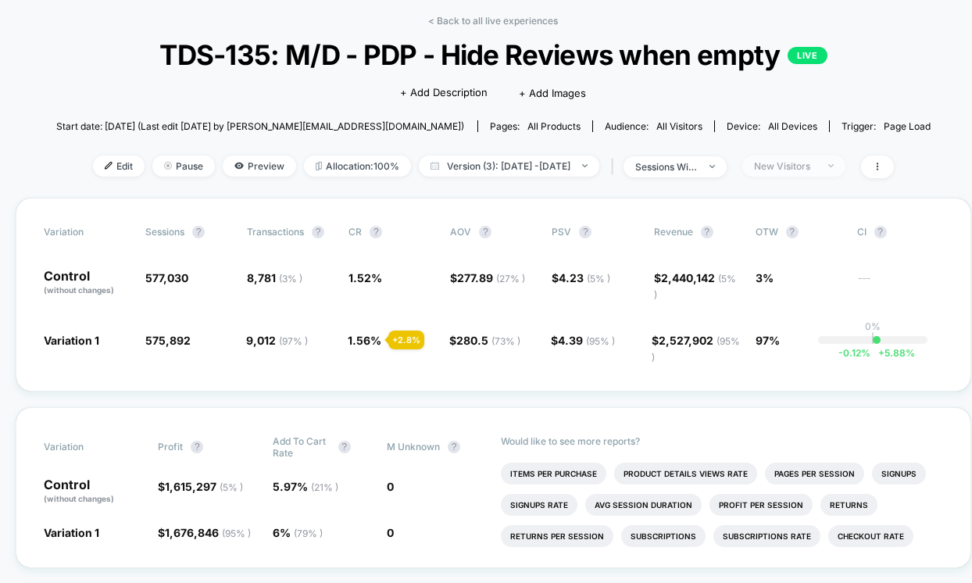
click at [815, 161] on div "New Visitors" at bounding box center [785, 166] width 63 height 12
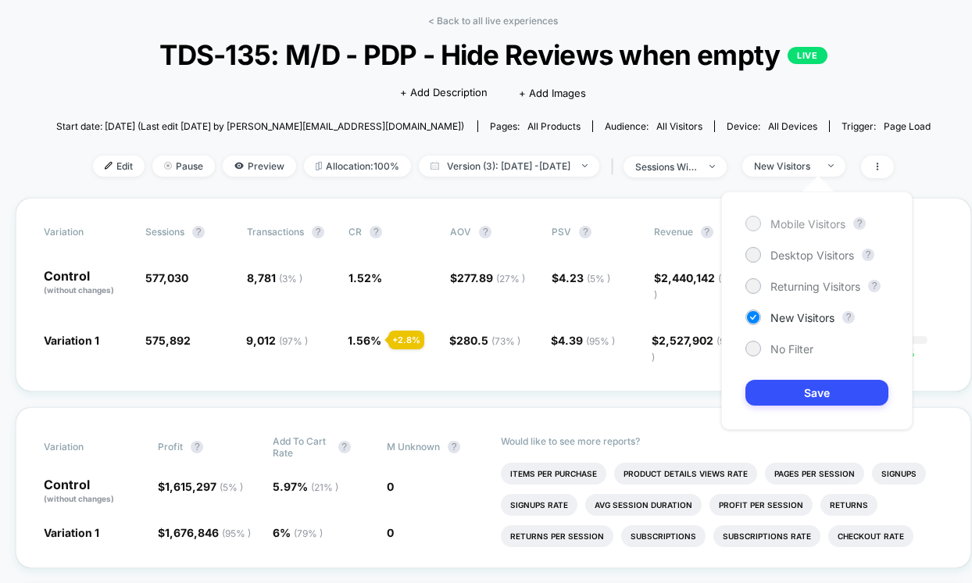
click at [792, 221] on span "Mobile Visitors" at bounding box center [808, 223] width 75 height 13
click at [783, 387] on button "Save" at bounding box center [817, 393] width 143 height 26
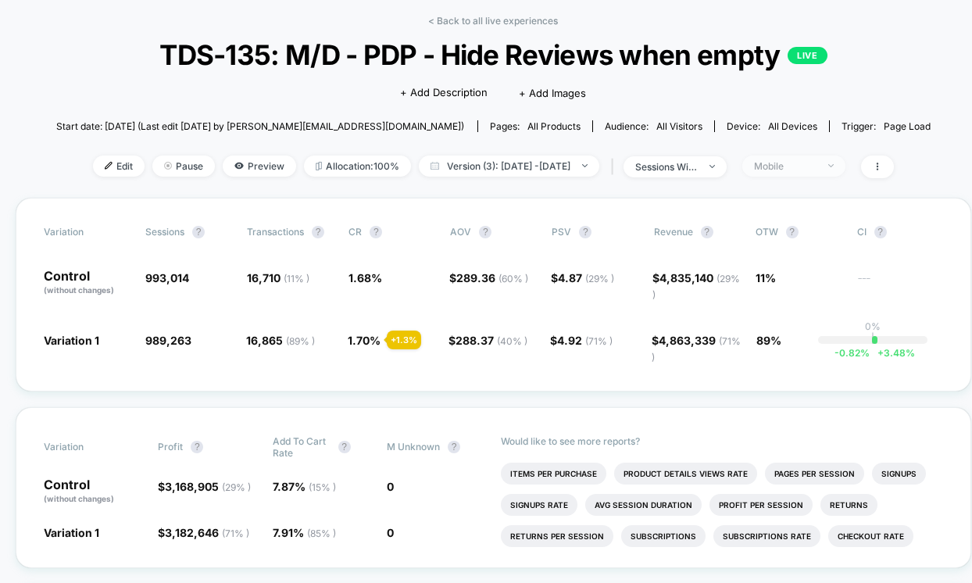
click at [846, 164] on span "Mobile" at bounding box center [793, 166] width 103 height 21
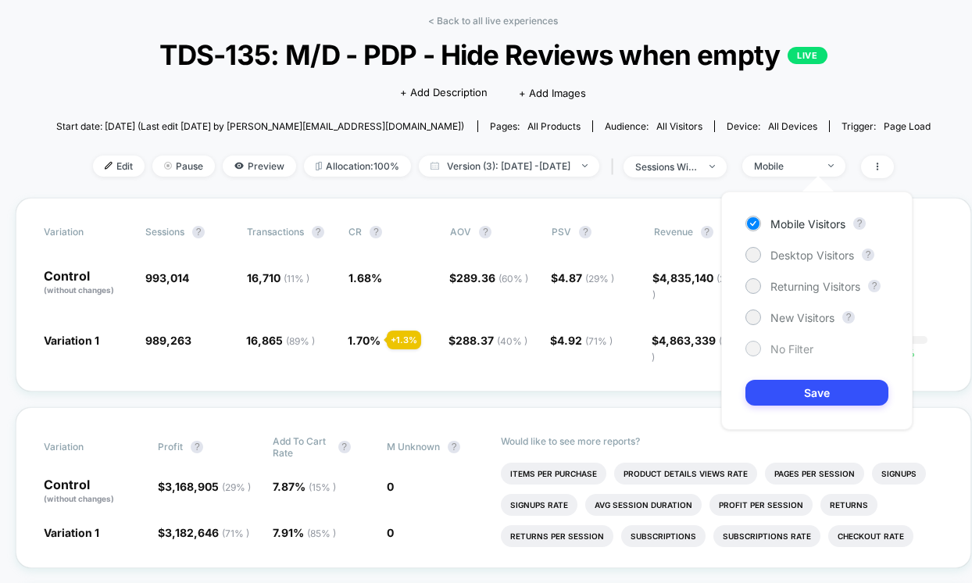
click at [793, 345] on span "No Filter" at bounding box center [792, 348] width 43 height 13
click at [789, 404] on button "Save" at bounding box center [817, 393] width 143 height 26
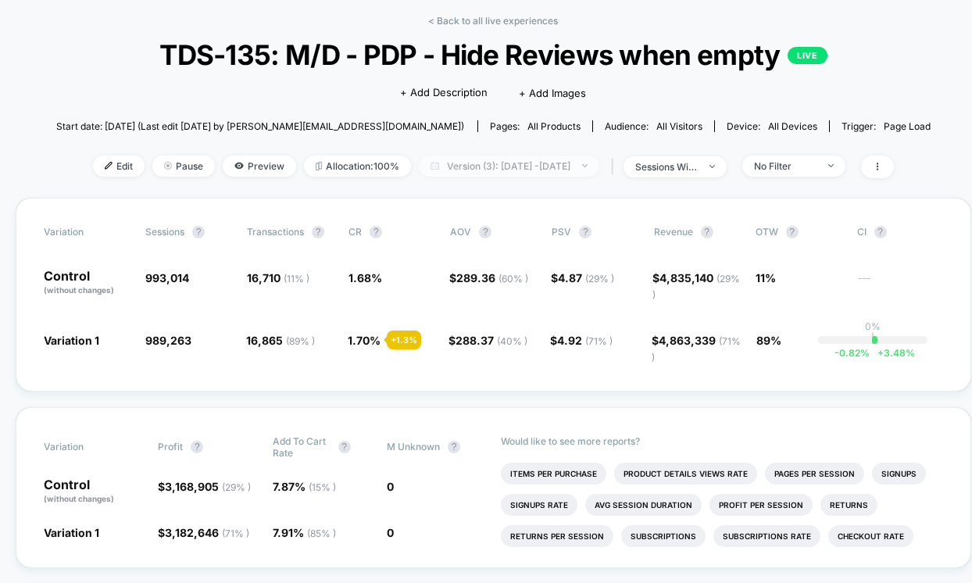
click at [554, 173] on span "Version (3): [DATE] - [DATE]" at bounding box center [509, 166] width 181 height 21
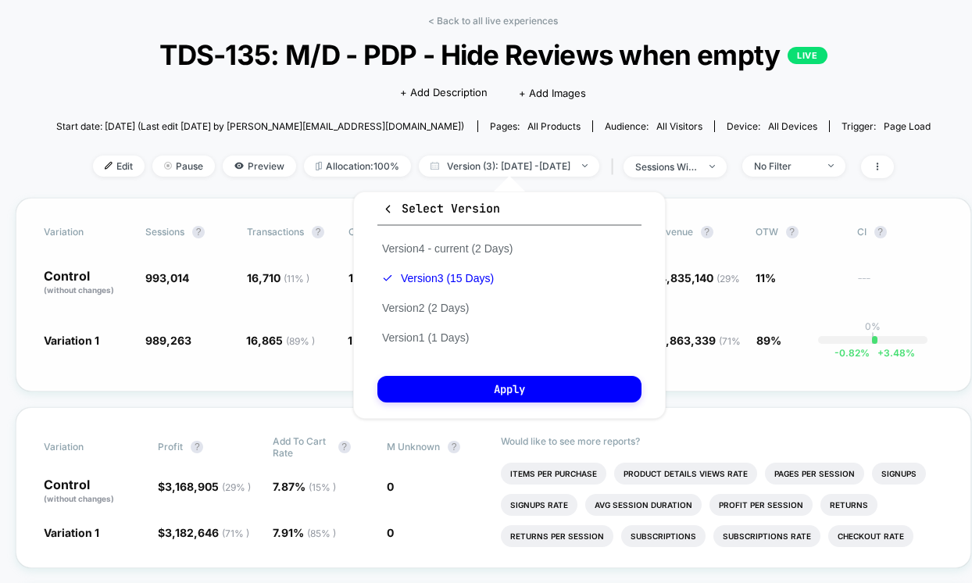
click at [293, 377] on div "Variation Sessions ? Transactions ? CR ? AOV ? PSV ? Revenue ? OTW ? CI ? Contr…" at bounding box center [494, 295] width 956 height 194
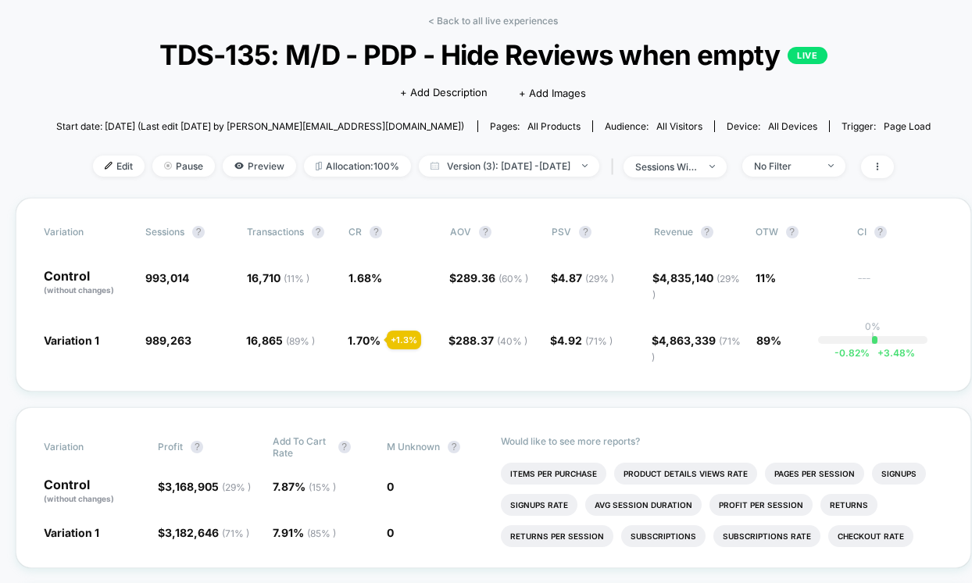
click at [571, 150] on div "< Back to all live experiences TDS-135: M/D - PDP - Hide Reviews when empty LIV…" at bounding box center [493, 106] width 875 height 183
click at [558, 172] on span "Version (3): [DATE] - [DATE]" at bounding box center [509, 166] width 181 height 21
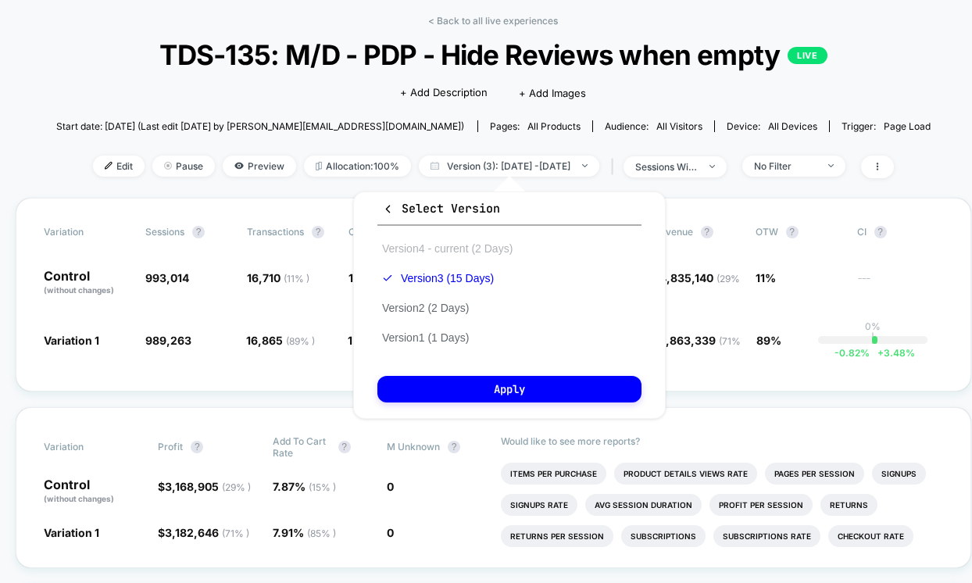
click at [503, 246] on button "Version 4 - current (2 Days)" at bounding box center [447, 248] width 140 height 14
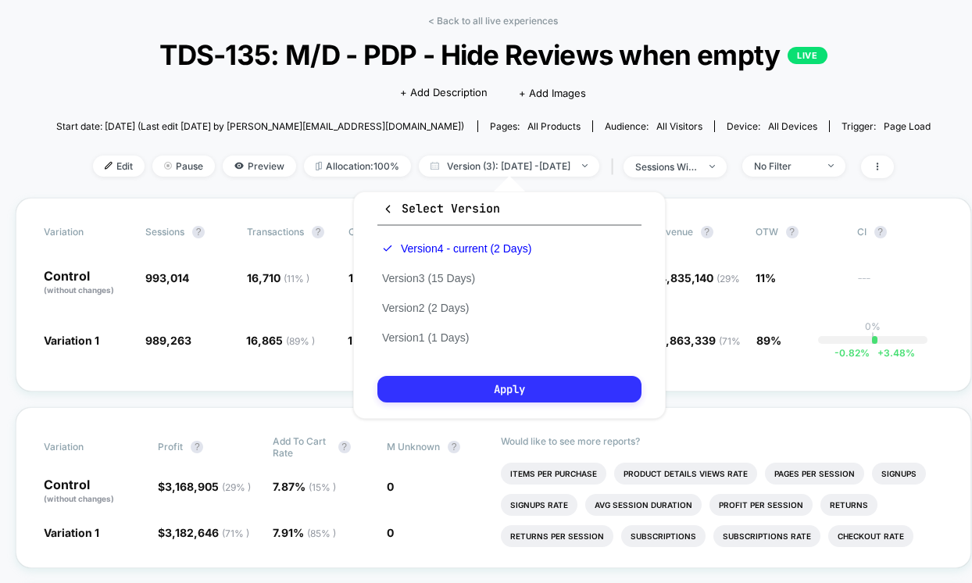
click at [484, 383] on button "Apply" at bounding box center [509, 389] width 264 height 27
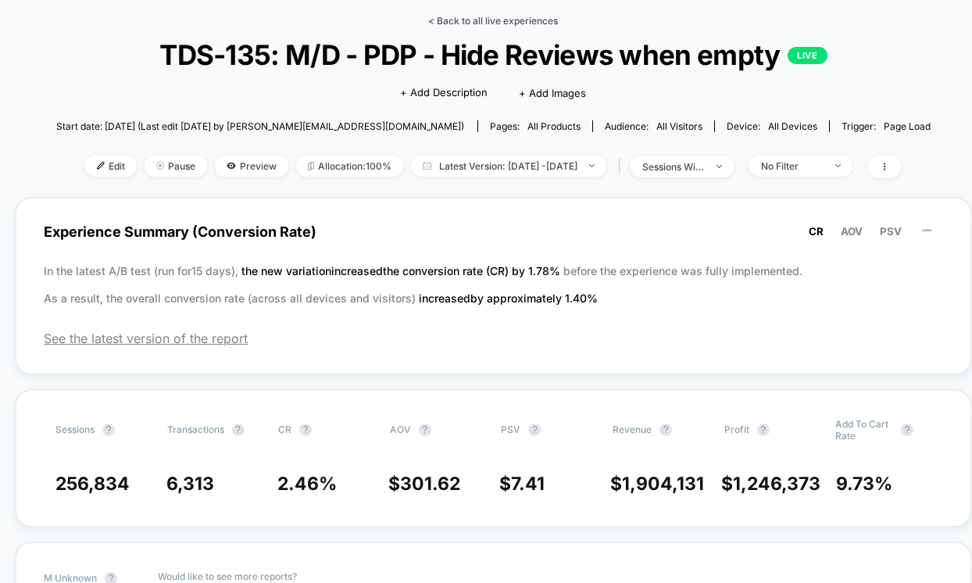
click at [478, 24] on link "< Back to all live experiences" at bounding box center [493, 21] width 130 height 12
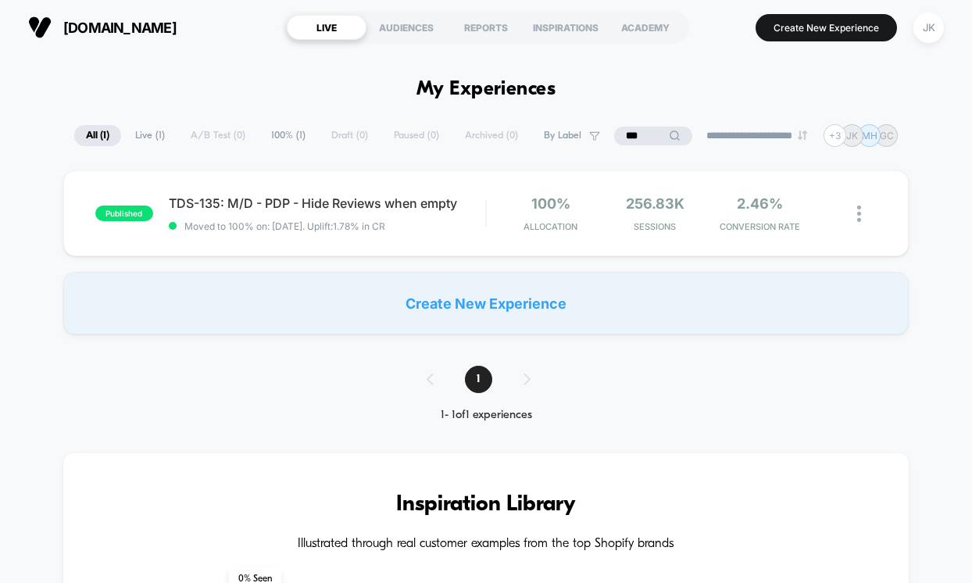
click at [629, 134] on input "***" at bounding box center [653, 136] width 78 height 19
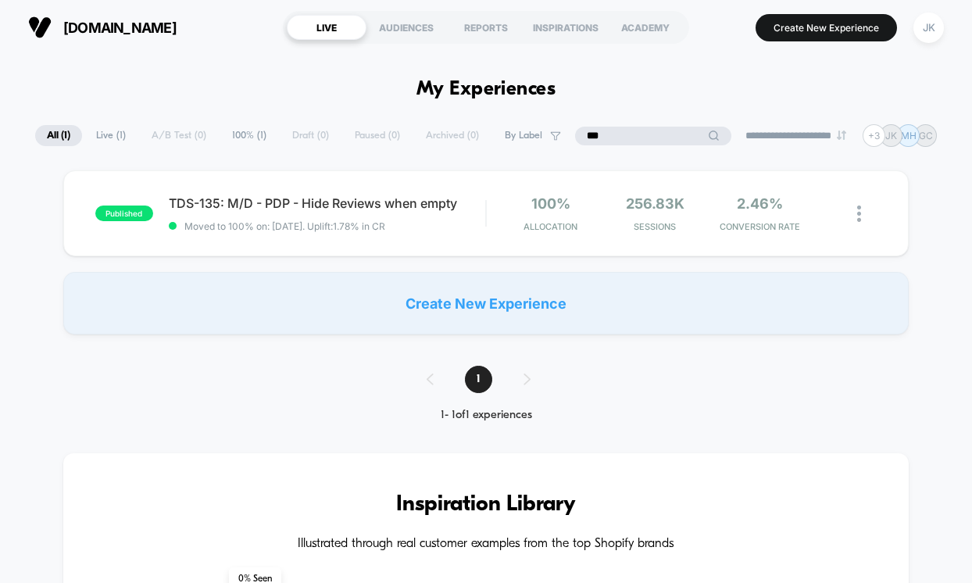
click at [629, 134] on input "***" at bounding box center [653, 136] width 156 height 19
type input "***"
click at [437, 238] on div "published TDS-118 - M - PLP - qATC start date: [DATE] 50 / 50 Allocation 487.14…" at bounding box center [486, 213] width 846 height 86
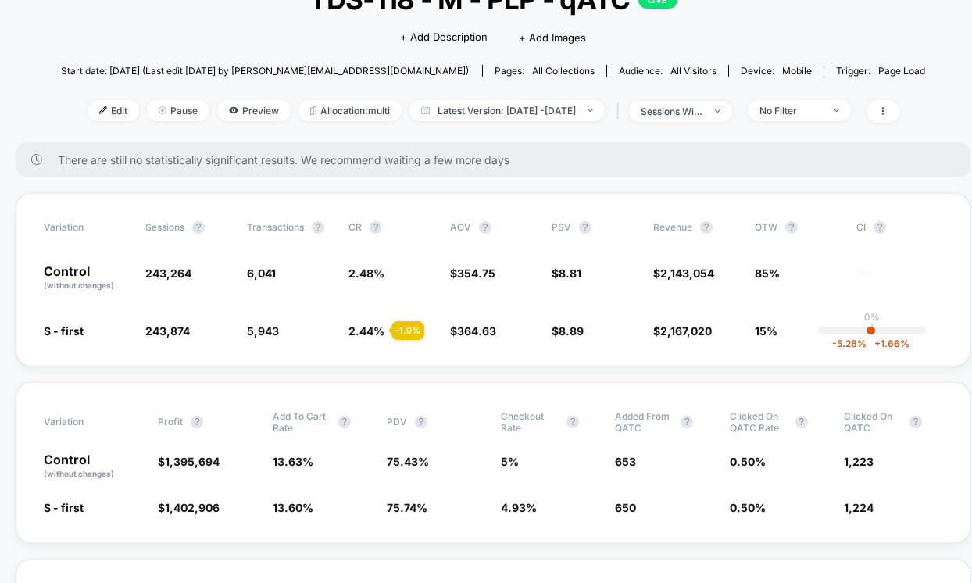
scroll to position [136, 0]
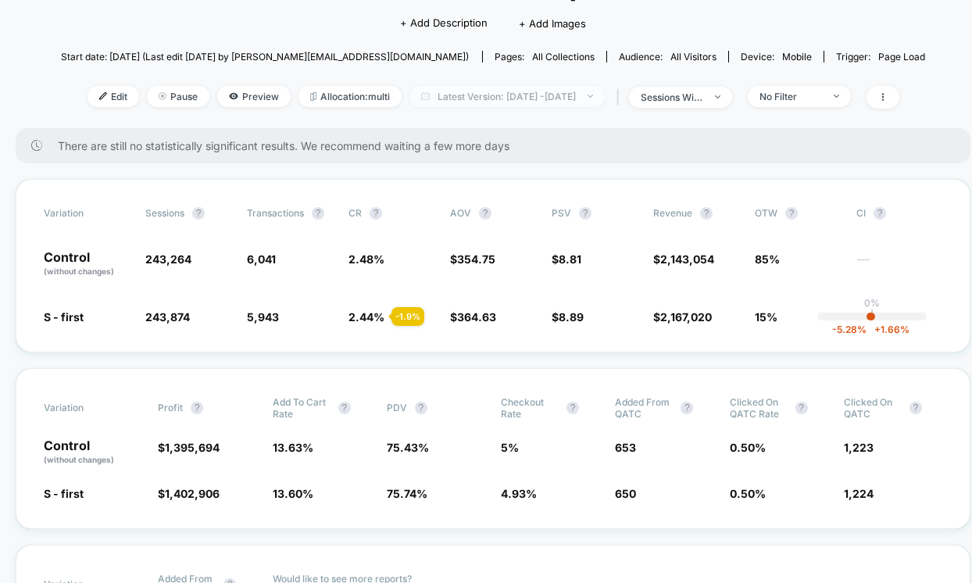
click at [562, 102] on span "Latest Version: [DATE] - [DATE]" at bounding box center [507, 96] width 195 height 21
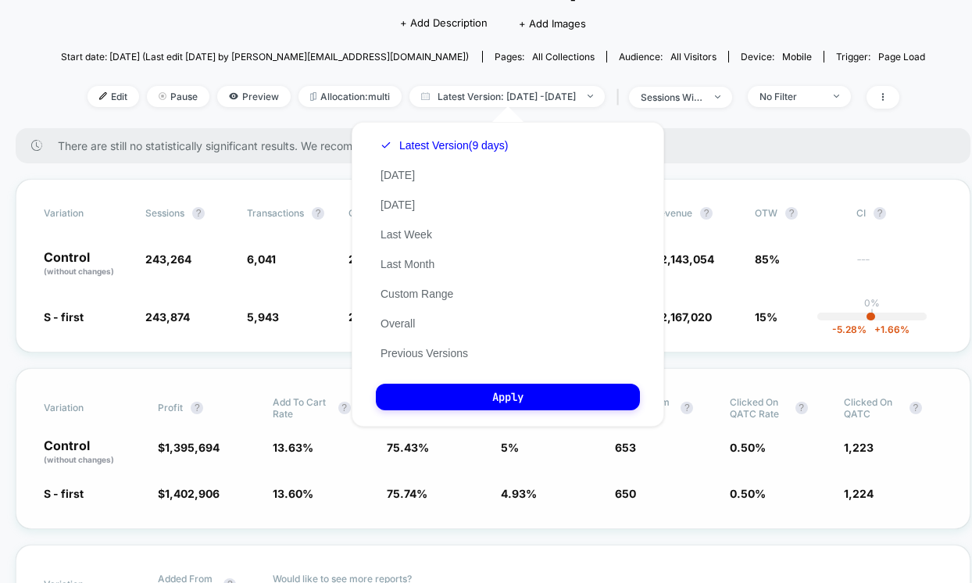
click at [183, 374] on div "Variation Profit ? Add To Cart Rate ? PDV ? Checkout Rate ? Added from qATC ? C…" at bounding box center [493, 448] width 955 height 161
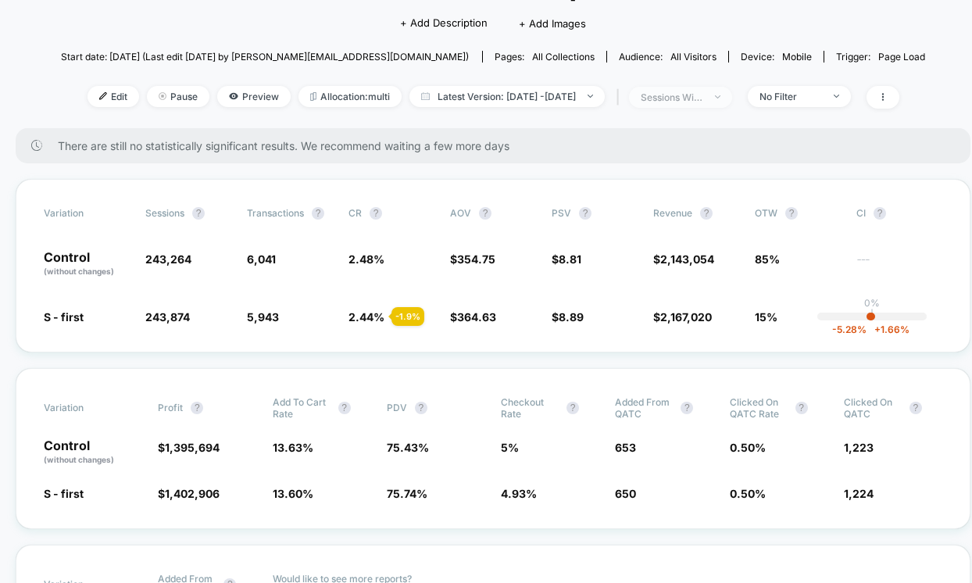
click at [732, 99] on span "sessions with impression" at bounding box center [680, 97] width 103 height 21
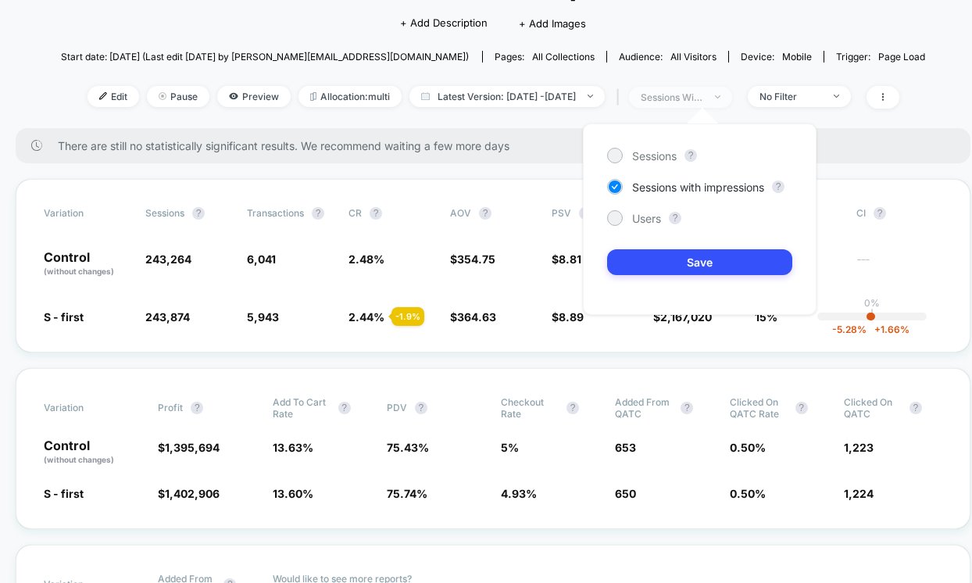
click at [732, 99] on span "sessions with impression" at bounding box center [680, 97] width 103 height 21
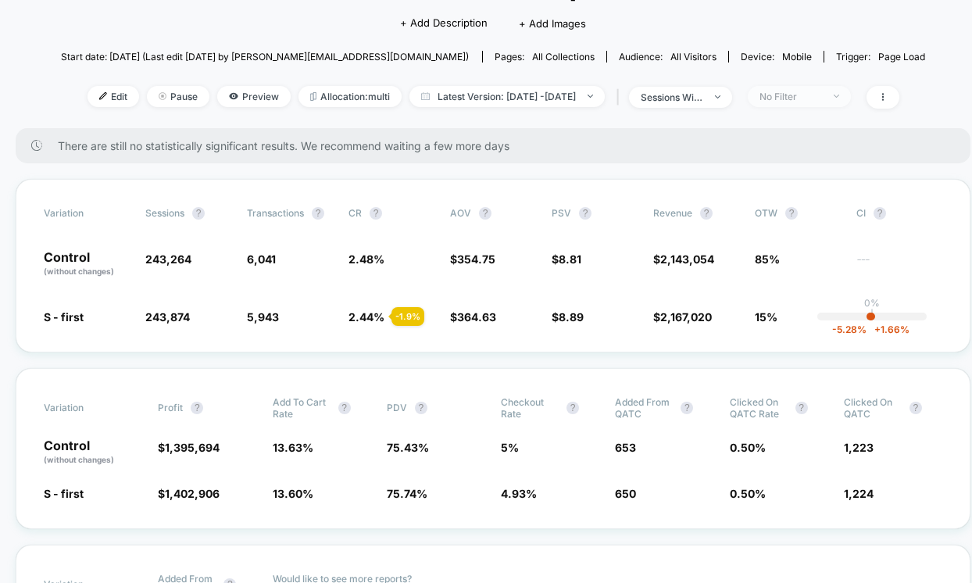
click at [819, 91] on div "No Filter" at bounding box center [791, 97] width 63 height 12
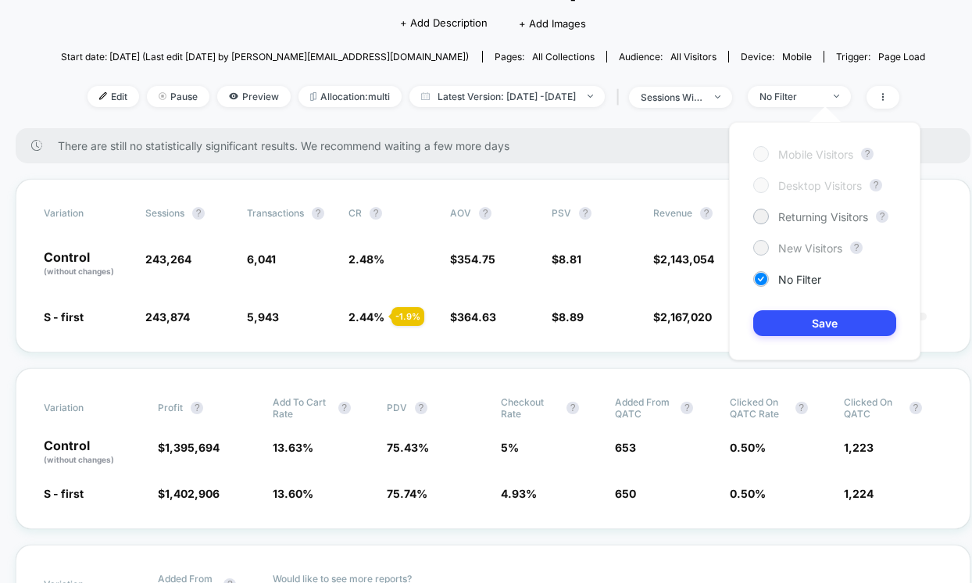
click at [782, 252] on span "New Visitors" at bounding box center [810, 247] width 64 height 13
click at [782, 330] on button "Save" at bounding box center [824, 323] width 143 height 26
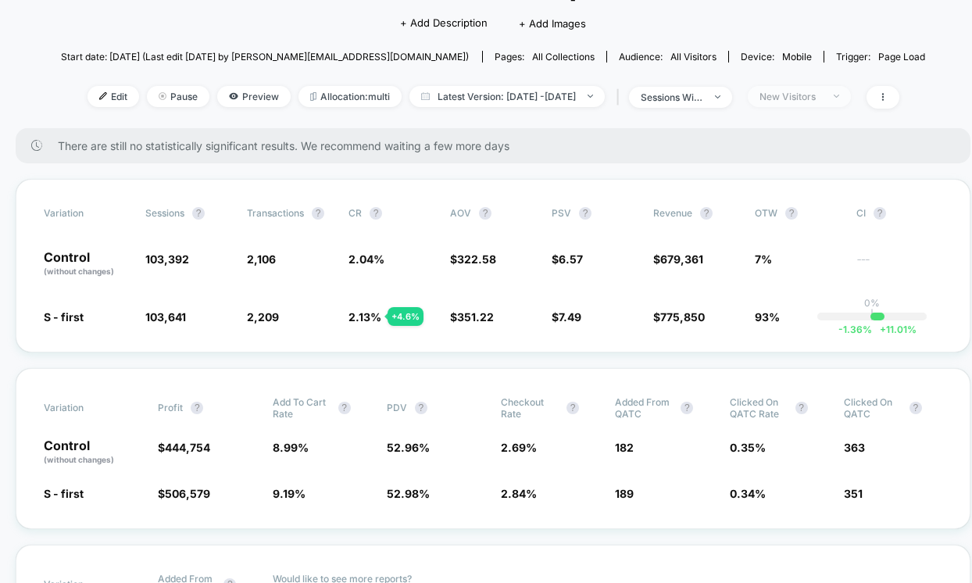
click at [822, 91] on div "New Visitors" at bounding box center [791, 97] width 63 height 12
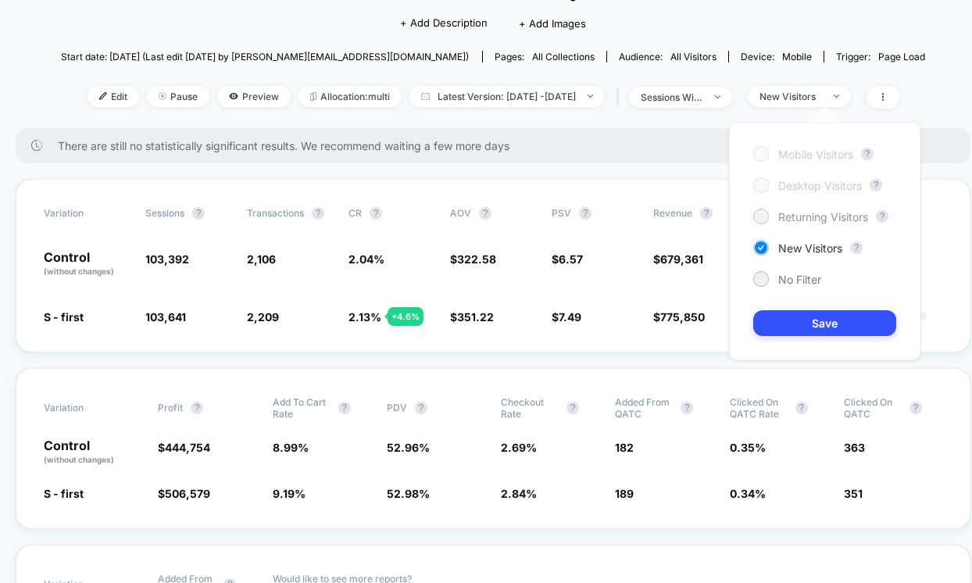
click at [803, 219] on span "Returning Visitors" at bounding box center [823, 216] width 90 height 13
click at [796, 323] on button "Save" at bounding box center [824, 323] width 143 height 26
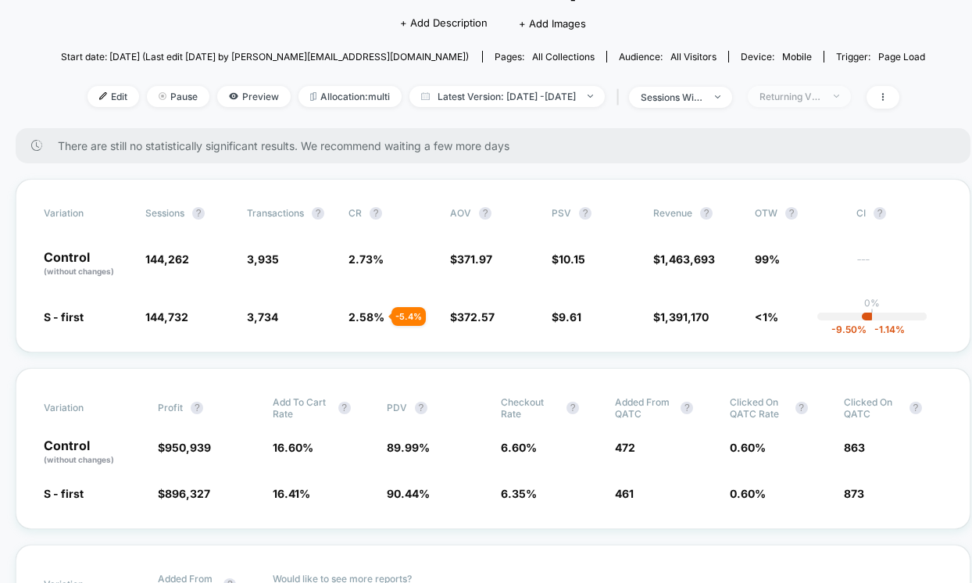
click at [810, 101] on span "Returning Visitors" at bounding box center [799, 96] width 103 height 21
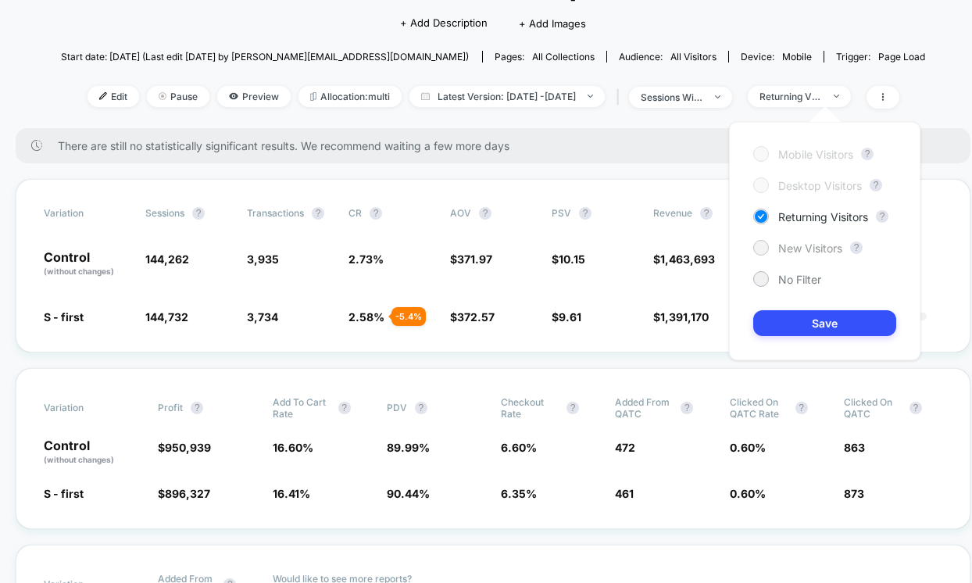
click at [785, 251] on span "New Visitors" at bounding box center [810, 247] width 64 height 13
click at [779, 324] on button "Save" at bounding box center [824, 323] width 143 height 26
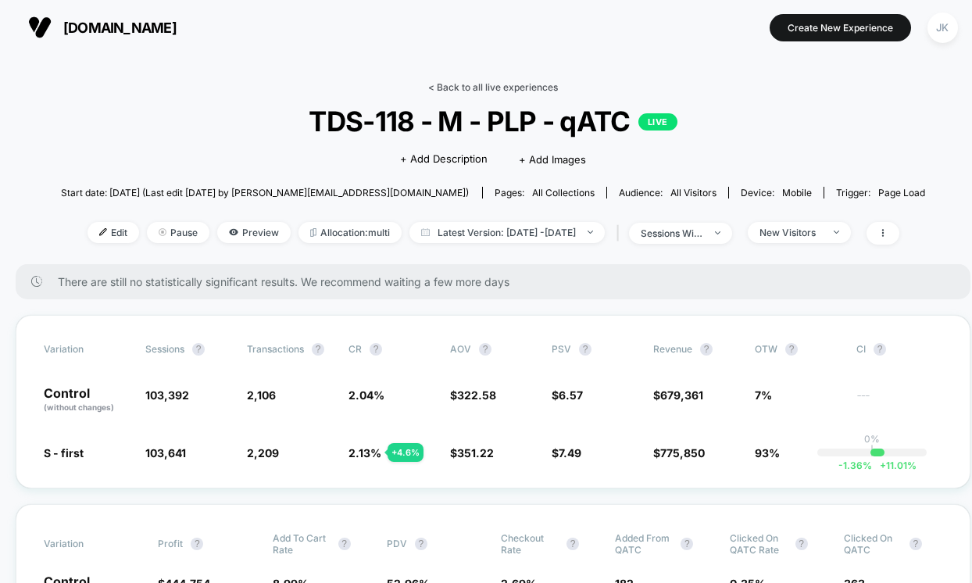
click at [531, 89] on link "< Back to all live experiences" at bounding box center [493, 87] width 130 height 12
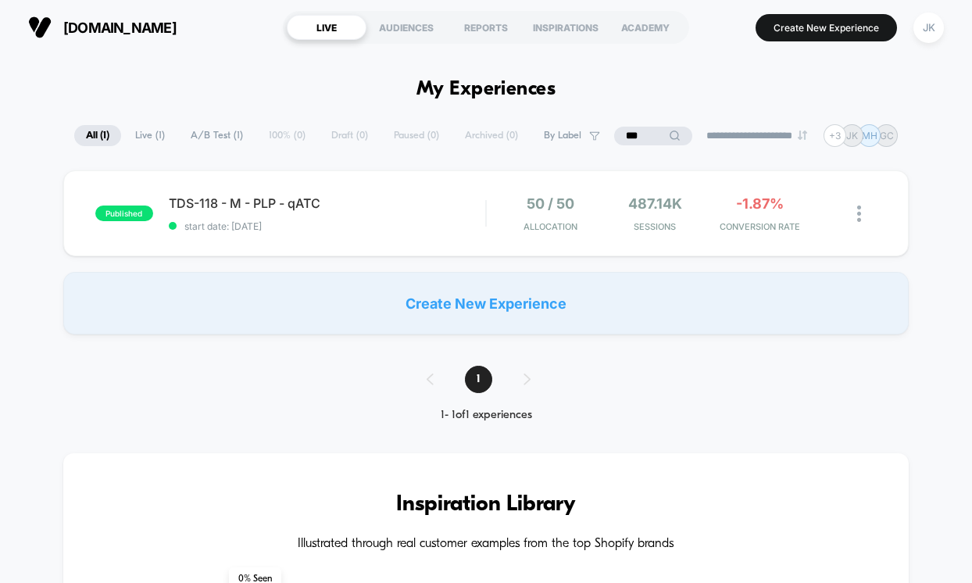
click at [636, 133] on input "***" at bounding box center [653, 136] width 78 height 19
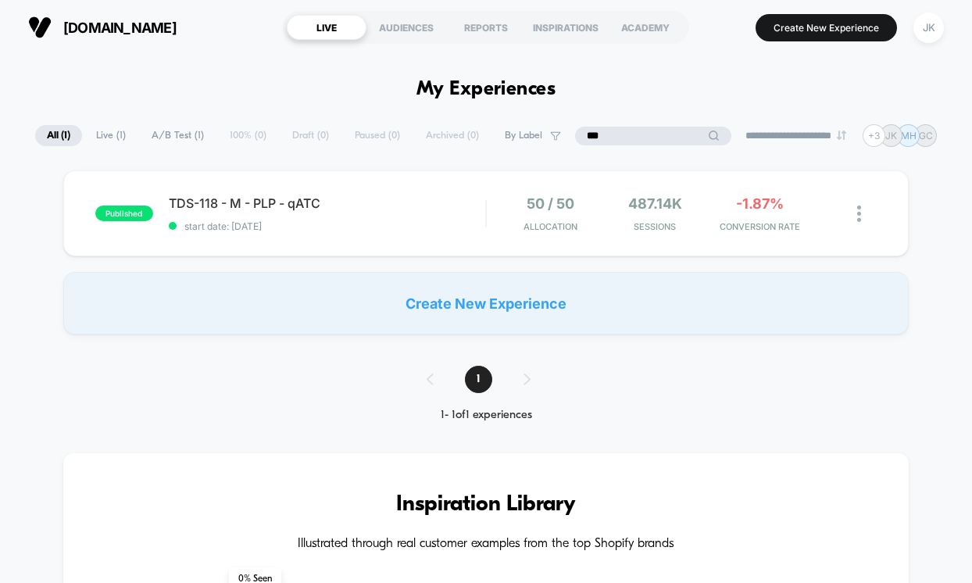
click at [636, 133] on input "***" at bounding box center [653, 136] width 156 height 19
type input "***"
click at [391, 239] on div "published TDS-105: New Visitor Welcome Promo start date: [DATE] 50 / 50 Allocat…" at bounding box center [486, 213] width 846 height 86
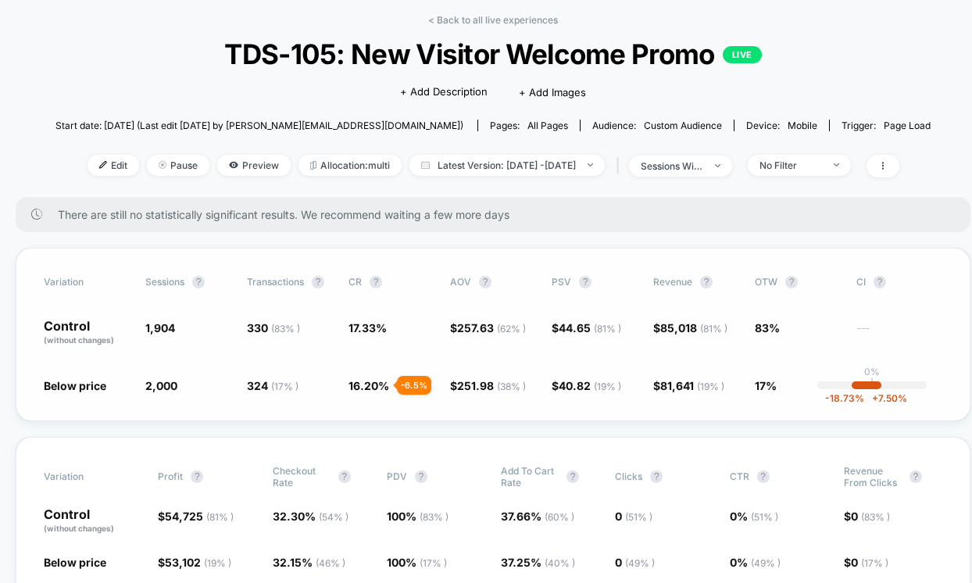
scroll to position [66, 0]
click at [703, 167] on div "sessions with impression" at bounding box center [672, 167] width 63 height 12
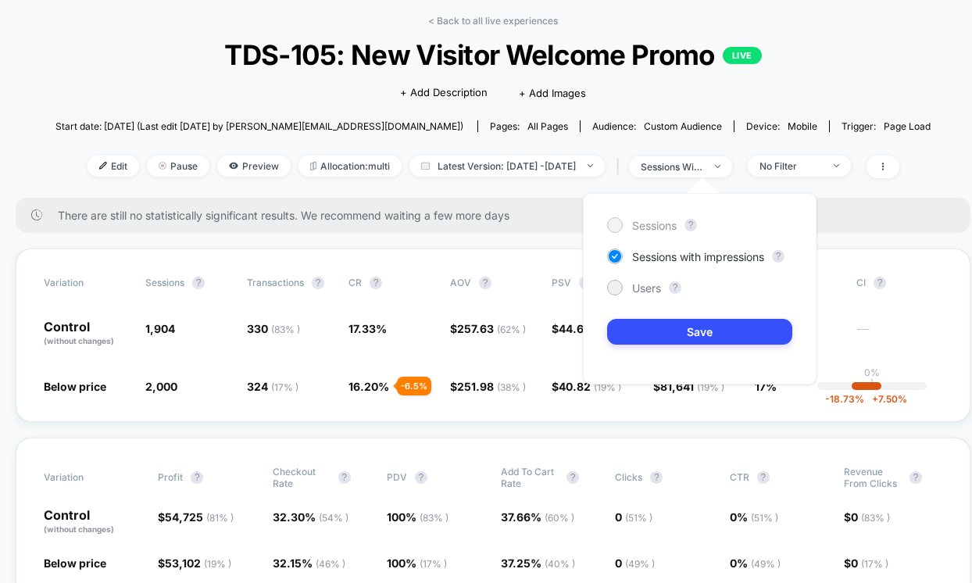
click at [651, 229] on span "Sessions" at bounding box center [654, 225] width 45 height 13
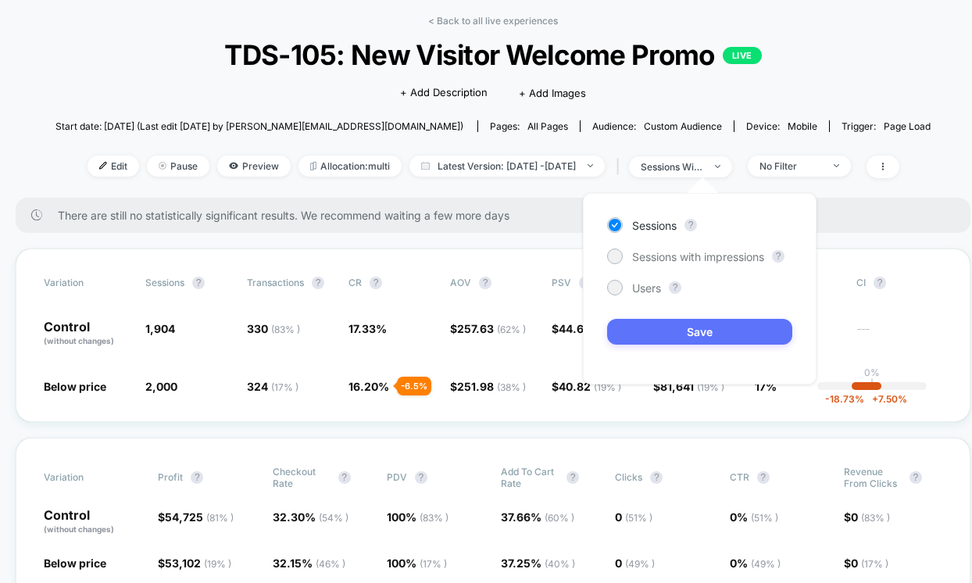
click at [651, 331] on button "Save" at bounding box center [699, 332] width 185 height 26
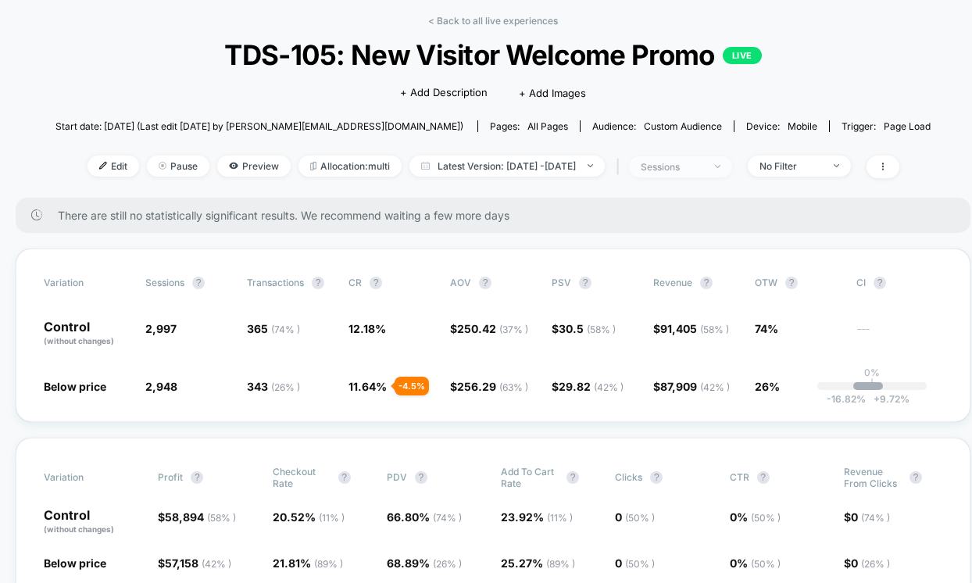
click at [732, 171] on span "sessions" at bounding box center [680, 166] width 103 height 21
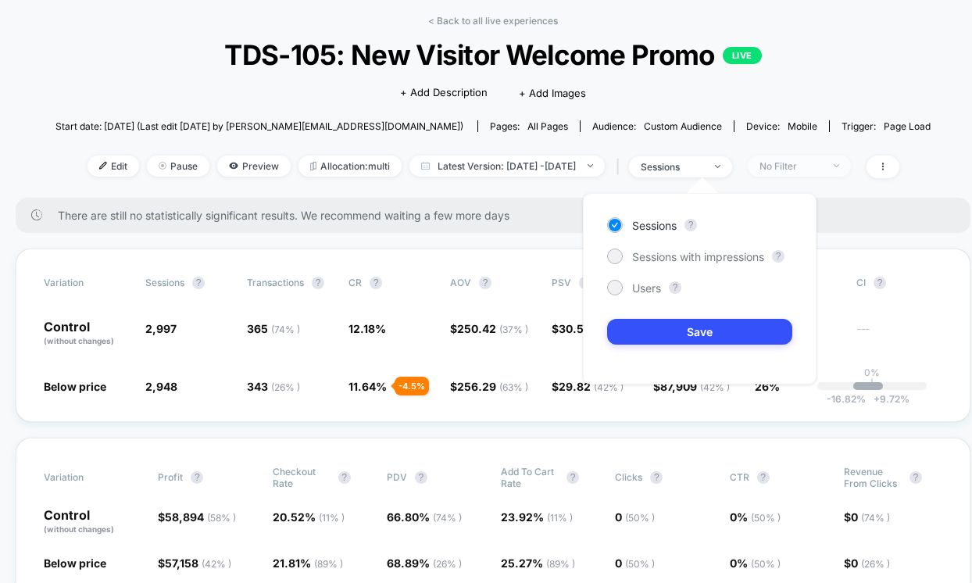
click at [796, 173] on span "No Filter" at bounding box center [799, 166] width 103 height 21
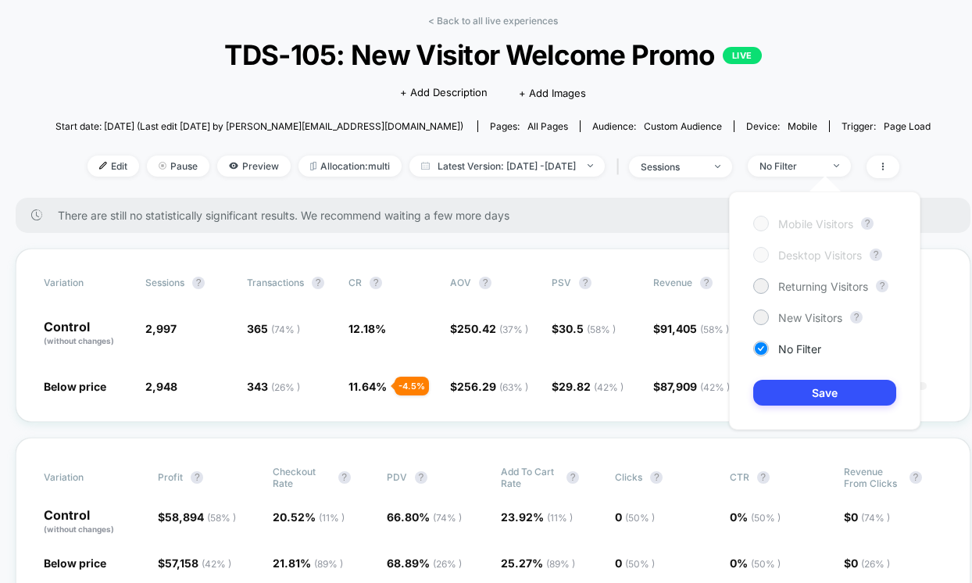
click at [885, 97] on div "< Back to all live experiences TDS-105: New Visitor Welcome Promo LIVE Click to…" at bounding box center [492, 106] width 875 height 183
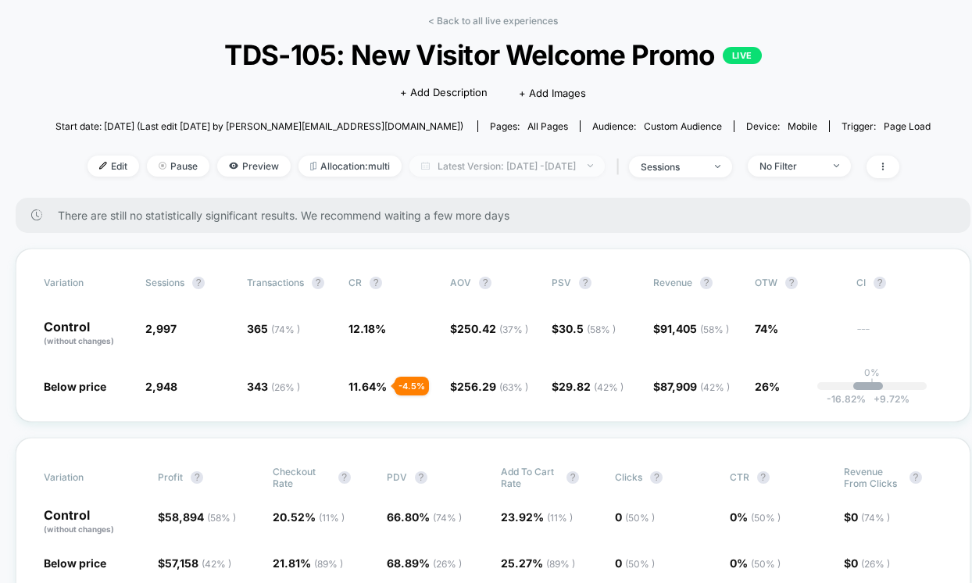
click at [546, 171] on span "Latest Version: [DATE] - [DATE]" at bounding box center [507, 166] width 195 height 21
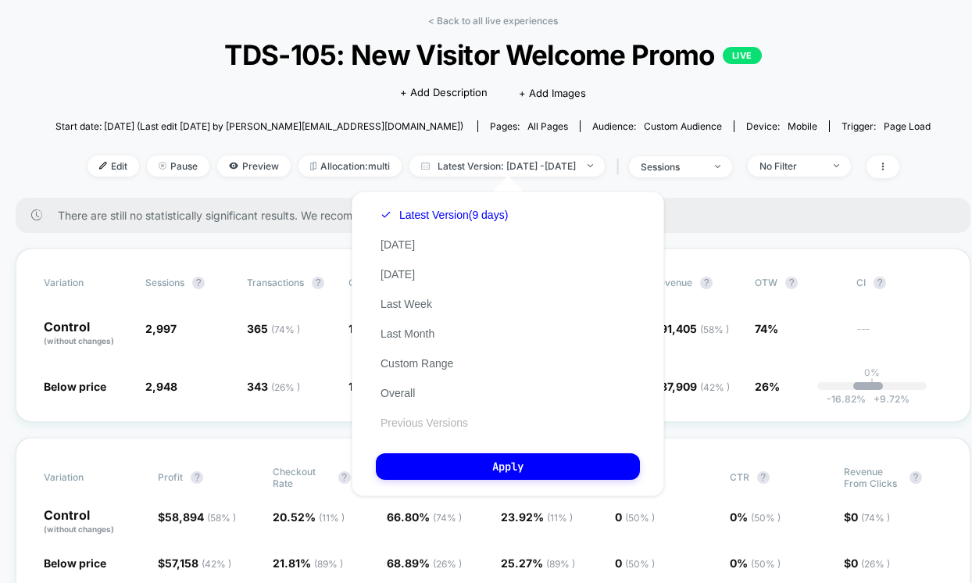
click at [454, 417] on button "Previous Versions" at bounding box center [424, 423] width 97 height 14
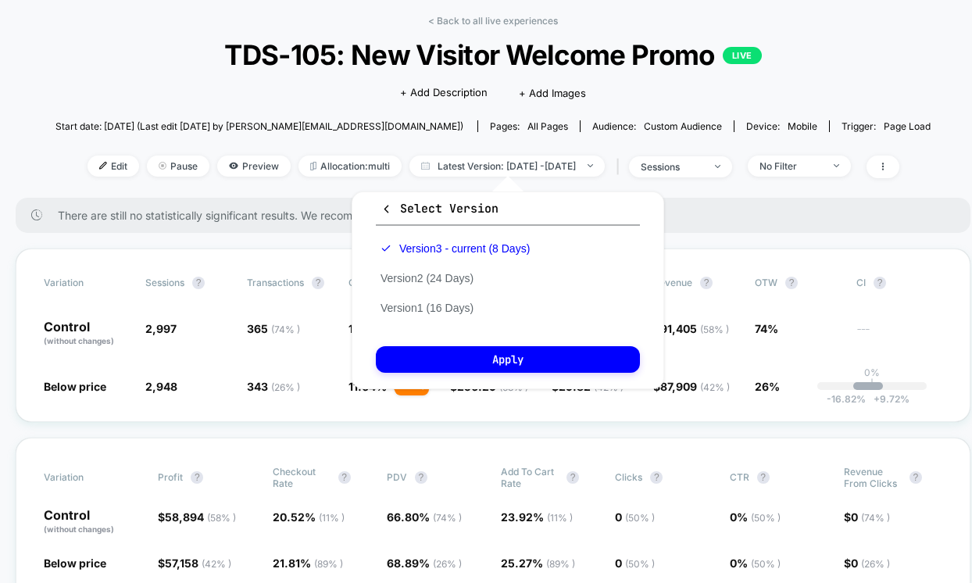
click at [905, 66] on div "< Back to all live experiences TDS-105: New Visitor Welcome Promo LIVE Click to…" at bounding box center [492, 106] width 875 height 183
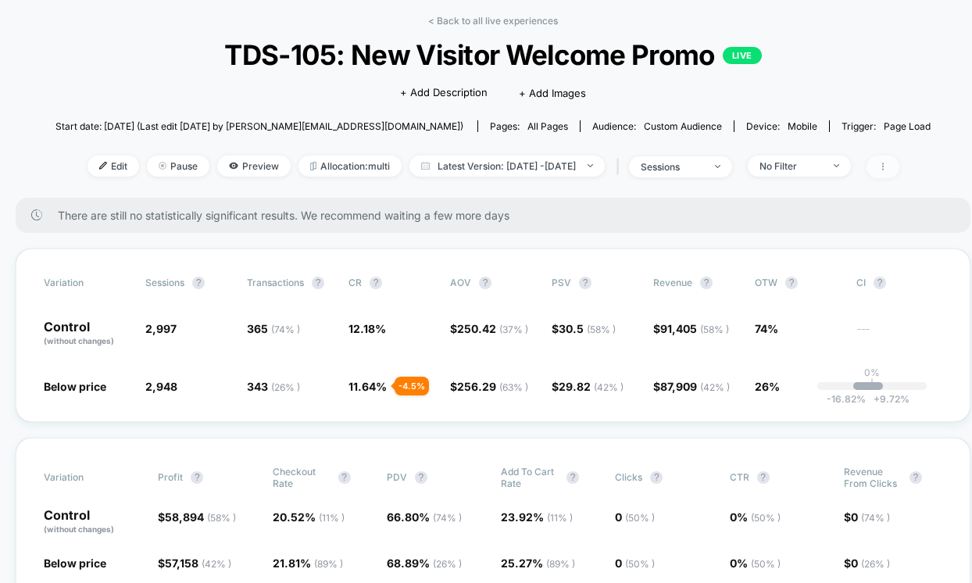
click at [900, 171] on span at bounding box center [883, 167] width 33 height 23
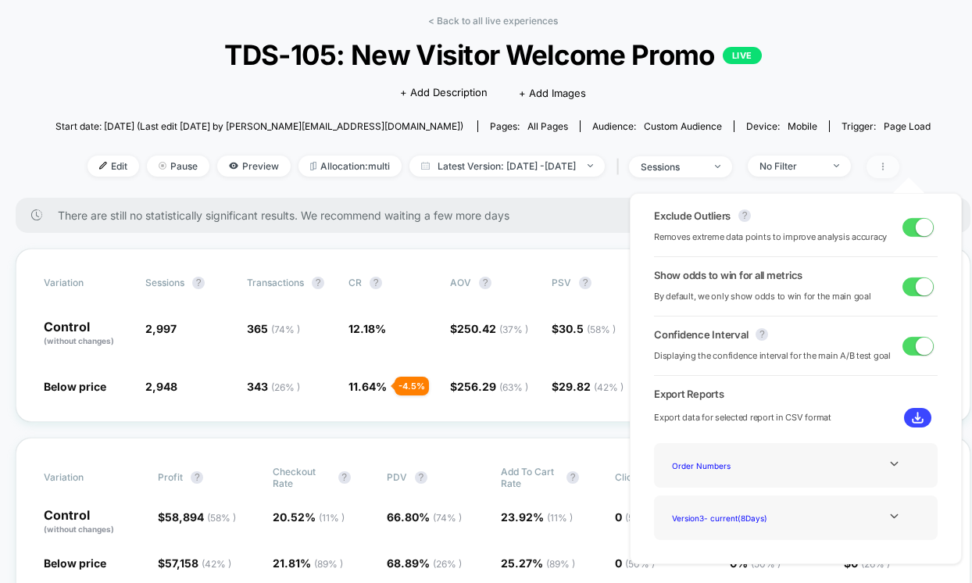
click at [900, 171] on span at bounding box center [883, 167] width 33 height 23
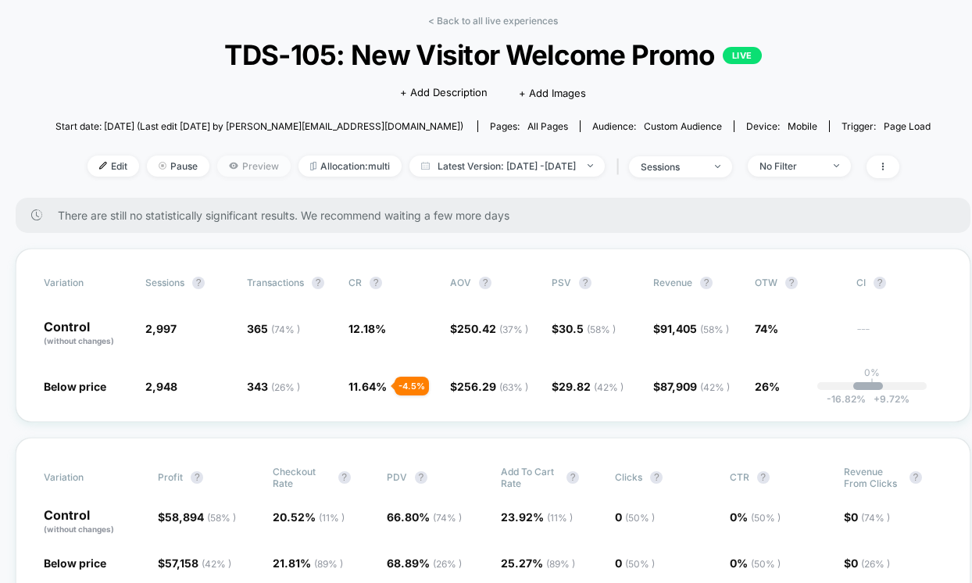
click at [228, 166] on span "Preview" at bounding box center [253, 166] width 73 height 21
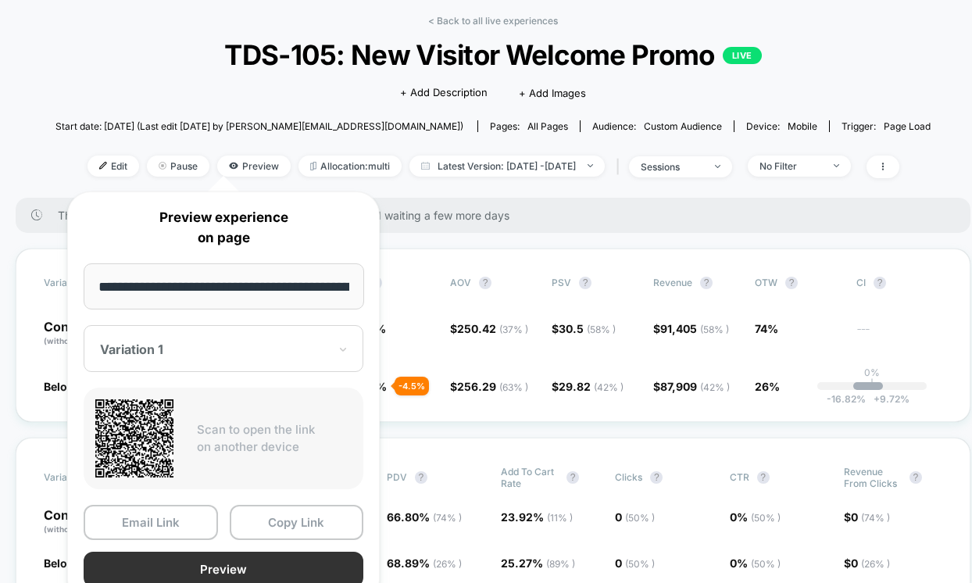
click at [230, 567] on button "Preview" at bounding box center [224, 569] width 280 height 35
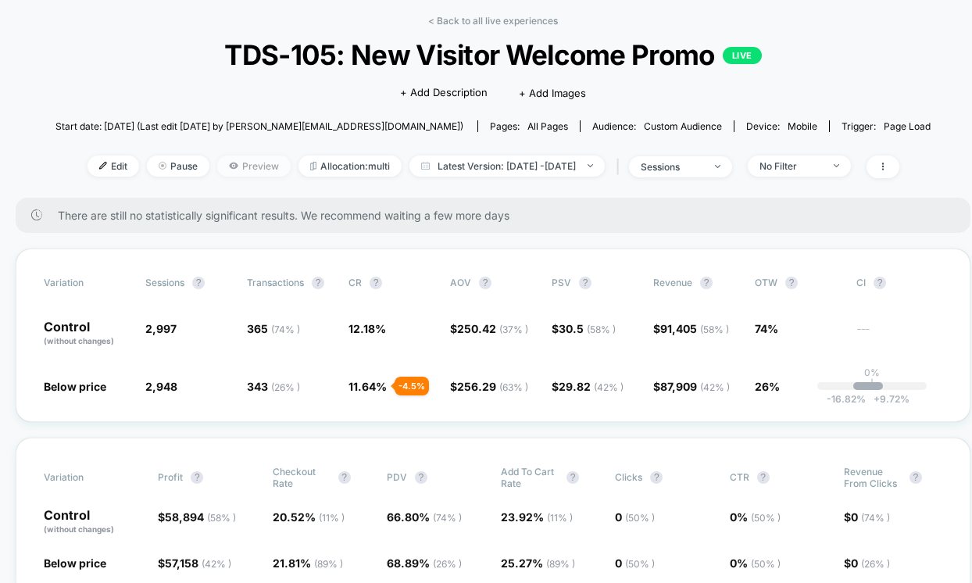
click at [224, 169] on span "Preview" at bounding box center [253, 166] width 73 height 21
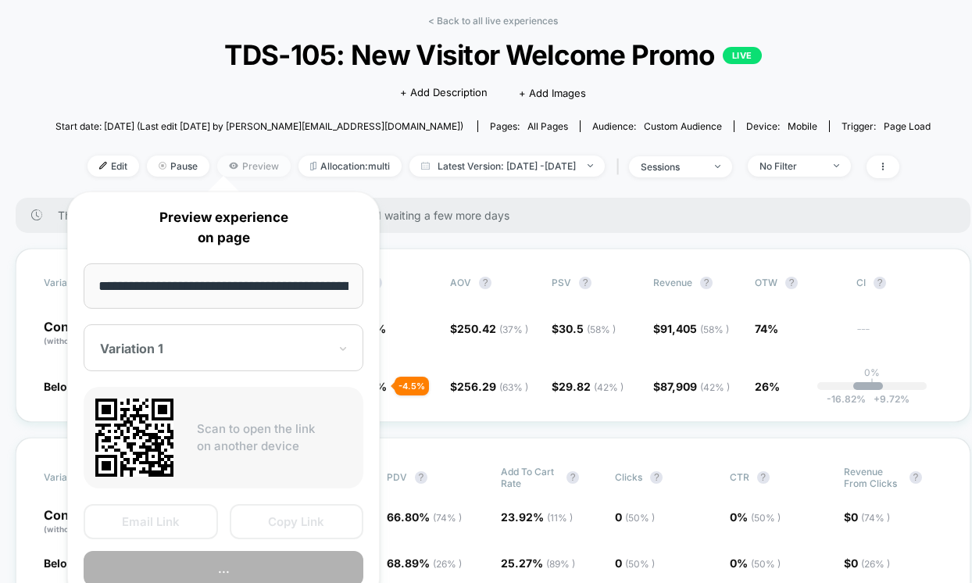
scroll to position [0, 134]
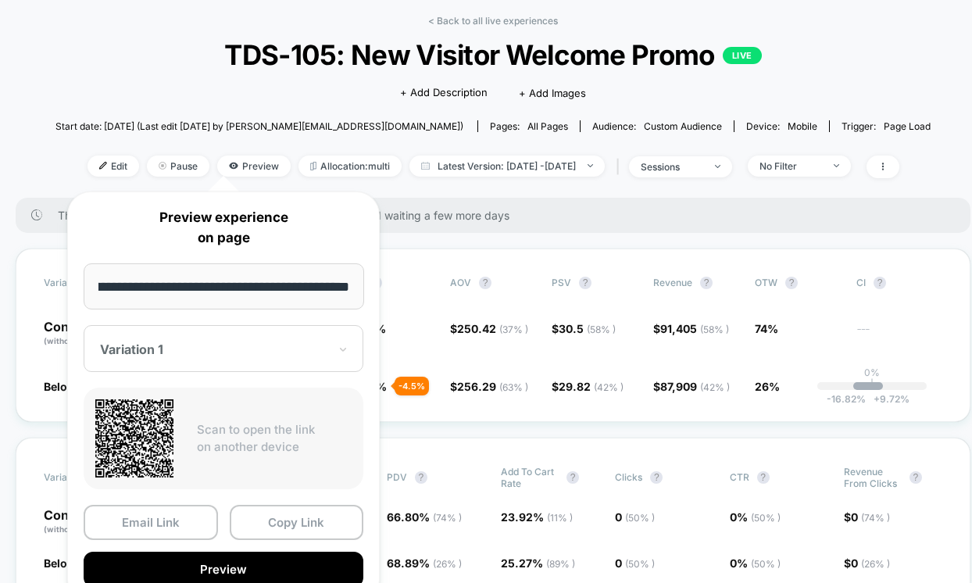
click at [207, 349] on div at bounding box center [214, 350] width 228 height 16
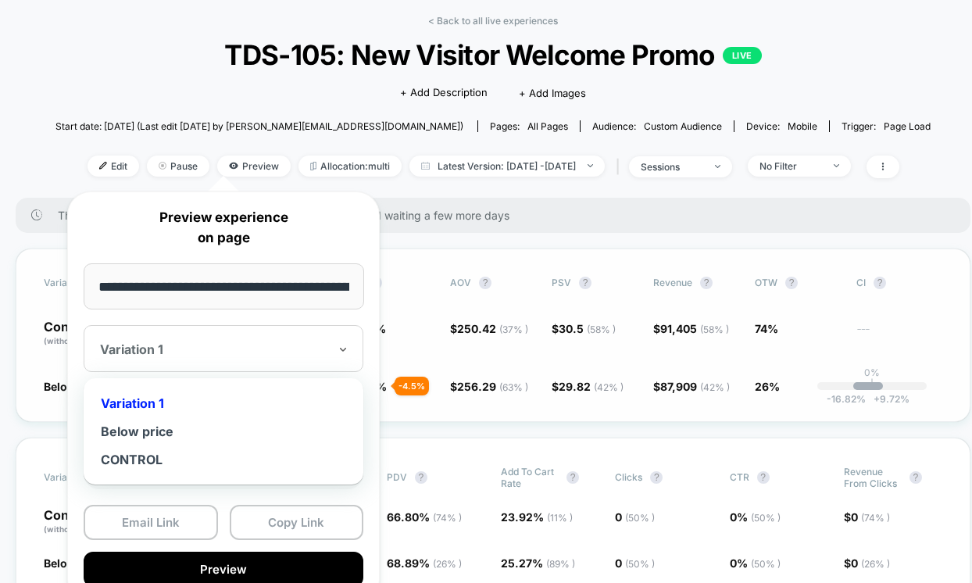
click at [431, 263] on div "Variation Sessions ? Transactions ? CR ? AOV ? PSV ? Revenue ? OTW ? CI ? Contr…" at bounding box center [493, 335] width 955 height 173
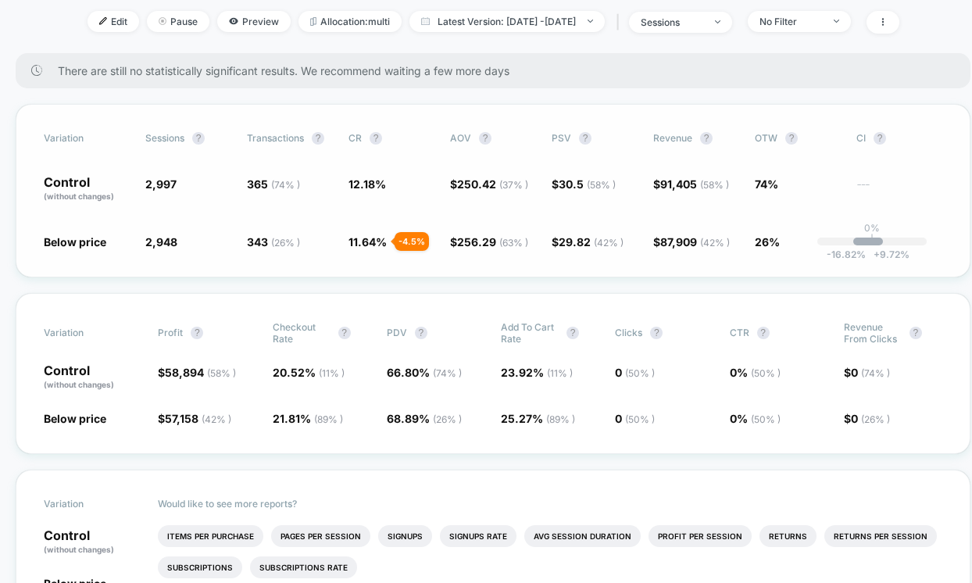
scroll to position [187, 0]
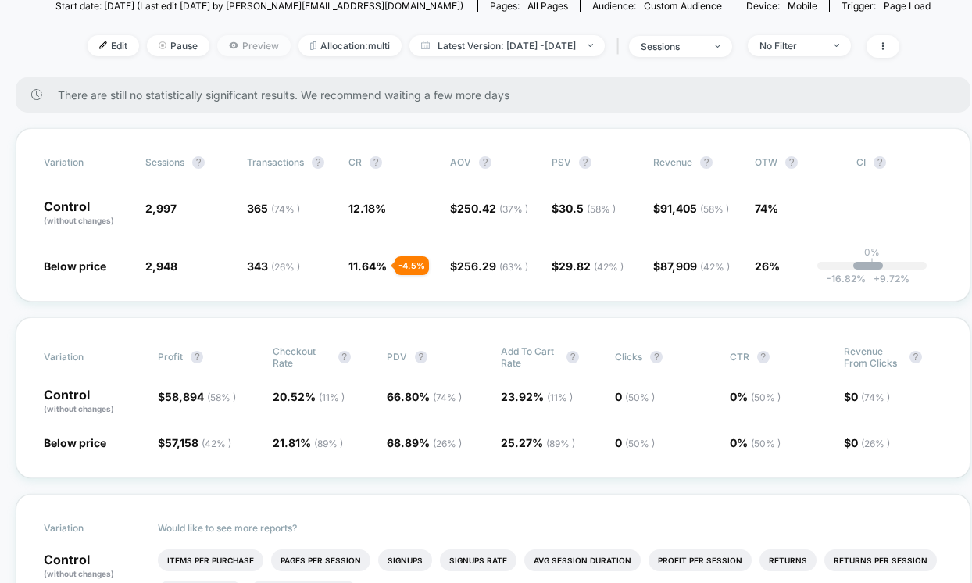
click at [236, 52] on span "Preview" at bounding box center [253, 45] width 73 height 21
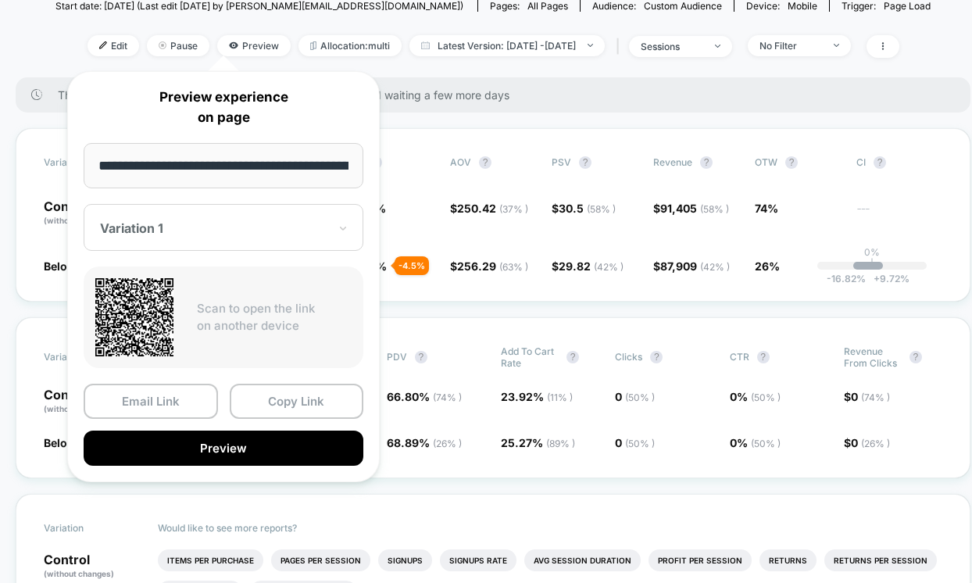
scroll to position [0, 134]
click at [216, 239] on div "Variation 1" at bounding box center [224, 228] width 280 height 47
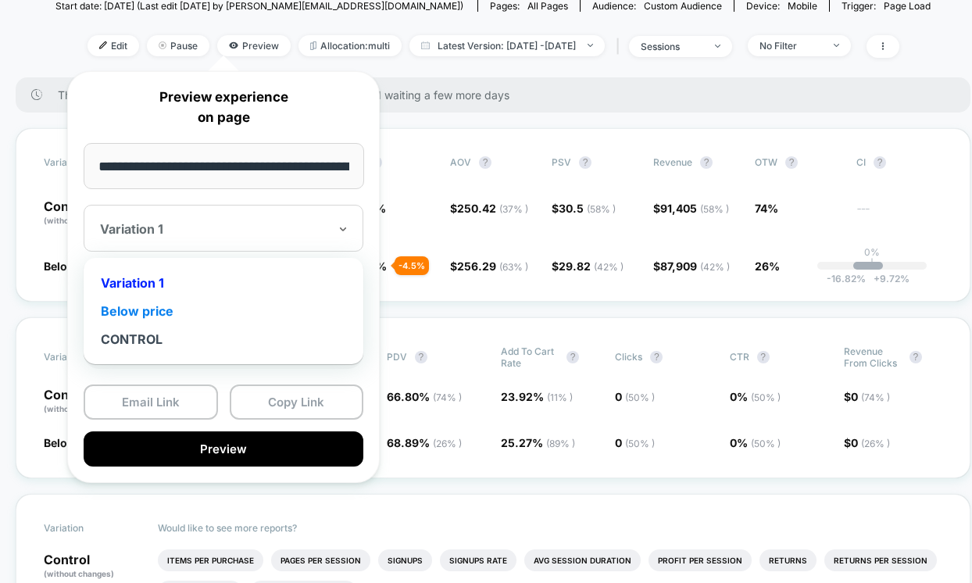
click at [191, 313] on div "Below price" at bounding box center [223, 311] width 264 height 28
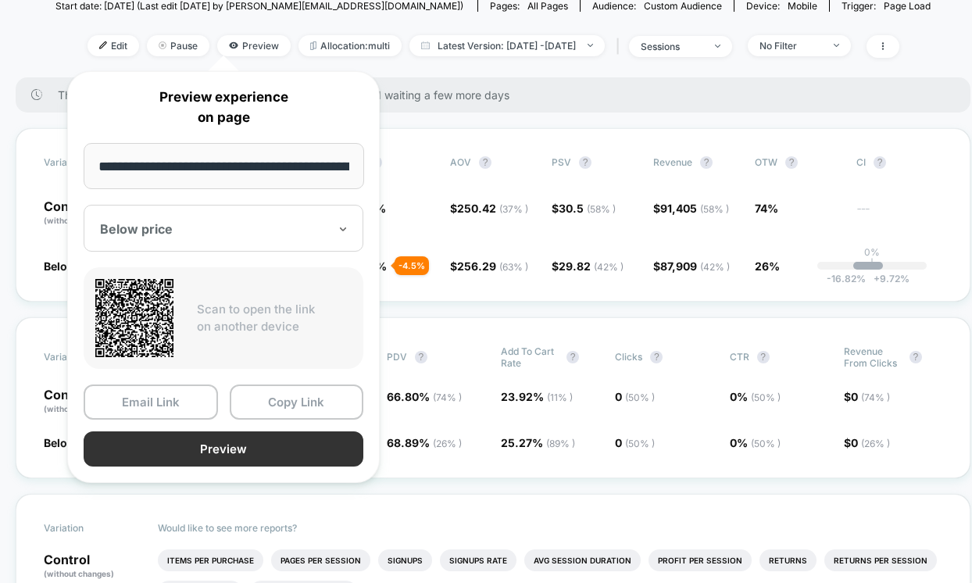
click at [204, 447] on button "Preview" at bounding box center [224, 448] width 280 height 35
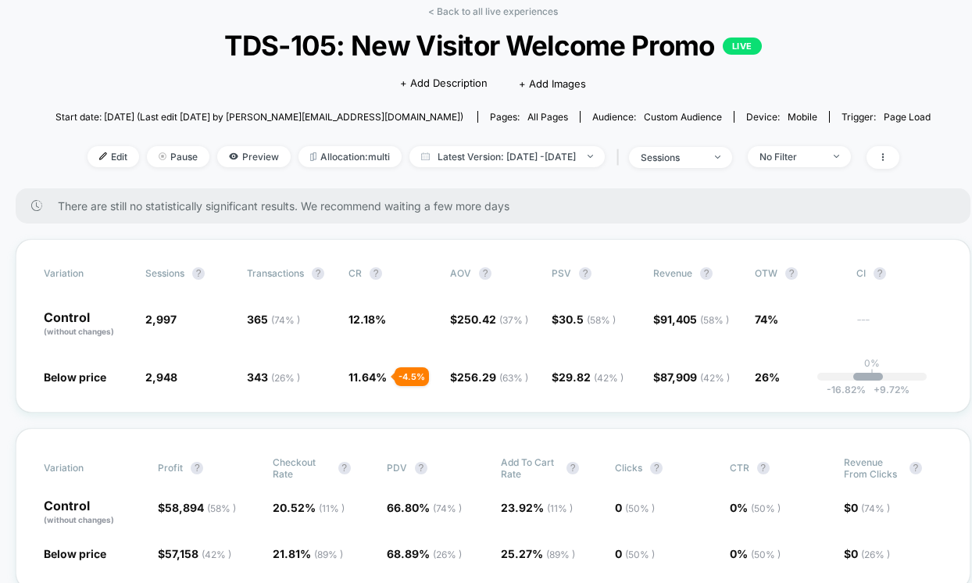
scroll to position [71, 0]
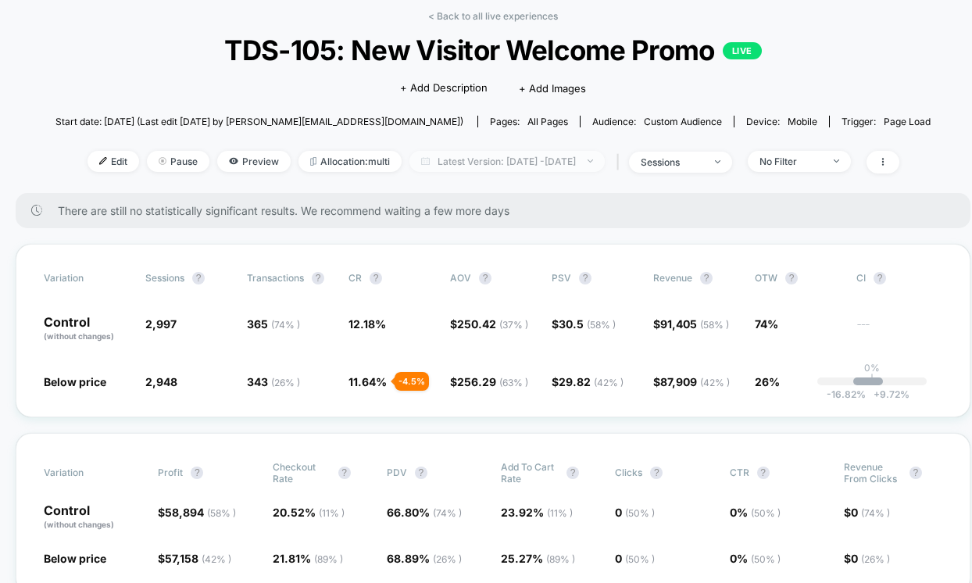
click at [535, 159] on span "Latest Version: [DATE] - [DATE]" at bounding box center [507, 161] width 195 height 21
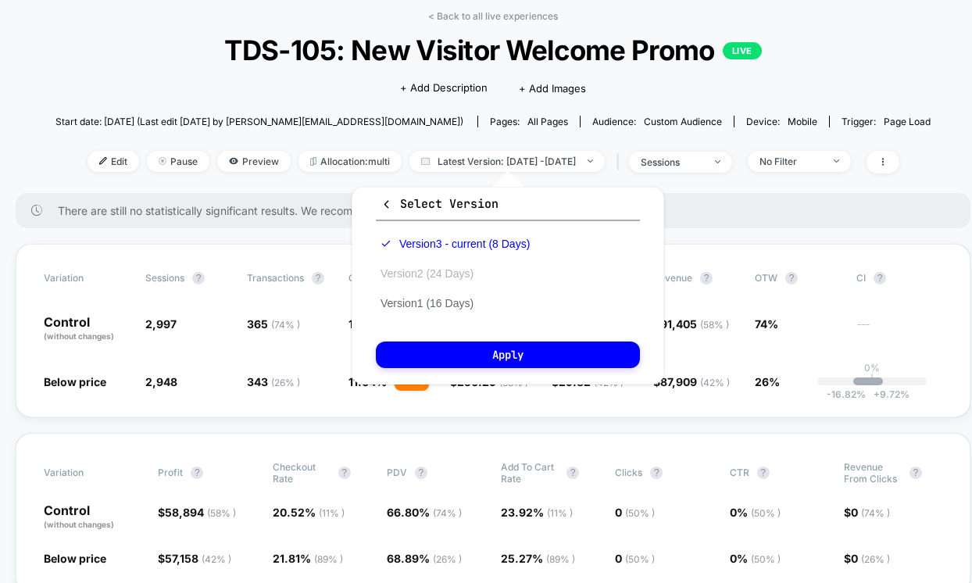
click at [466, 273] on button "Version 2 (24 Days)" at bounding box center [427, 274] width 102 height 14
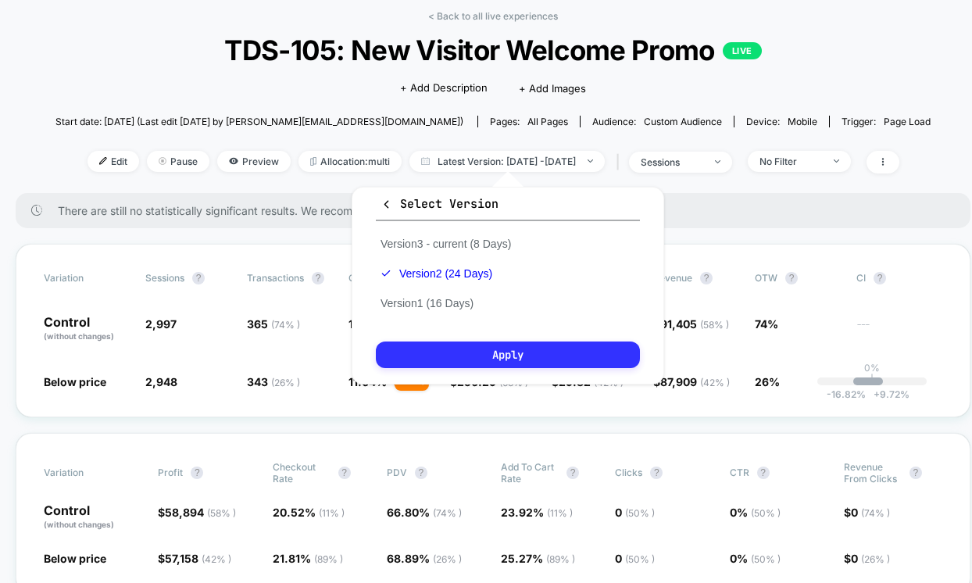
click at [465, 350] on button "Apply" at bounding box center [508, 355] width 264 height 27
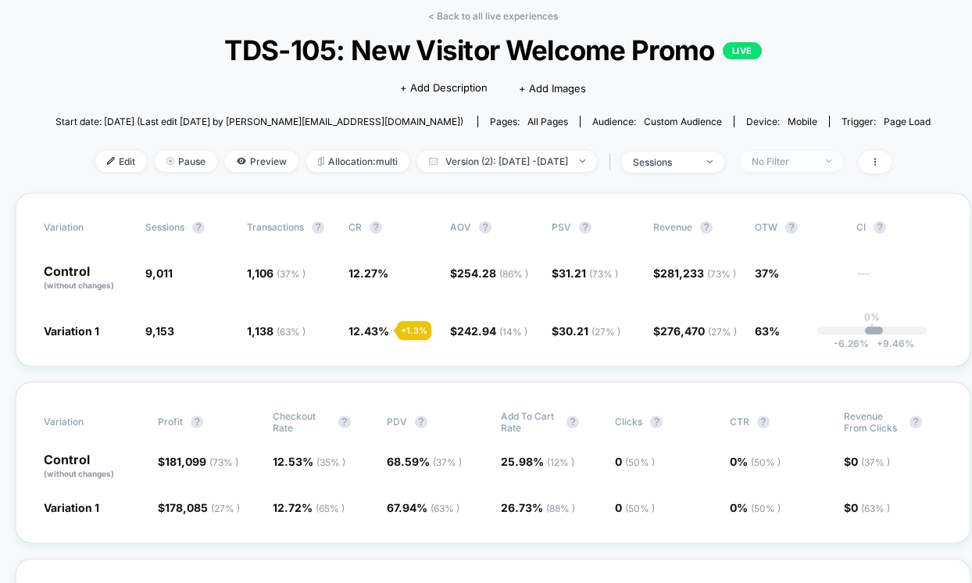
click at [831, 152] on span "No Filter" at bounding box center [791, 161] width 103 height 21
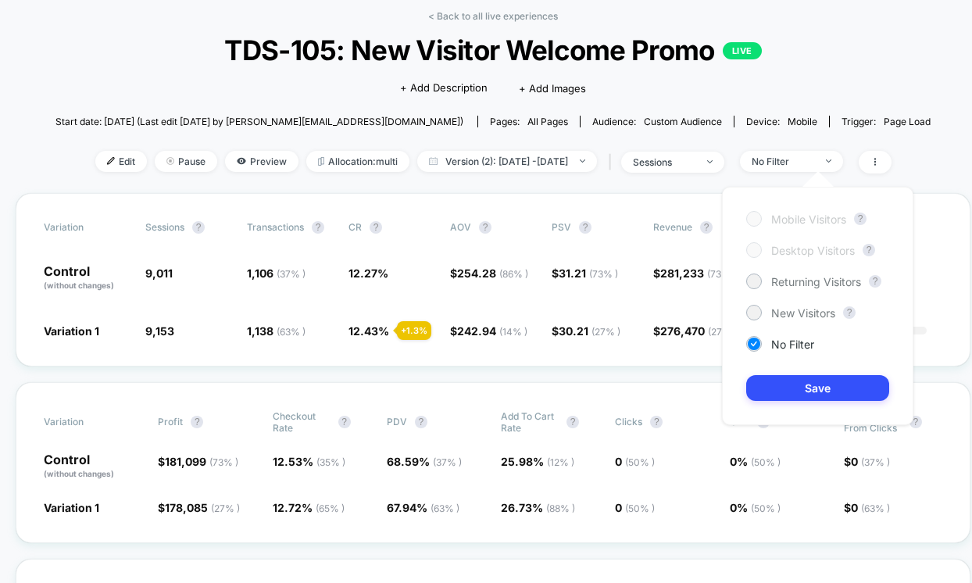
click at [911, 93] on div "< Back to all live experiences TDS-105: New Visitor Welcome Promo LIVE Click to…" at bounding box center [492, 101] width 875 height 183
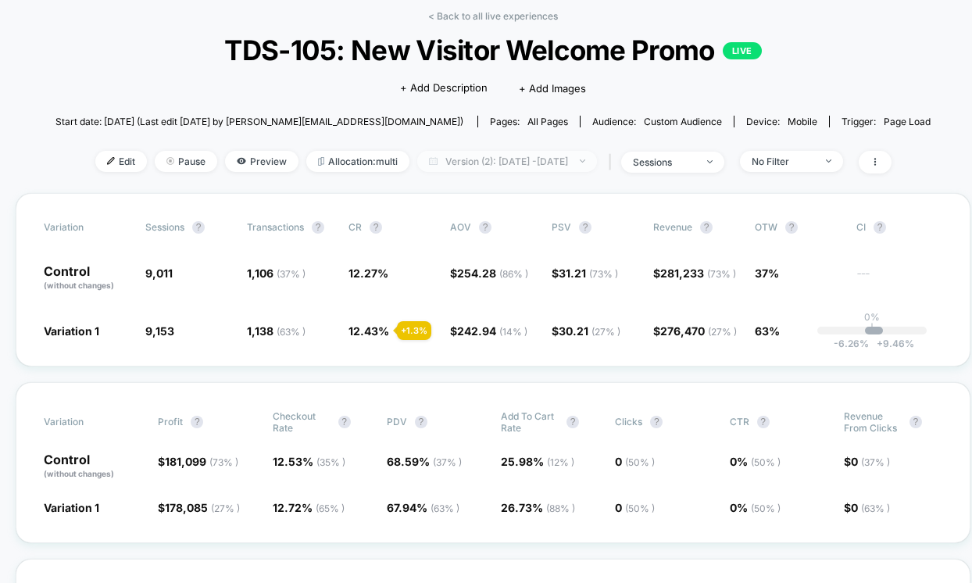
click at [556, 167] on span "Version (2): [DATE] - [DATE]" at bounding box center [507, 161] width 180 height 21
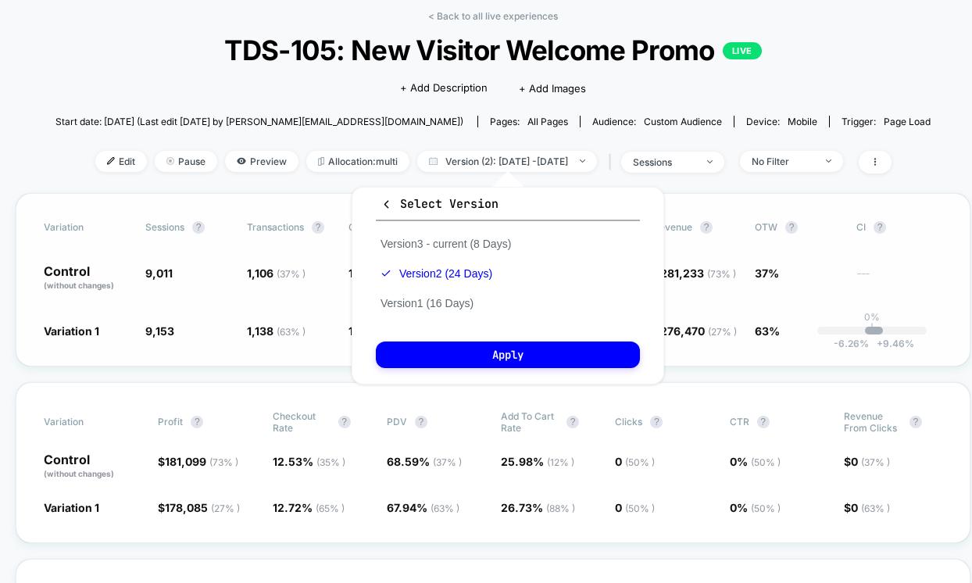
click at [256, 338] on span "1,138 ( 63 % ) + 1.3 %" at bounding box center [290, 331] width 86 height 16
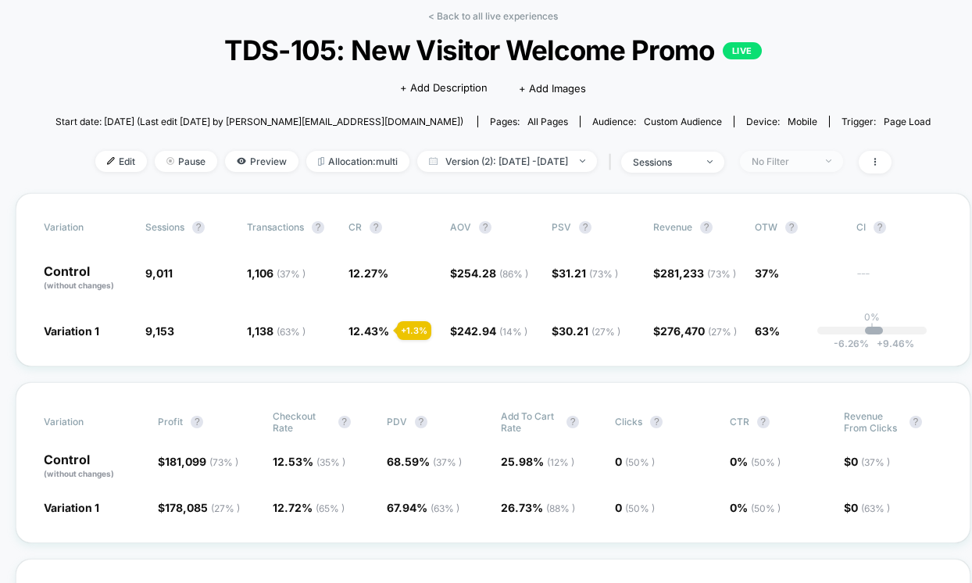
click at [782, 162] on div "No Filter" at bounding box center [783, 162] width 63 height 12
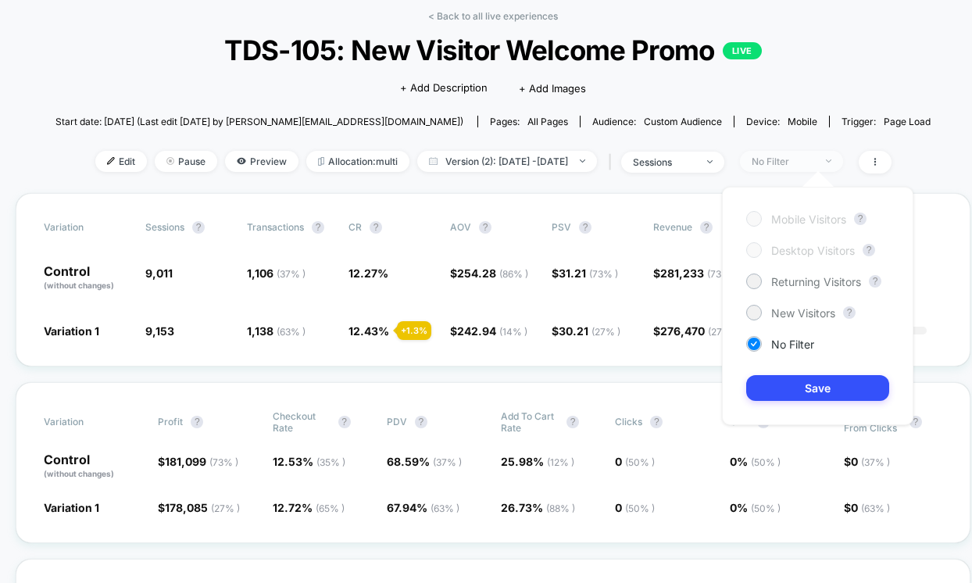
click at [782, 162] on div "No Filter" at bounding box center [783, 162] width 63 height 12
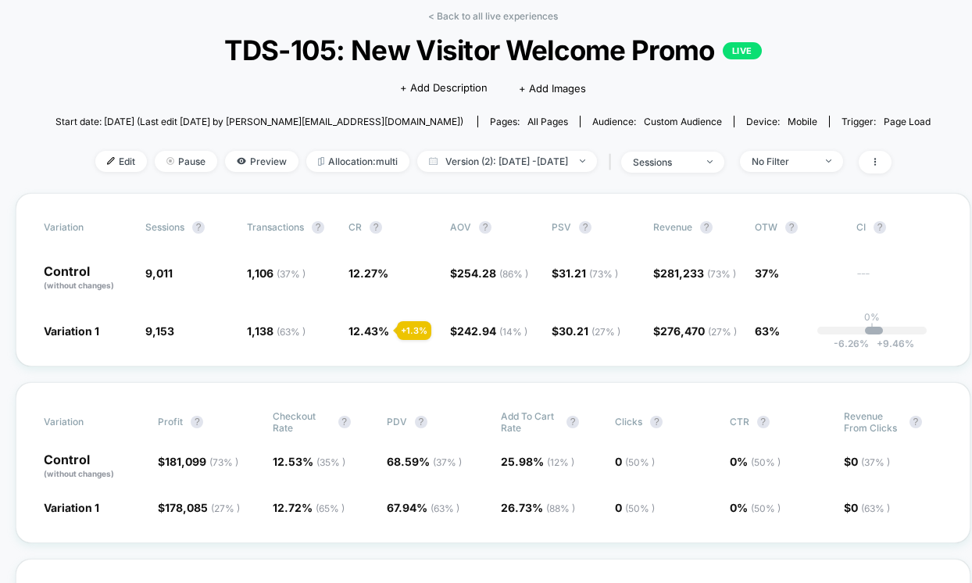
click at [783, 149] on div "< Back to all live experiences TDS-105: New Visitor Welcome Promo LIVE Click to…" at bounding box center [492, 101] width 875 height 183
click at [786, 156] on div "No Filter" at bounding box center [783, 162] width 63 height 12
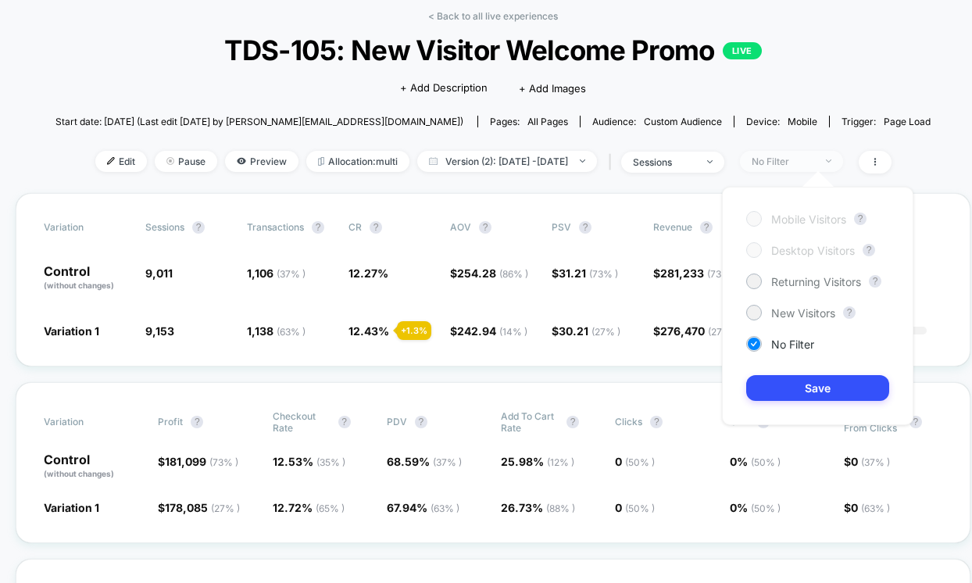
click at [786, 156] on div "No Filter" at bounding box center [783, 162] width 63 height 12
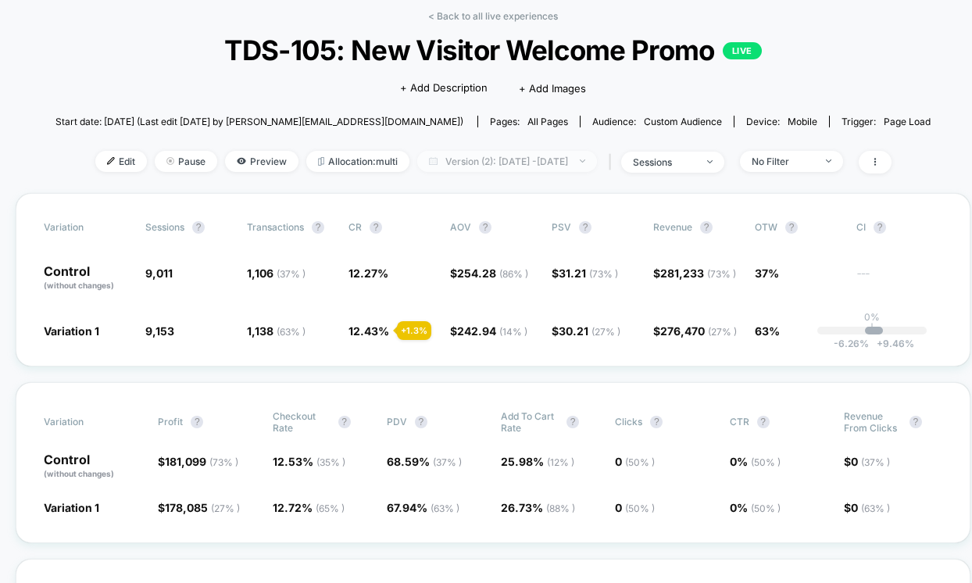
click at [528, 165] on span "Version (2): [DATE] - [DATE]" at bounding box center [507, 161] width 180 height 21
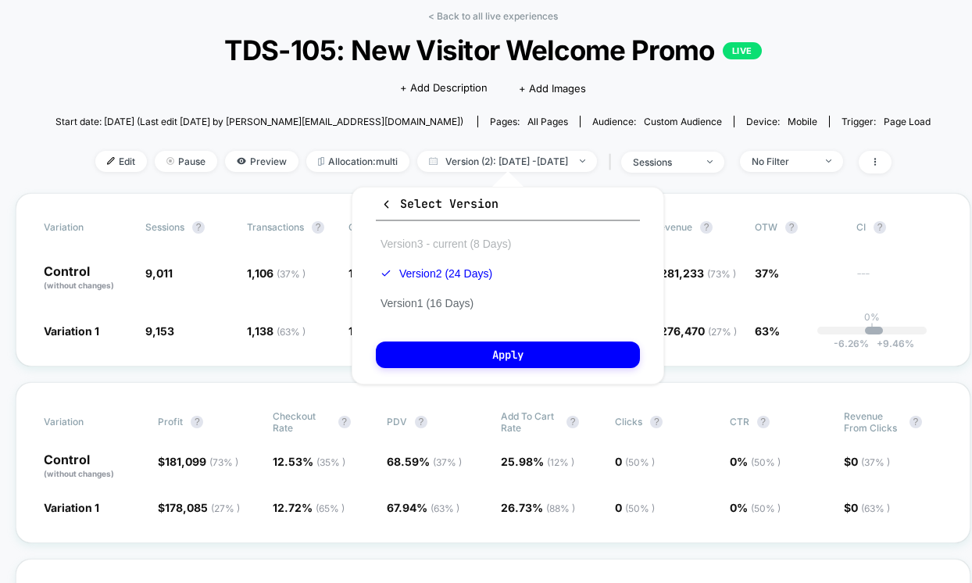
click at [455, 245] on button "Version 3 - current (8 Days)" at bounding box center [446, 244] width 140 height 14
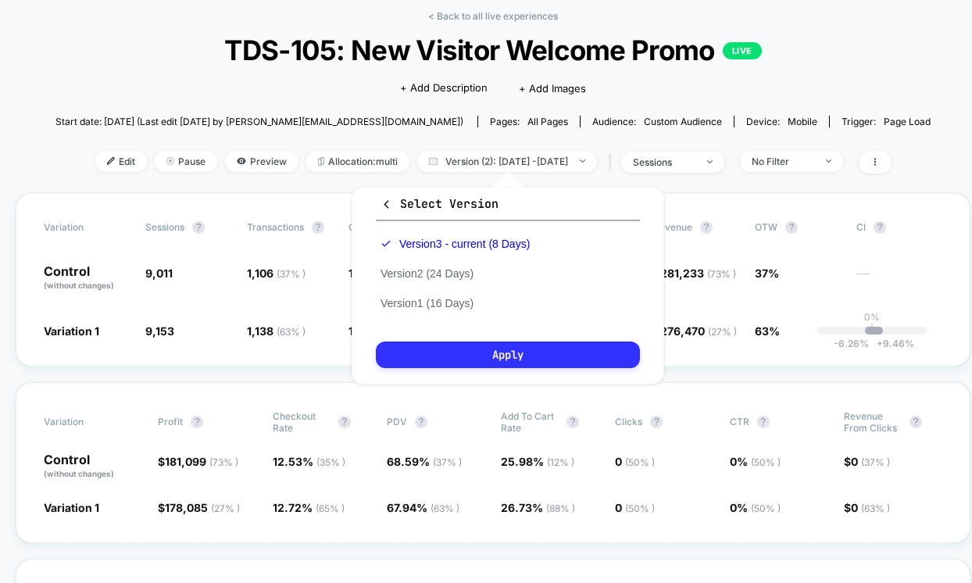
click at [470, 342] on button "Apply" at bounding box center [508, 355] width 264 height 27
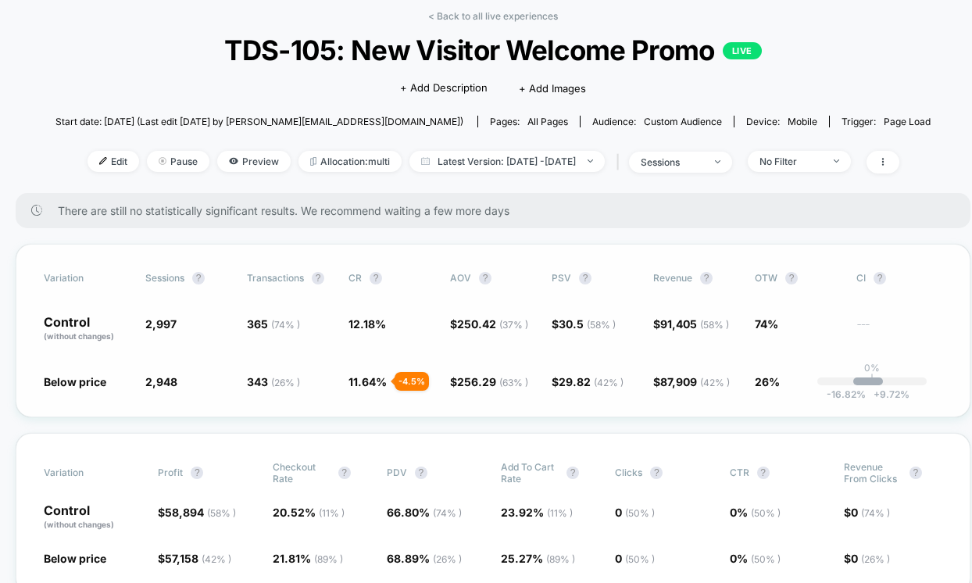
scroll to position [71, 14]
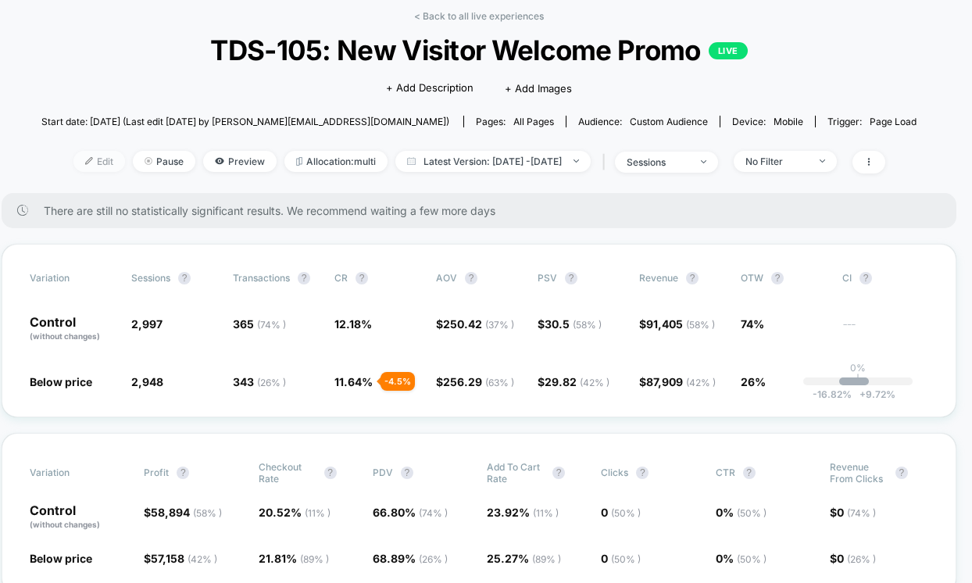
click at [82, 158] on span "Edit" at bounding box center [99, 161] width 52 height 21
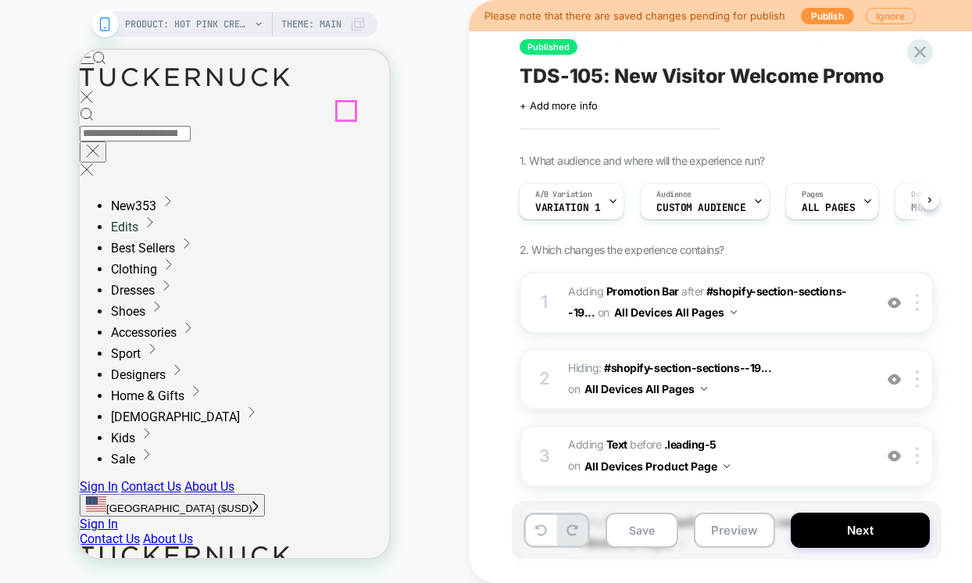
click at [80, 50] on icon at bounding box center [80, 50] width 0 height 0
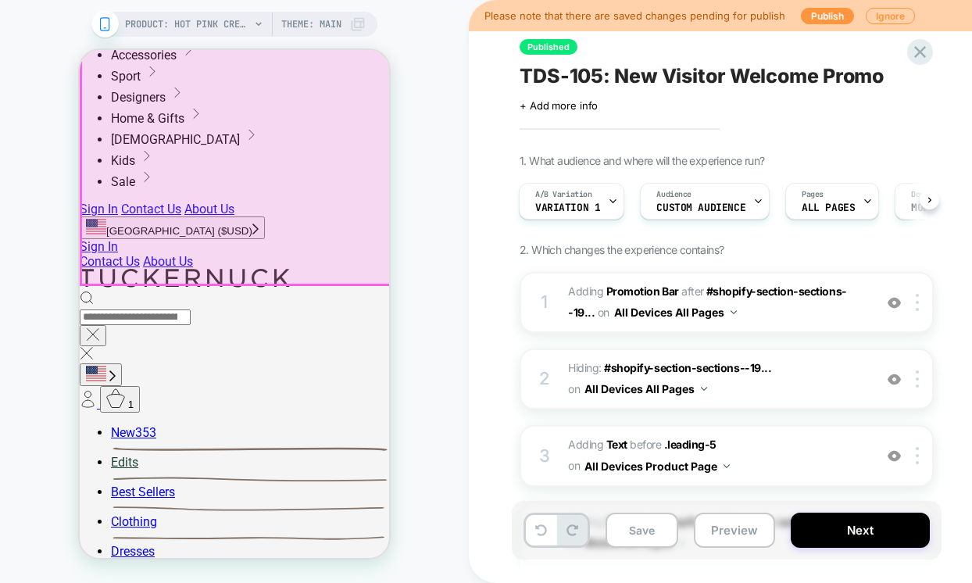
scroll to position [291, 0]
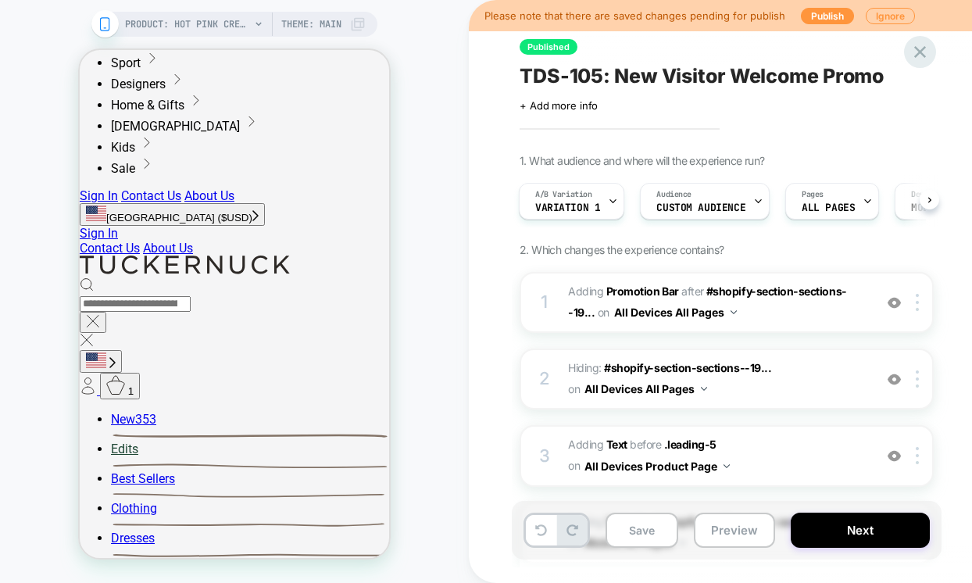
click at [916, 49] on icon at bounding box center [920, 52] width 12 height 12
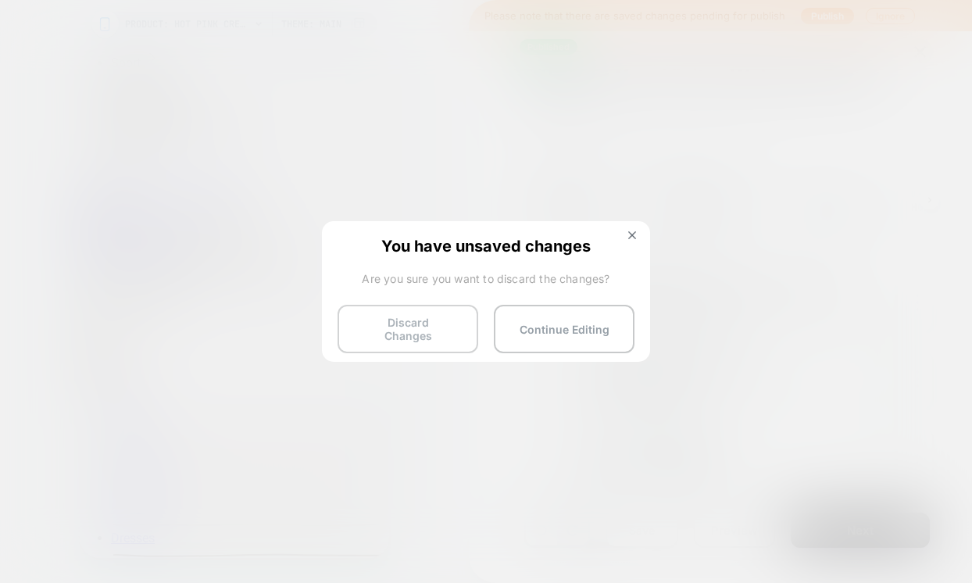
click at [420, 320] on button "Discard Changes" at bounding box center [408, 329] width 141 height 48
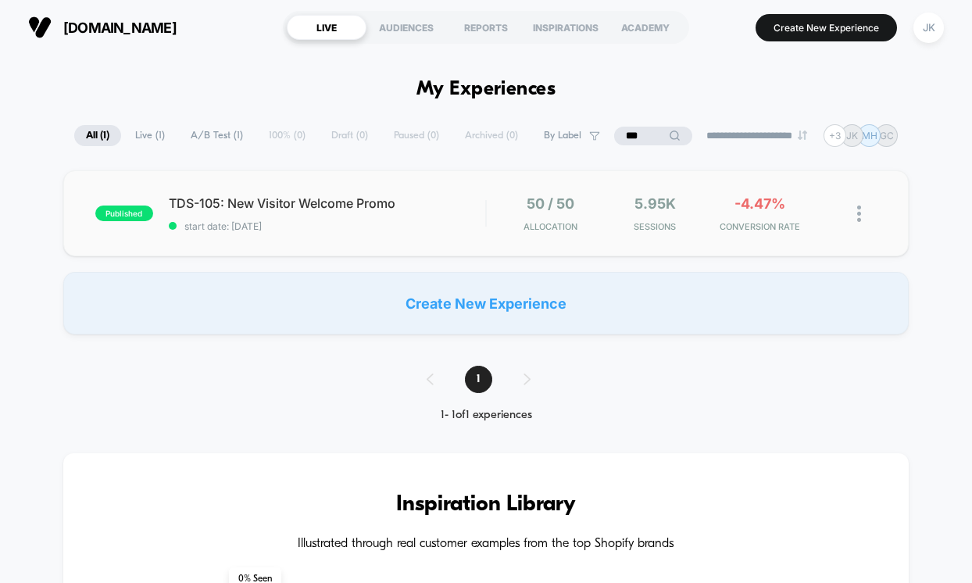
click at [444, 233] on div "published TDS-105: New Visitor Welcome Promo start date: [DATE] 50 / 50 Allocat…" at bounding box center [486, 213] width 846 height 86
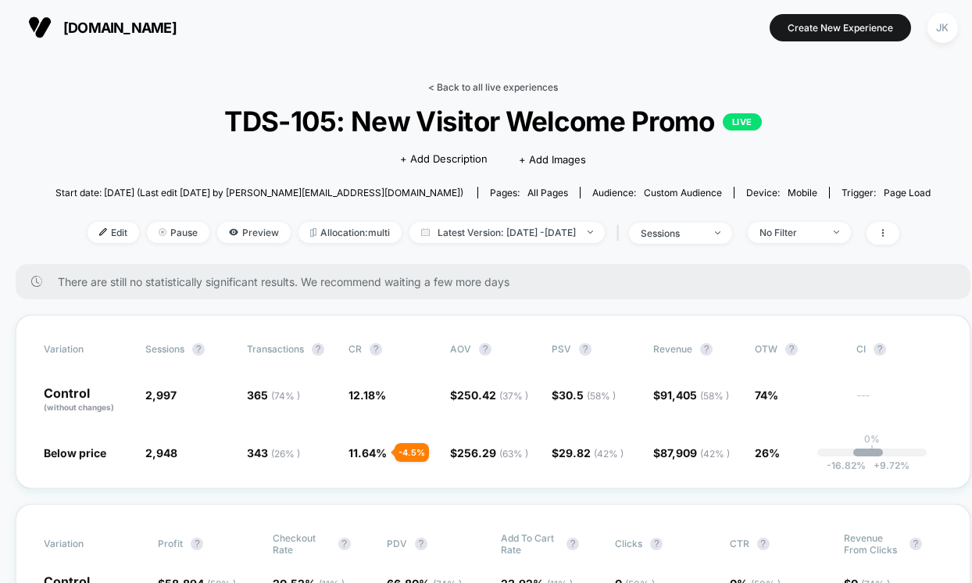
click at [478, 88] on link "< Back to all live experiences" at bounding box center [493, 87] width 130 height 12
click at [474, 92] on div "< Back to all live experiences TDS-105: New Visitor Welcome Promo LIVE Click to…" at bounding box center [492, 172] width 875 height 183
click at [474, 88] on link "< Back to all live experiences" at bounding box center [493, 87] width 130 height 12
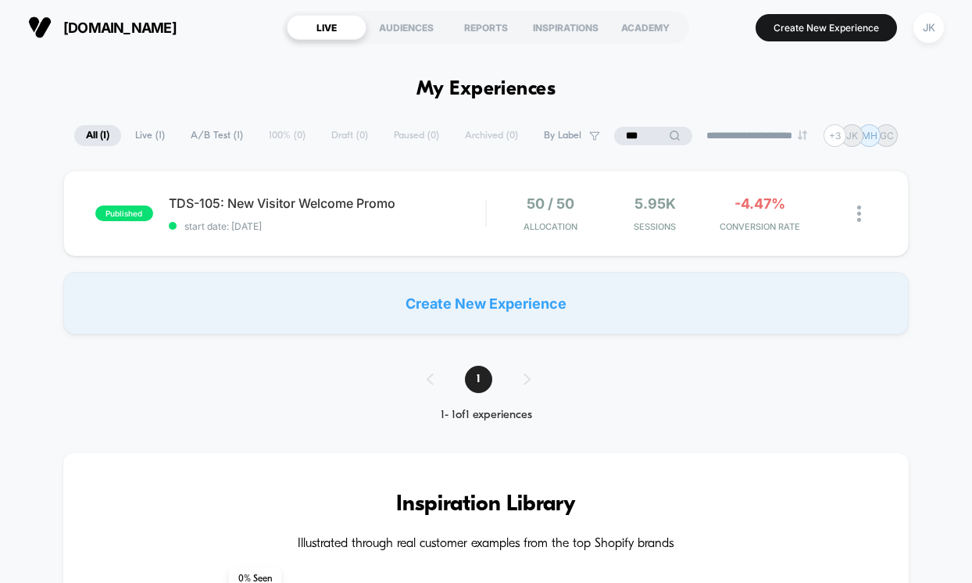
click at [629, 135] on input "***" at bounding box center [653, 136] width 78 height 19
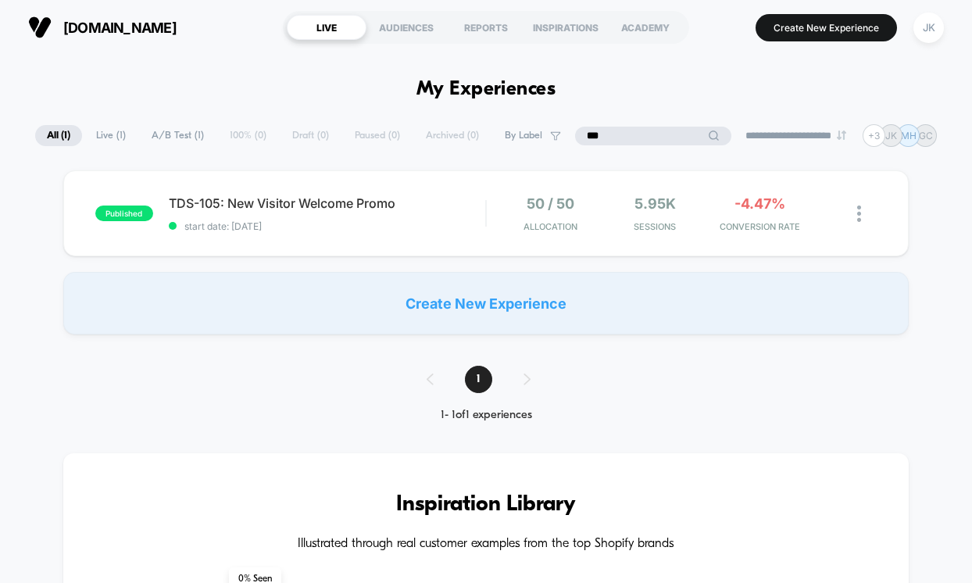
click at [629, 135] on input "***" at bounding box center [653, 136] width 156 height 19
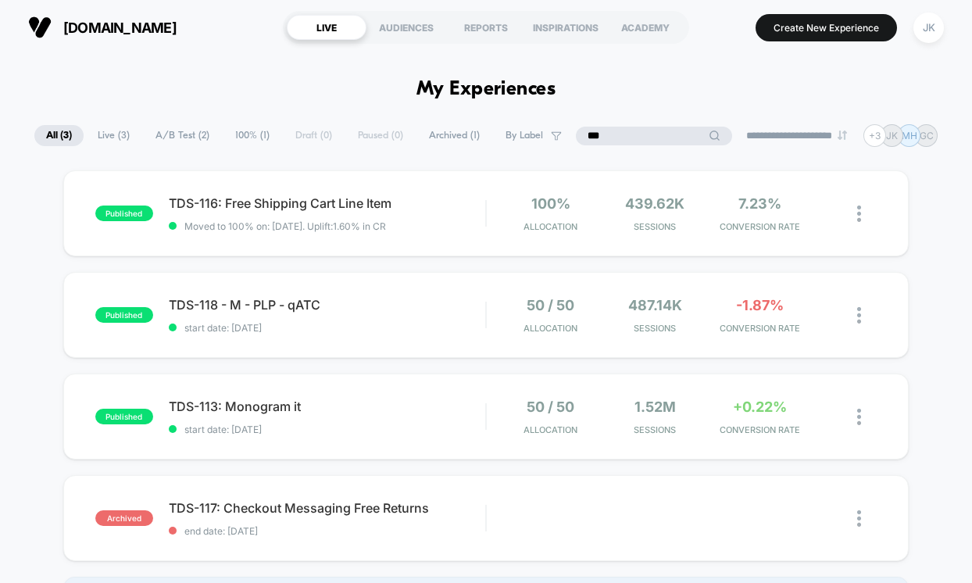
type input "***"
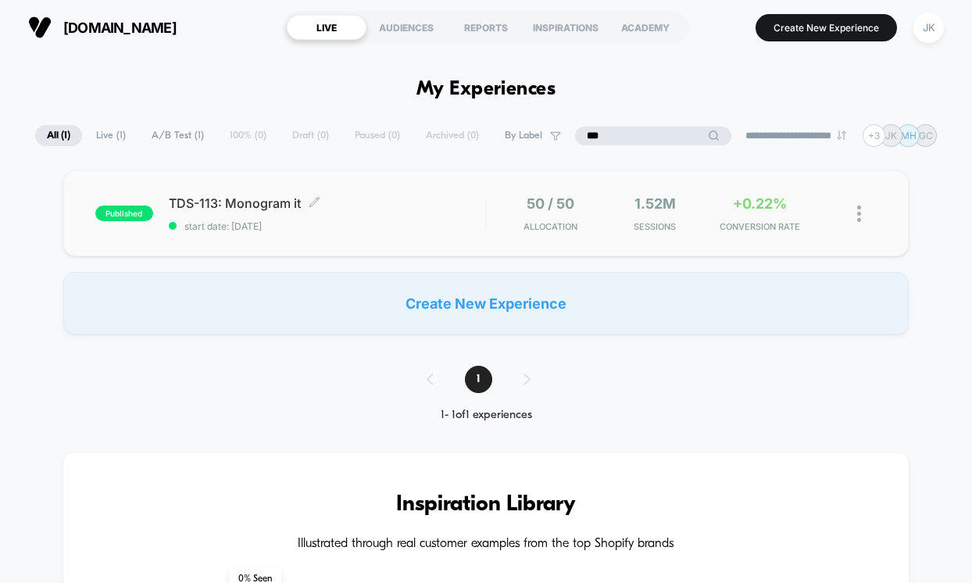
click at [392, 227] on span "start date: [DATE]" at bounding box center [327, 226] width 317 height 12
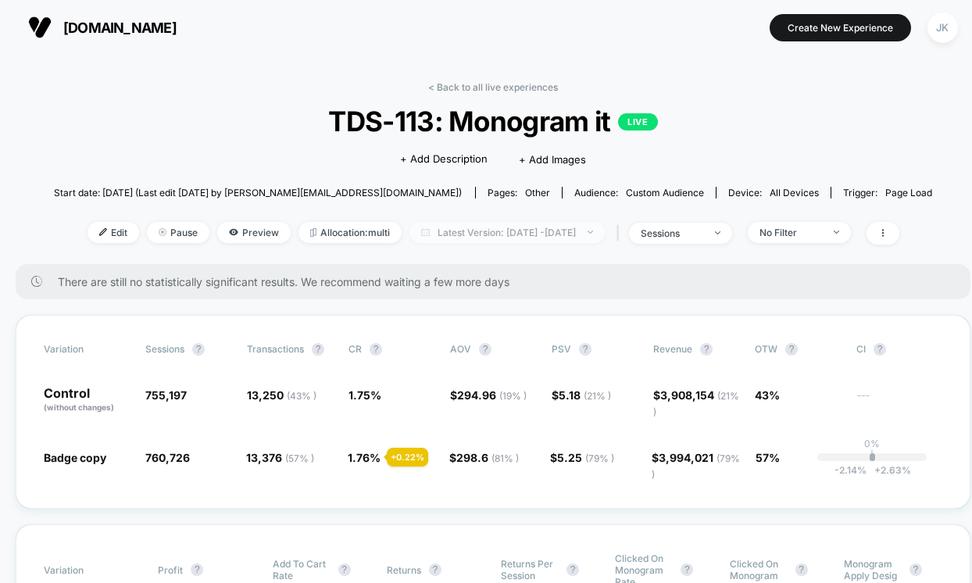
click at [506, 229] on span "Latest Version: [DATE] - [DATE]" at bounding box center [507, 232] width 195 height 21
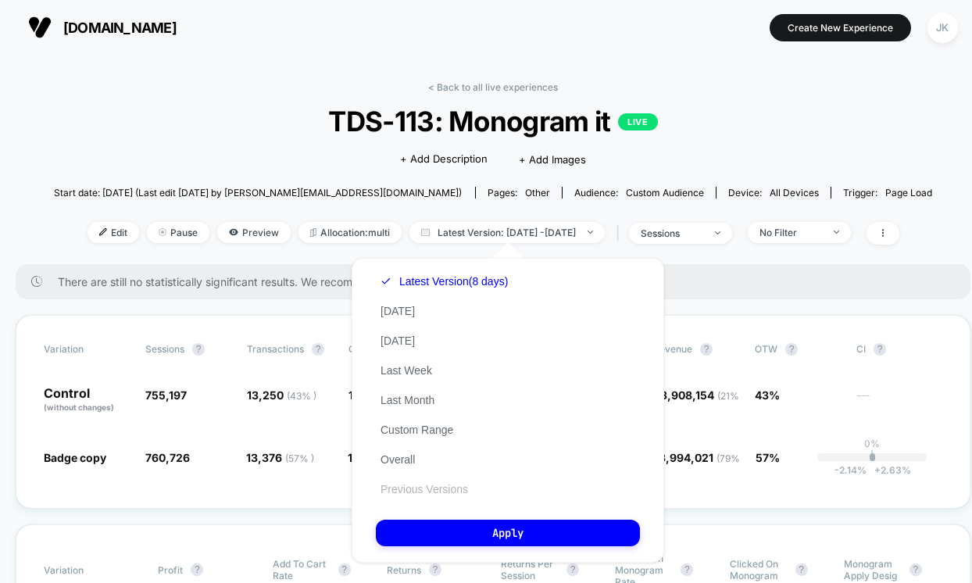
click at [405, 494] on button "Previous Versions" at bounding box center [424, 489] width 97 height 14
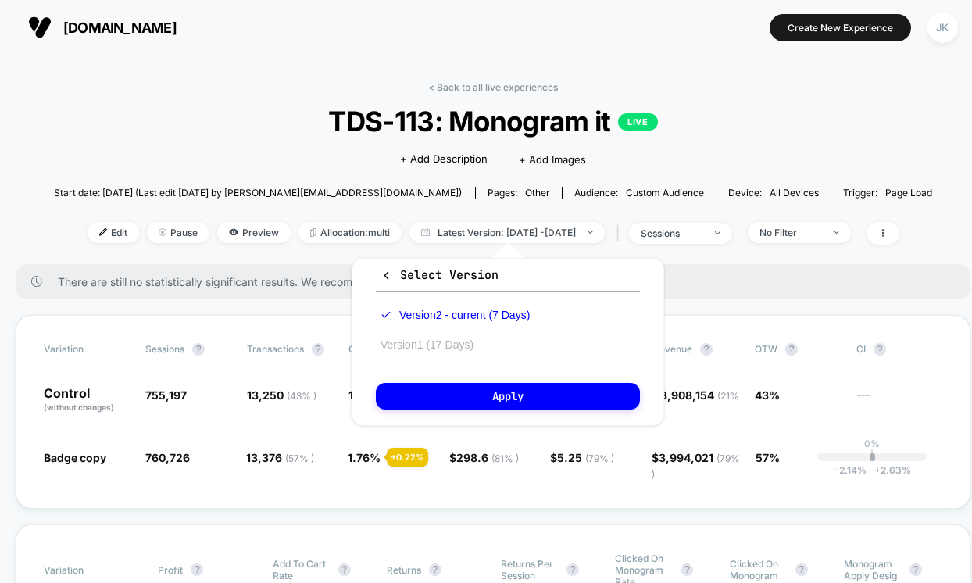
click at [471, 345] on button "Version 1 (17 Days)" at bounding box center [427, 345] width 102 height 14
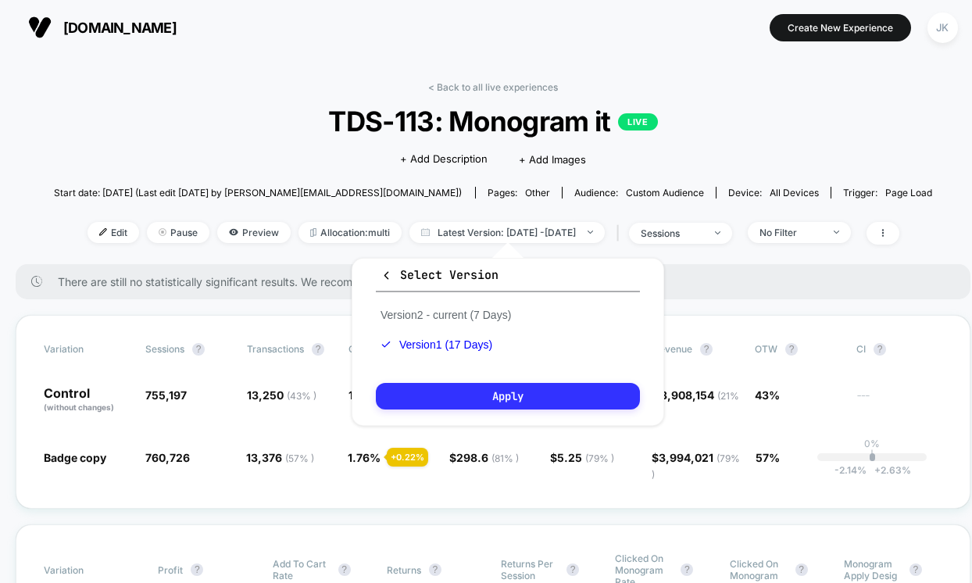
click at [469, 395] on button "Apply" at bounding box center [508, 396] width 264 height 27
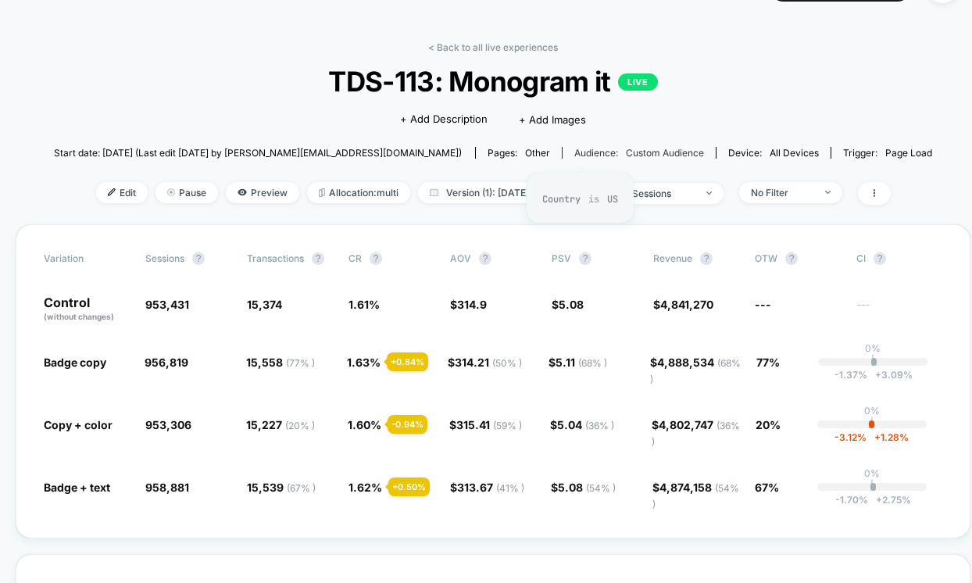
scroll to position [41, 0]
click at [468, 184] on span "Version (1): [DATE] - [DATE]" at bounding box center [507, 191] width 178 height 21
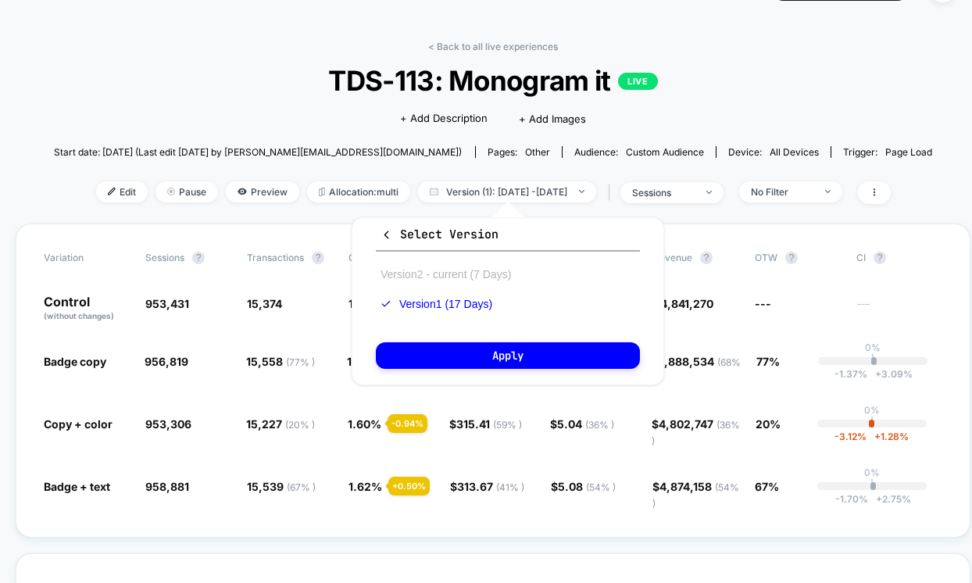
click at [455, 278] on button "Version 2 - current (7 Days)" at bounding box center [446, 274] width 140 height 14
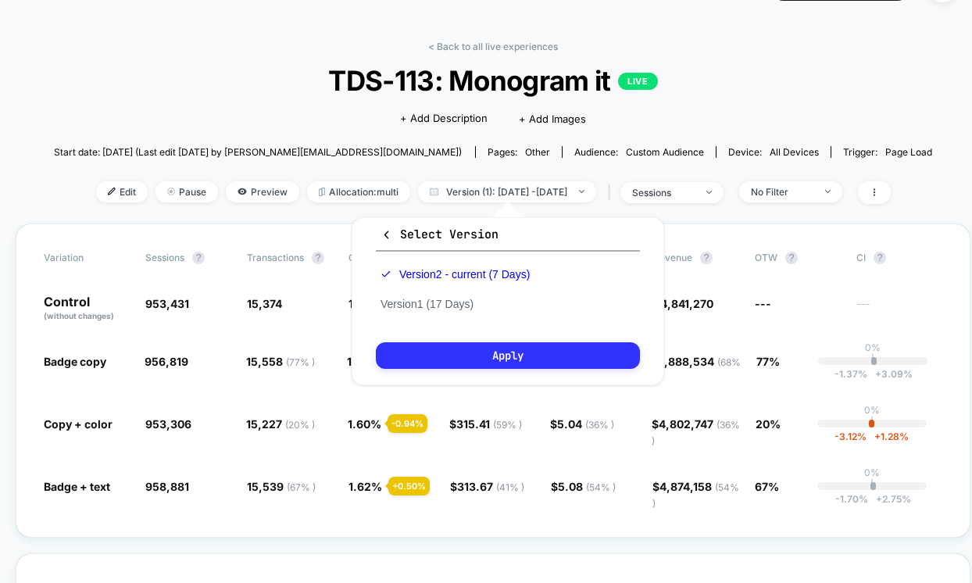
click at [452, 345] on button "Apply" at bounding box center [508, 355] width 264 height 27
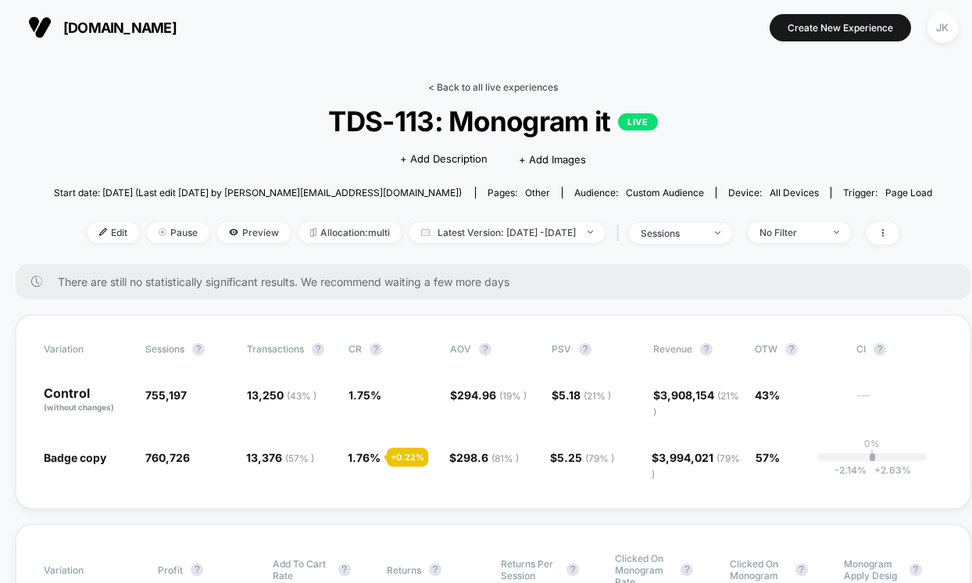
click at [471, 82] on link "< Back to all live experiences" at bounding box center [493, 87] width 130 height 12
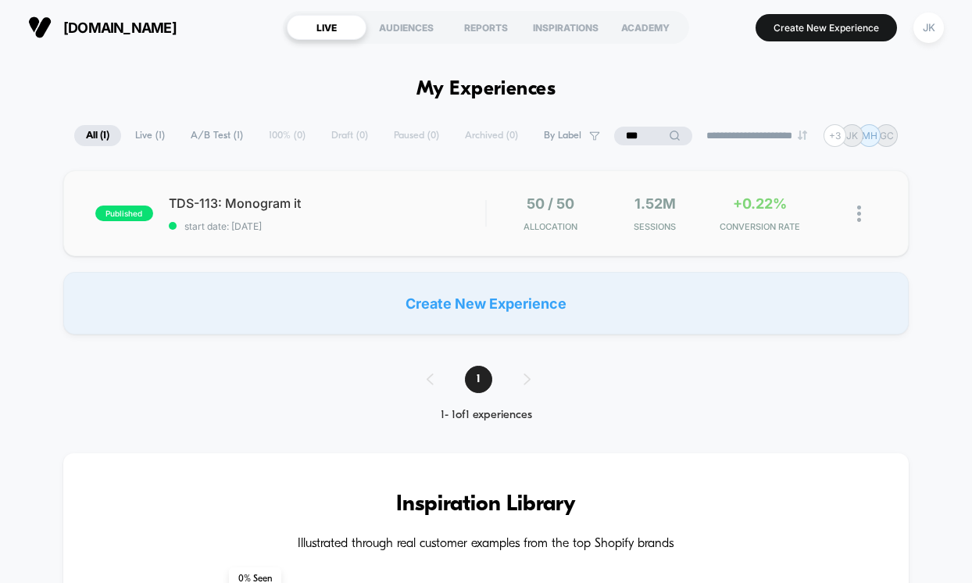
click at [430, 249] on div "published TDS-113: Monogram it start date: [DATE] 50 / 50 Allocation 1.52M Sess…" at bounding box center [486, 213] width 846 height 86
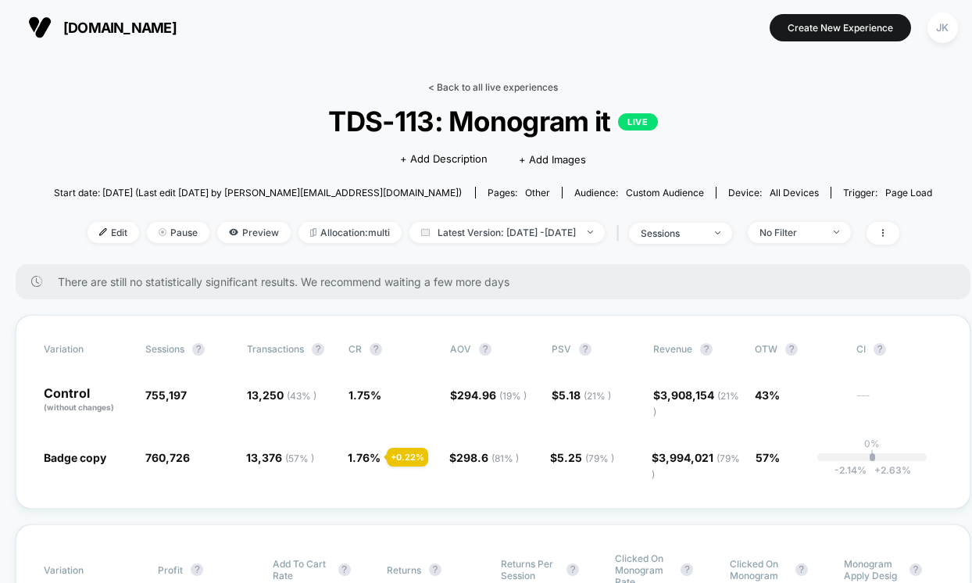
click at [434, 88] on link "< Back to all live experiences" at bounding box center [493, 87] width 130 height 12
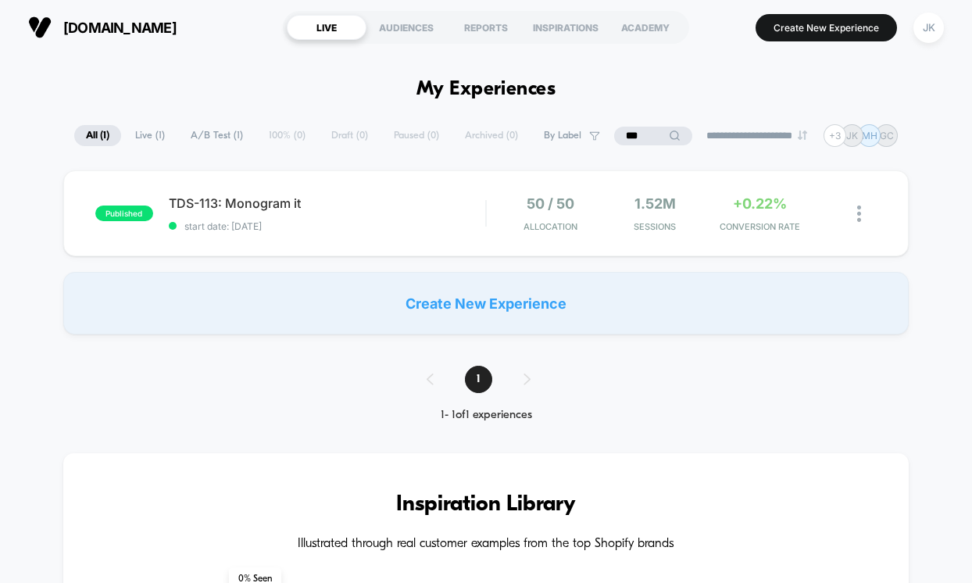
click at [631, 138] on input "***" at bounding box center [653, 136] width 78 height 19
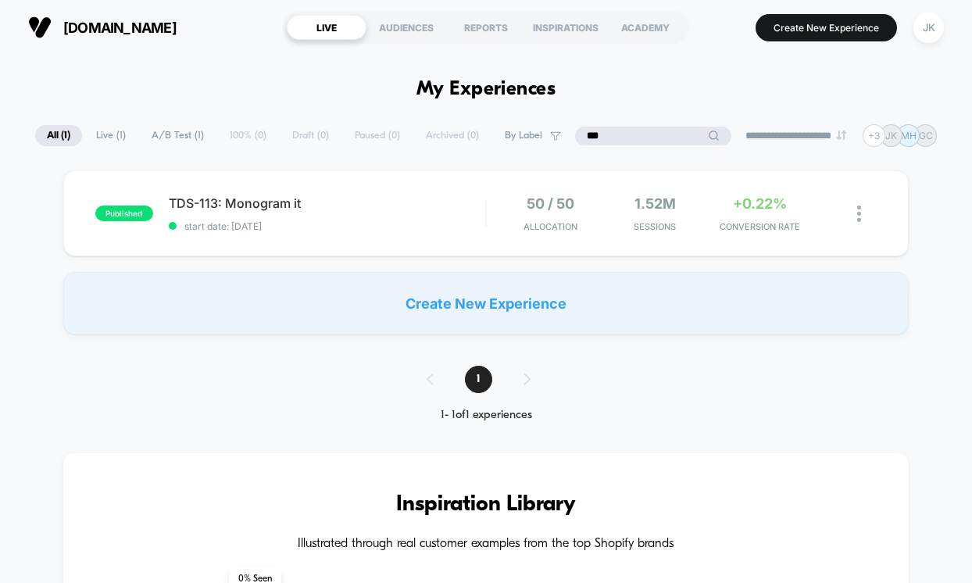
click at [631, 138] on input "***" at bounding box center [653, 136] width 156 height 19
type input "***"
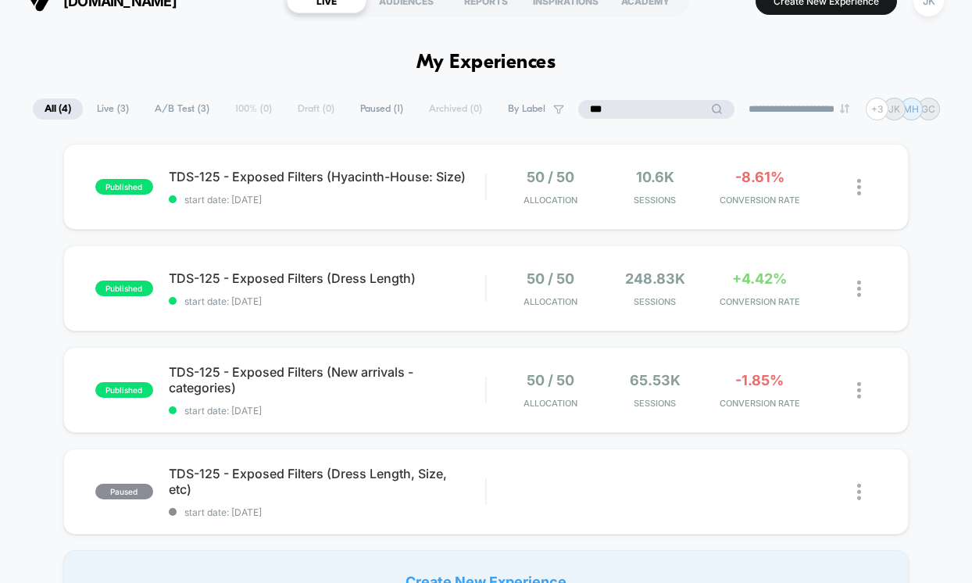
scroll to position [34, 0]
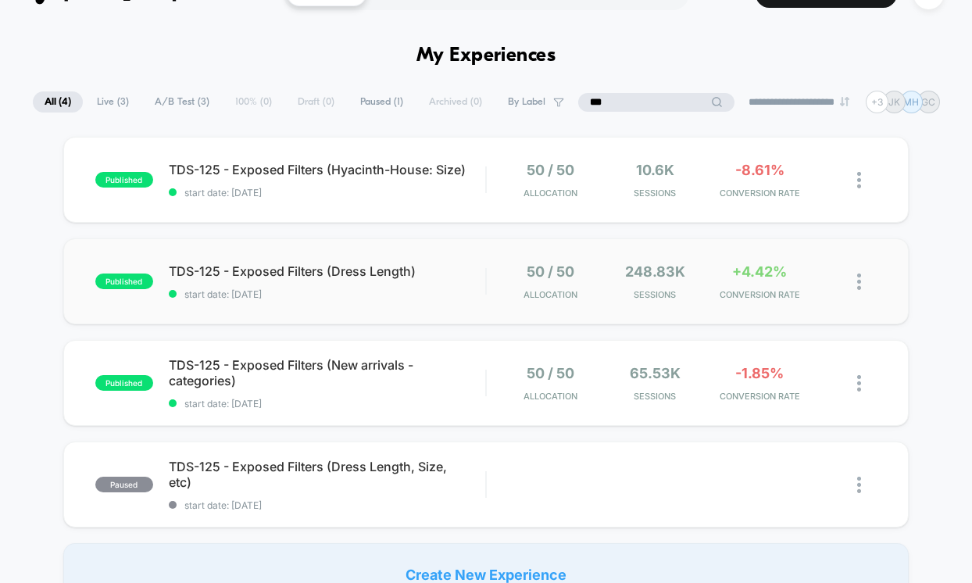
click at [819, 308] on div "published TDS-125 - Exposed Filters (Dress Length) start date: [DATE] 50 / 50 A…" at bounding box center [486, 281] width 846 height 86
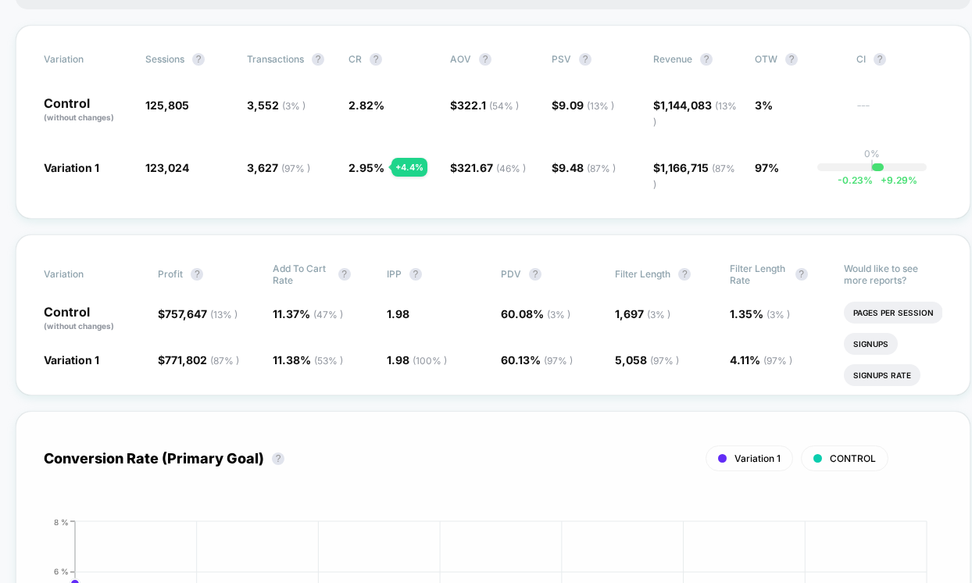
scroll to position [197, 0]
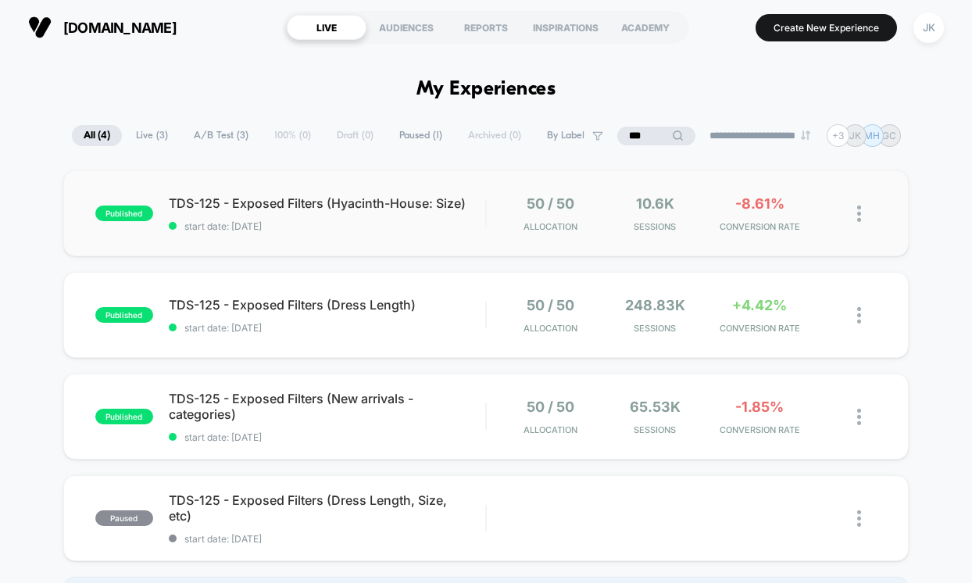
click at [480, 246] on div "published TDS-125 - Exposed Filters (Hyacinth-House: Size) start date: [DATE] 5…" at bounding box center [486, 213] width 846 height 86
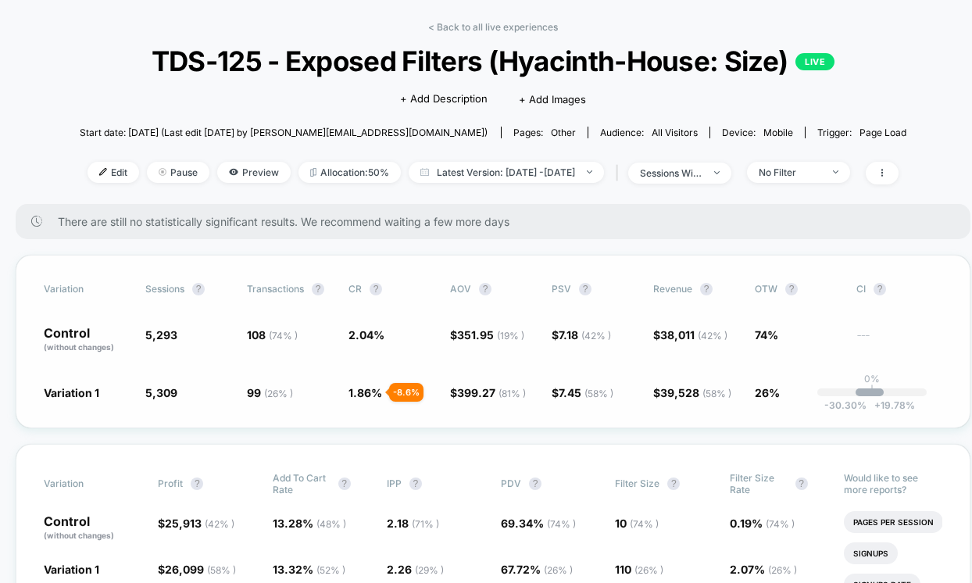
scroll to position [59, 0]
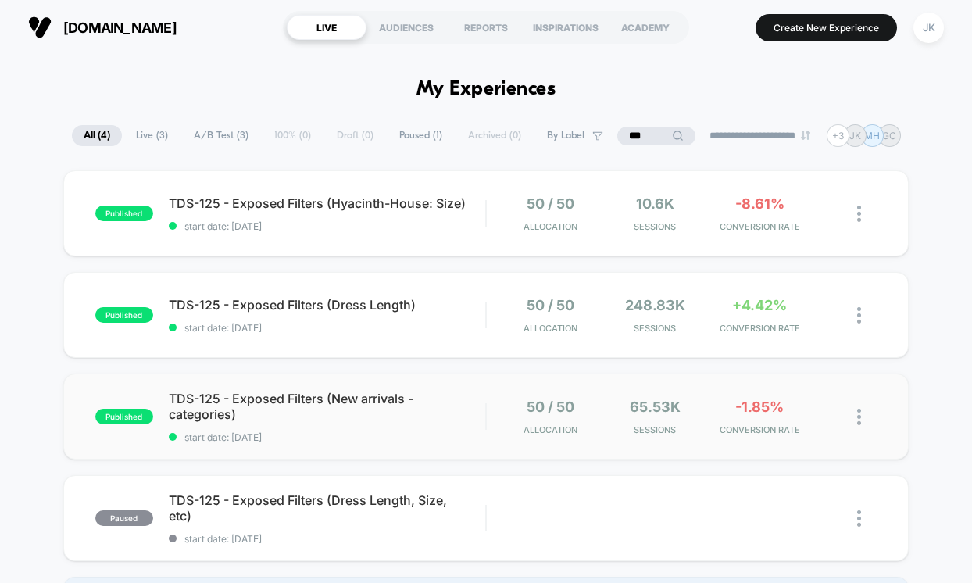
click at [457, 443] on div "published TDS-125 - Exposed Filters (New arrivals - categories) start date: [DA…" at bounding box center [486, 417] width 846 height 86
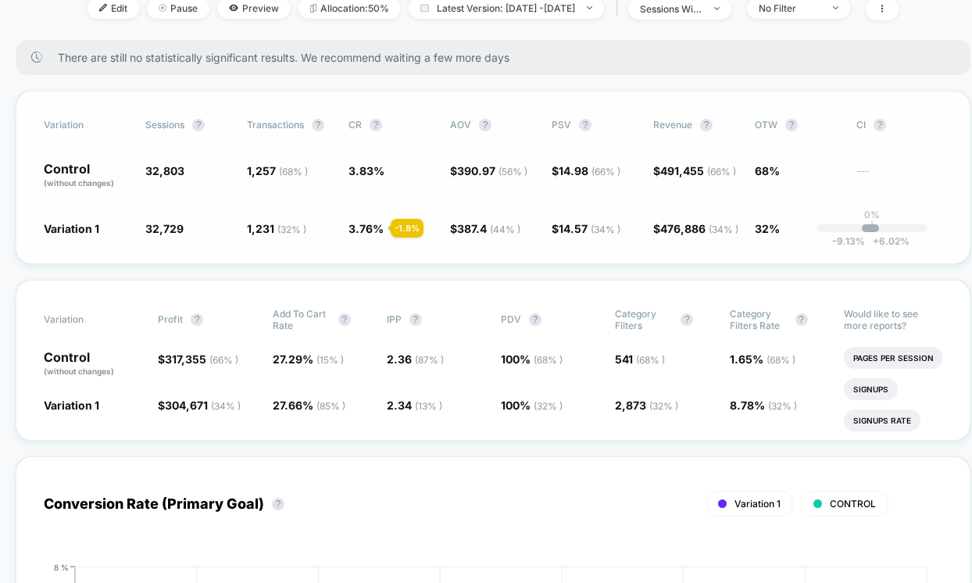
scroll to position [226, 0]
